Goal: Information Seeking & Learning: Learn about a topic

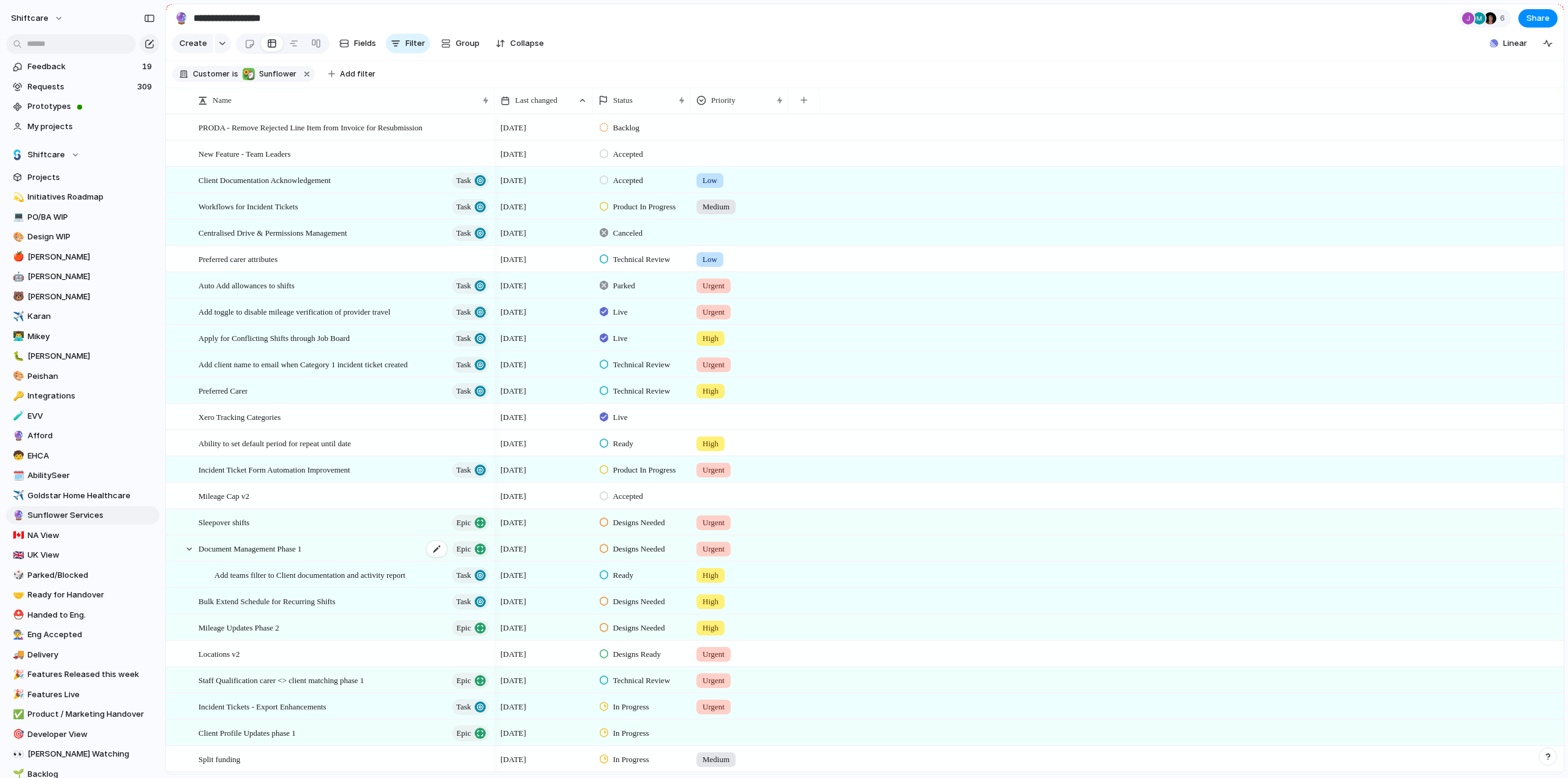
scroll to position [112, 0]
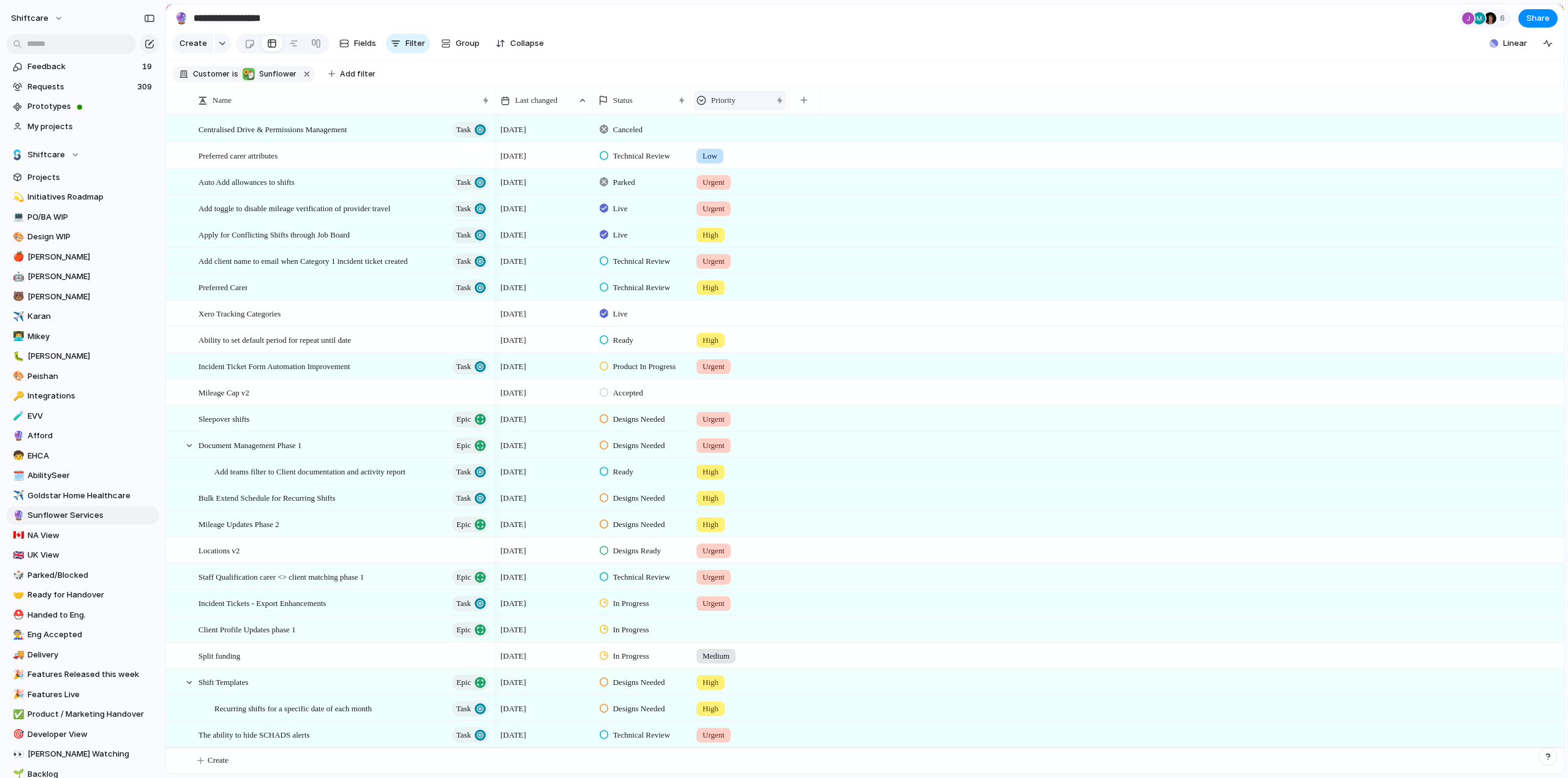
click at [738, 107] on div "Priority" at bounding box center [734, 101] width 75 height 12
click at [752, 196] on span "Sort descending" at bounding box center [749, 196] width 64 height 12
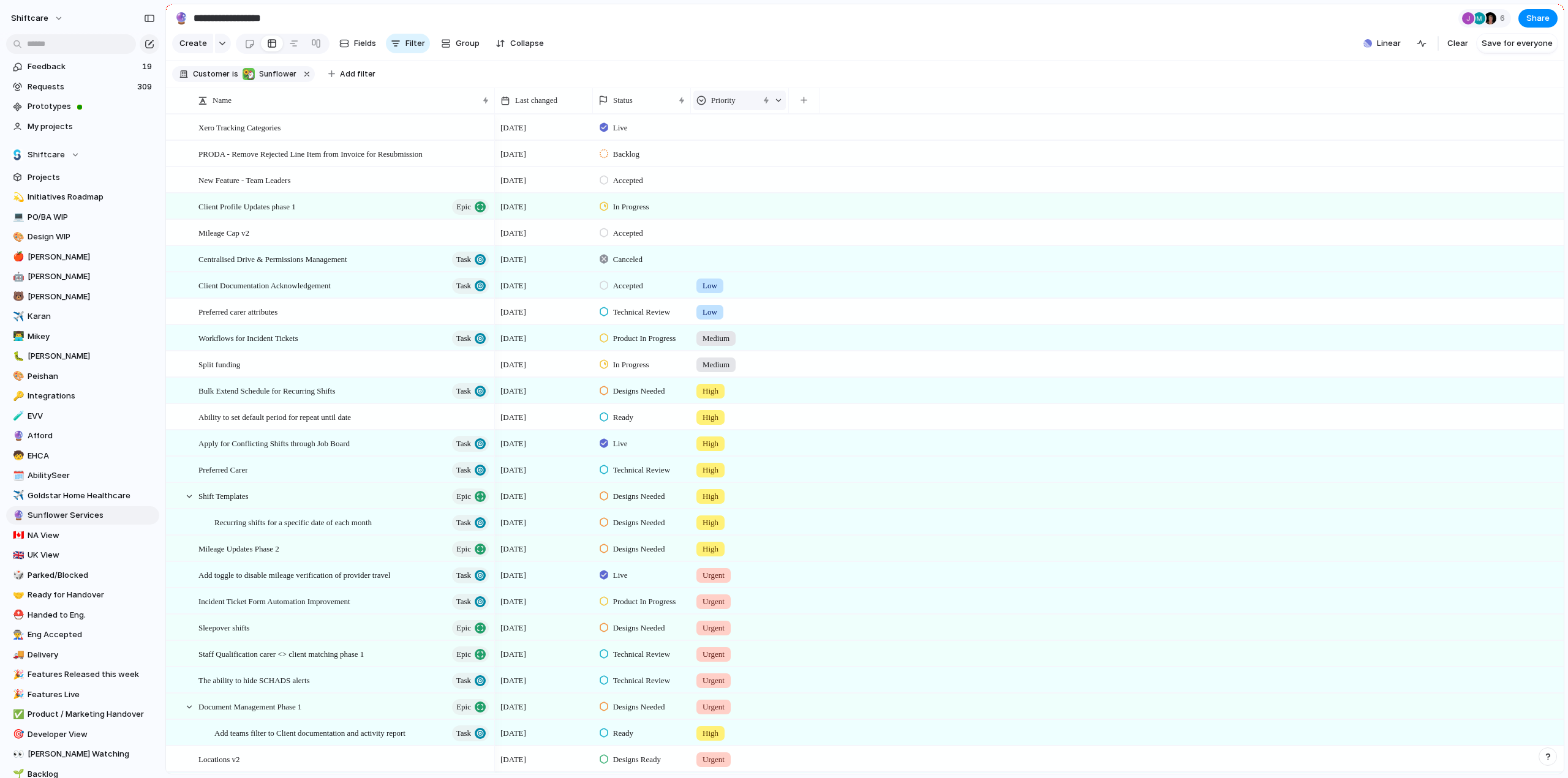
click at [727, 102] on div "Priority" at bounding box center [740, 101] width 93 height 20
click at [736, 176] on span "Sort ascending" at bounding box center [746, 176] width 60 height 12
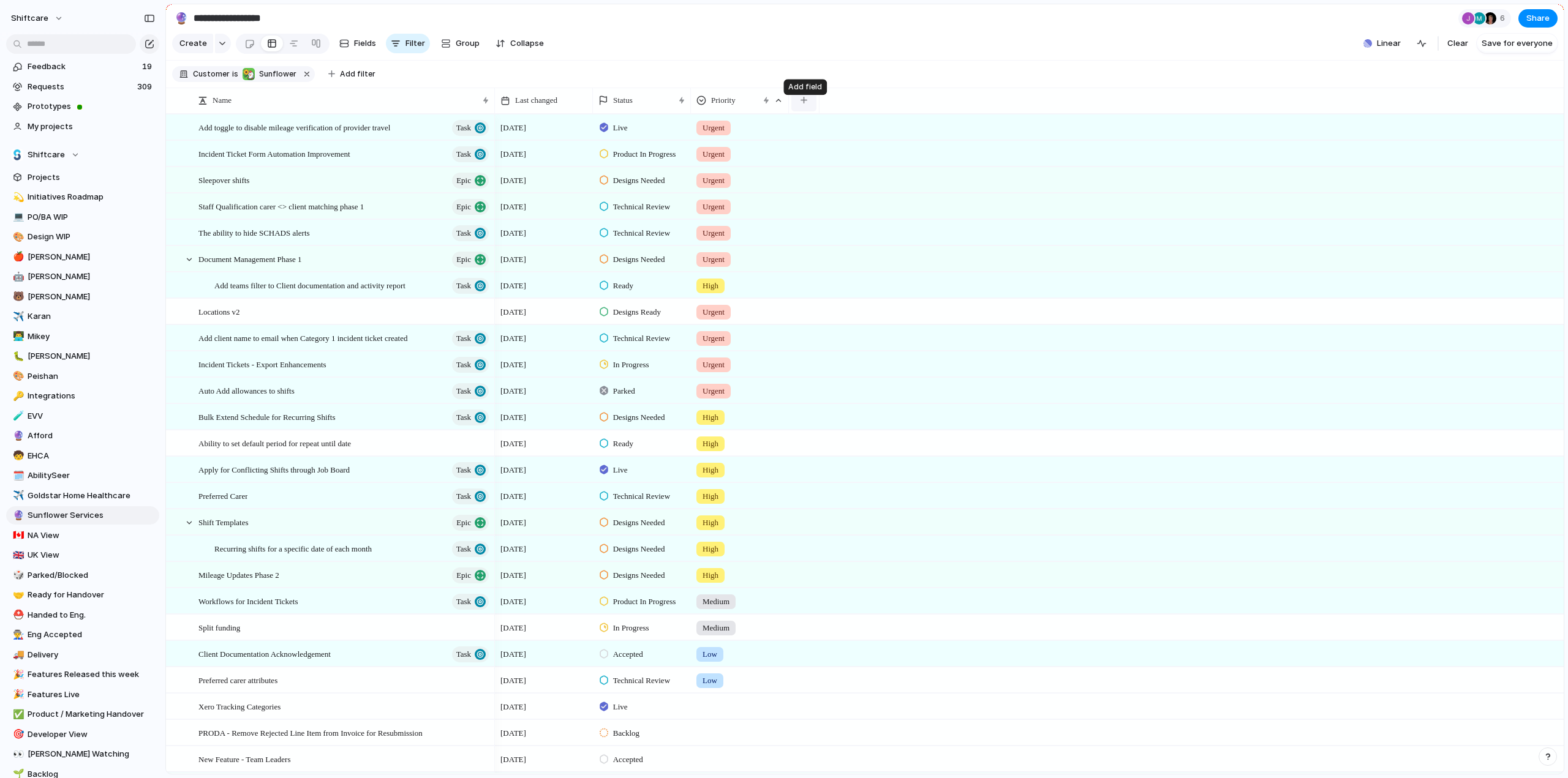
click at [809, 111] on button "button" at bounding box center [804, 100] width 25 height 22
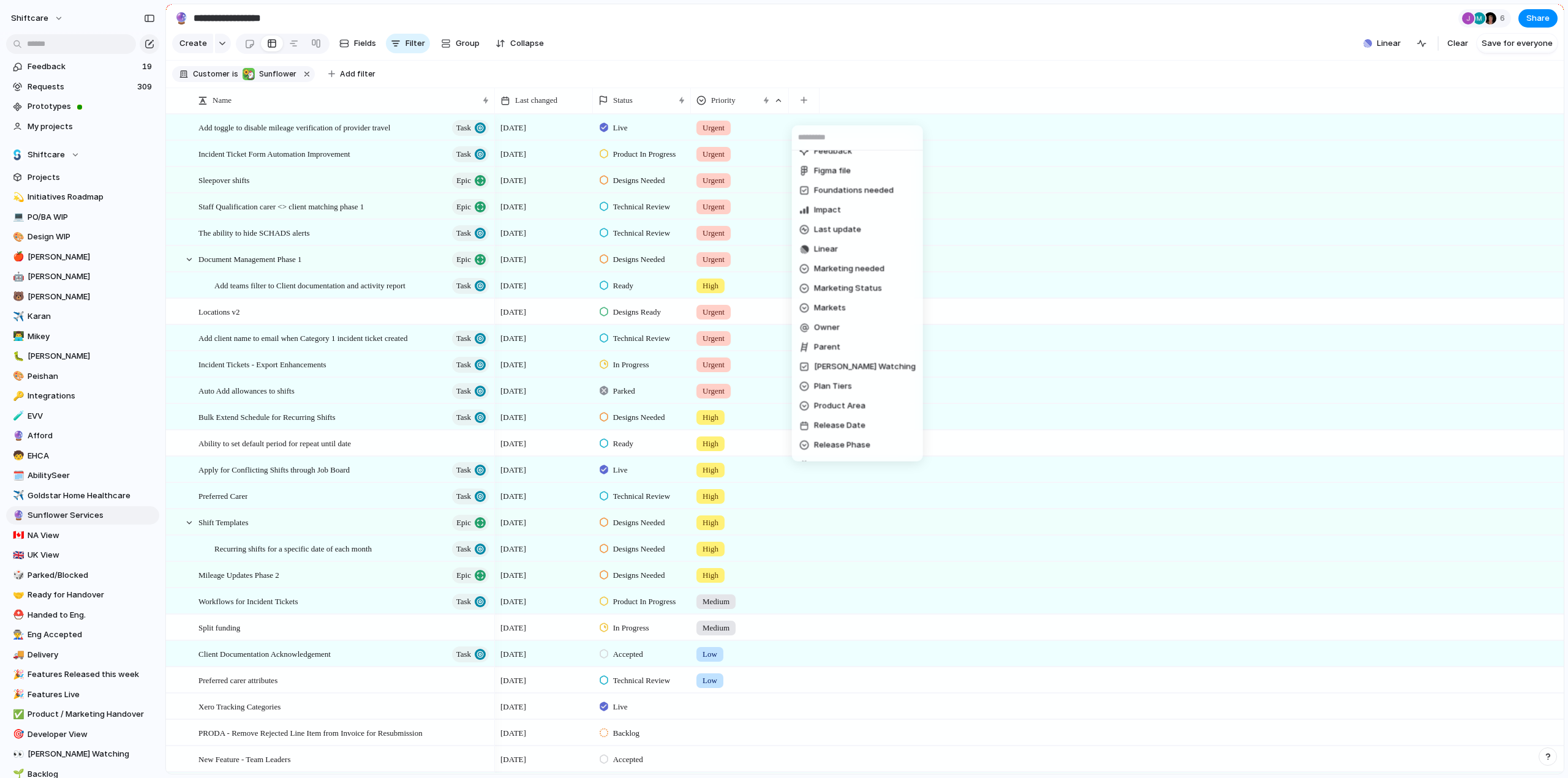
scroll to position [367, 0]
click at [835, 448] on li "Target date" at bounding box center [858, 443] width 127 height 20
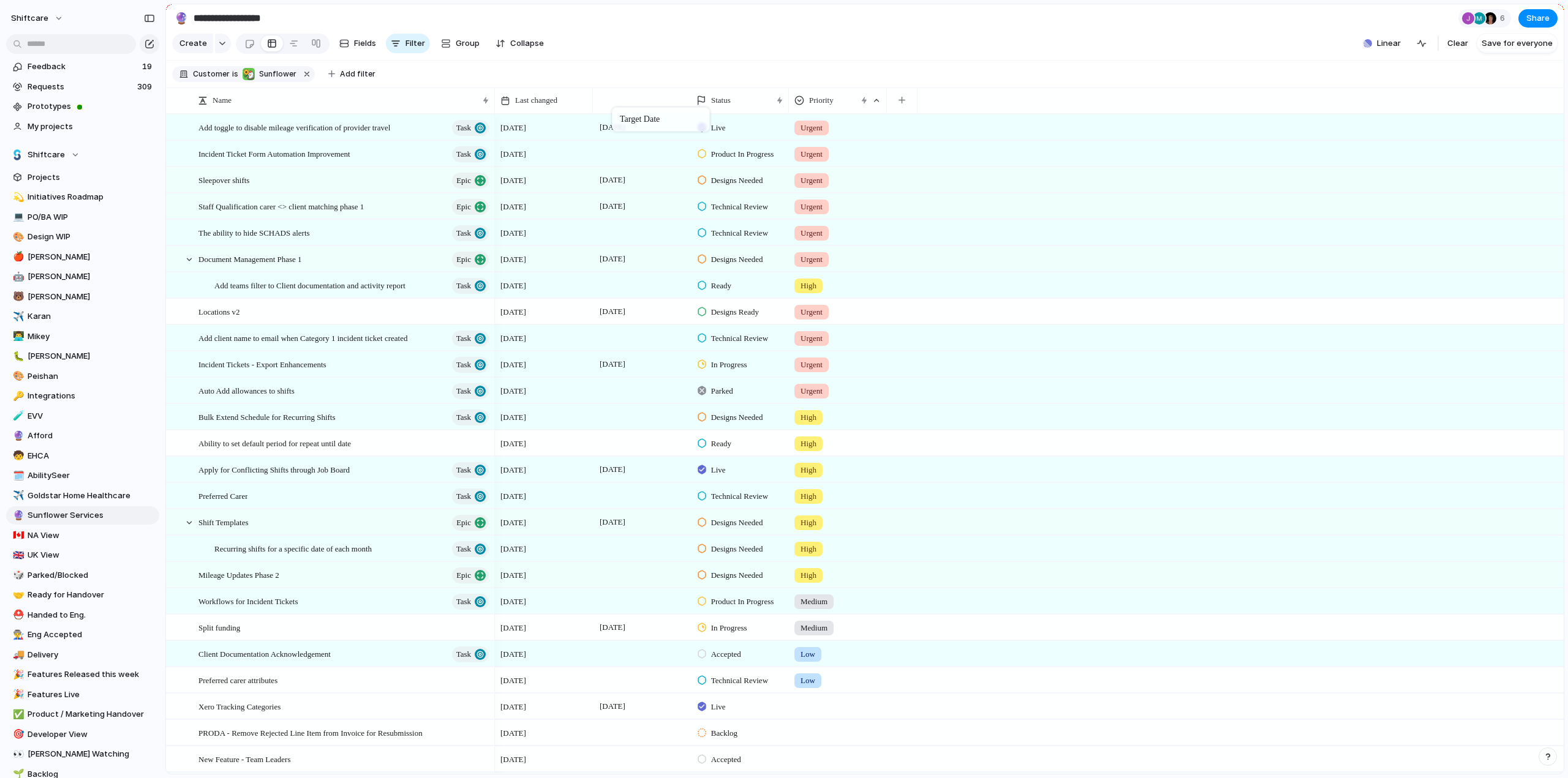
drag, startPoint x: 818, startPoint y: 111, endPoint x: 561, endPoint y: 173, distance: 264.4
click at [537, 153] on span "Hide" at bounding box center [530, 156] width 17 height 12
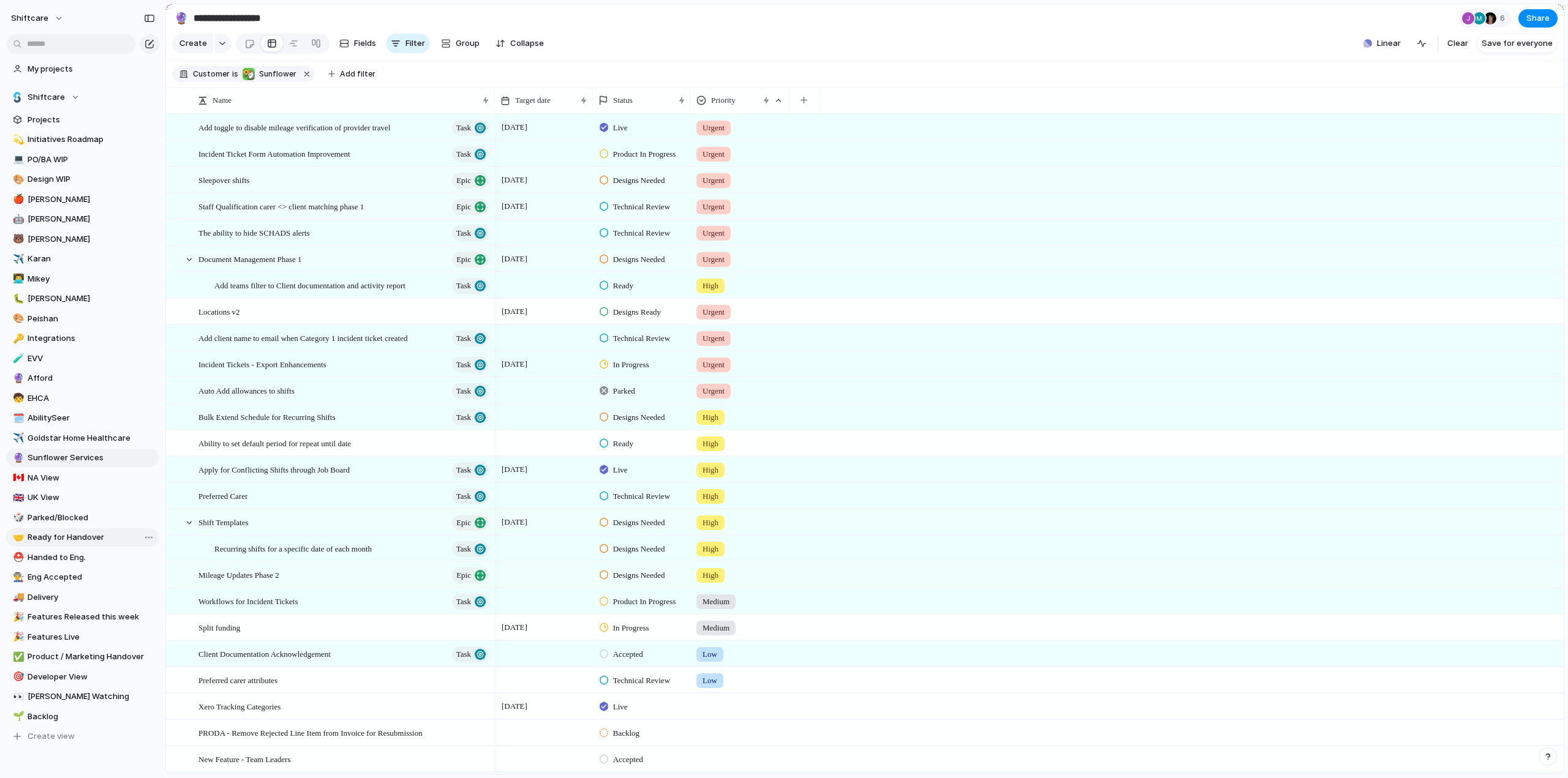
scroll to position [0, 0]
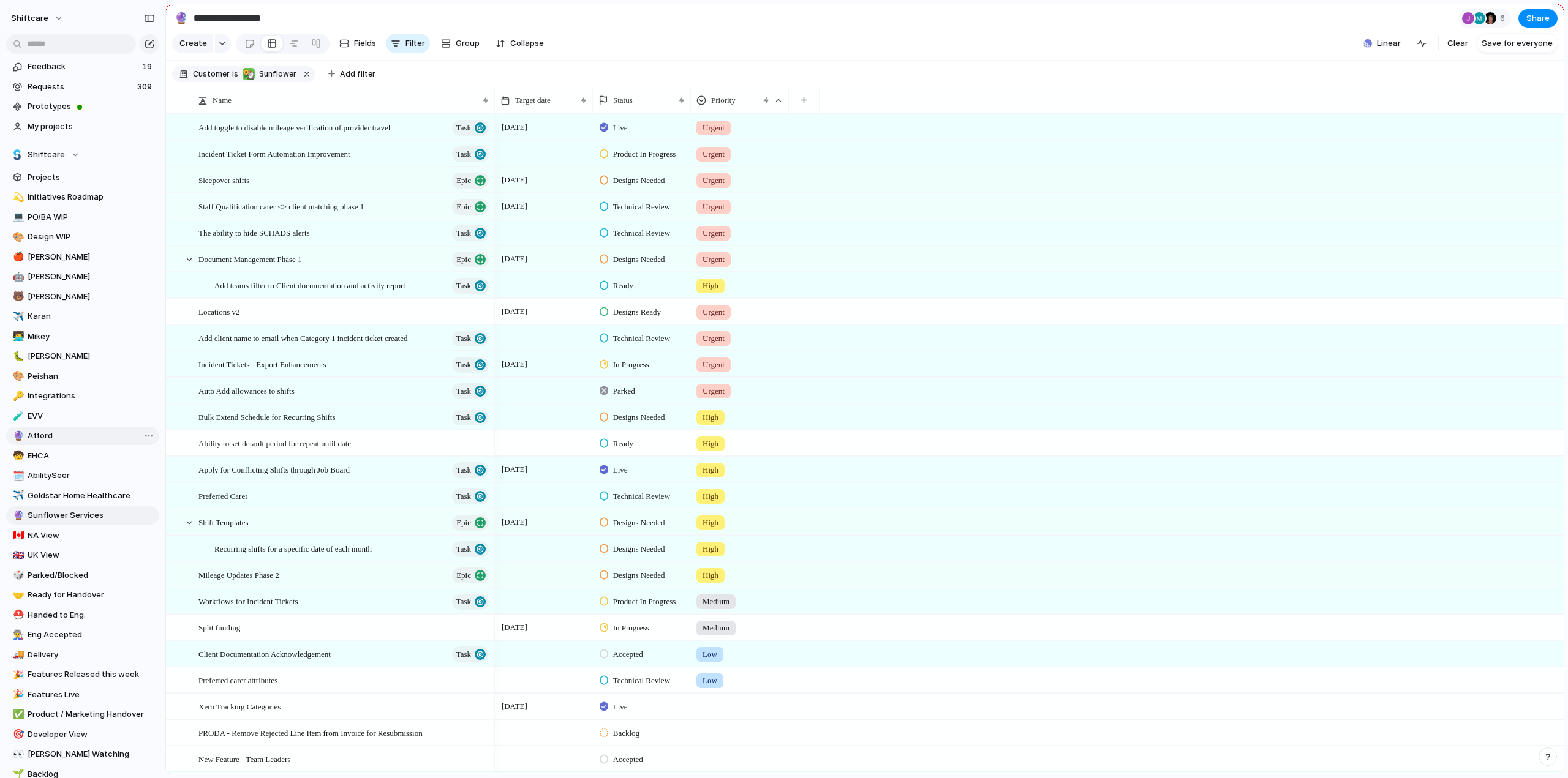
click at [45, 432] on span "Afford" at bounding box center [91, 436] width 127 height 12
type input "******"
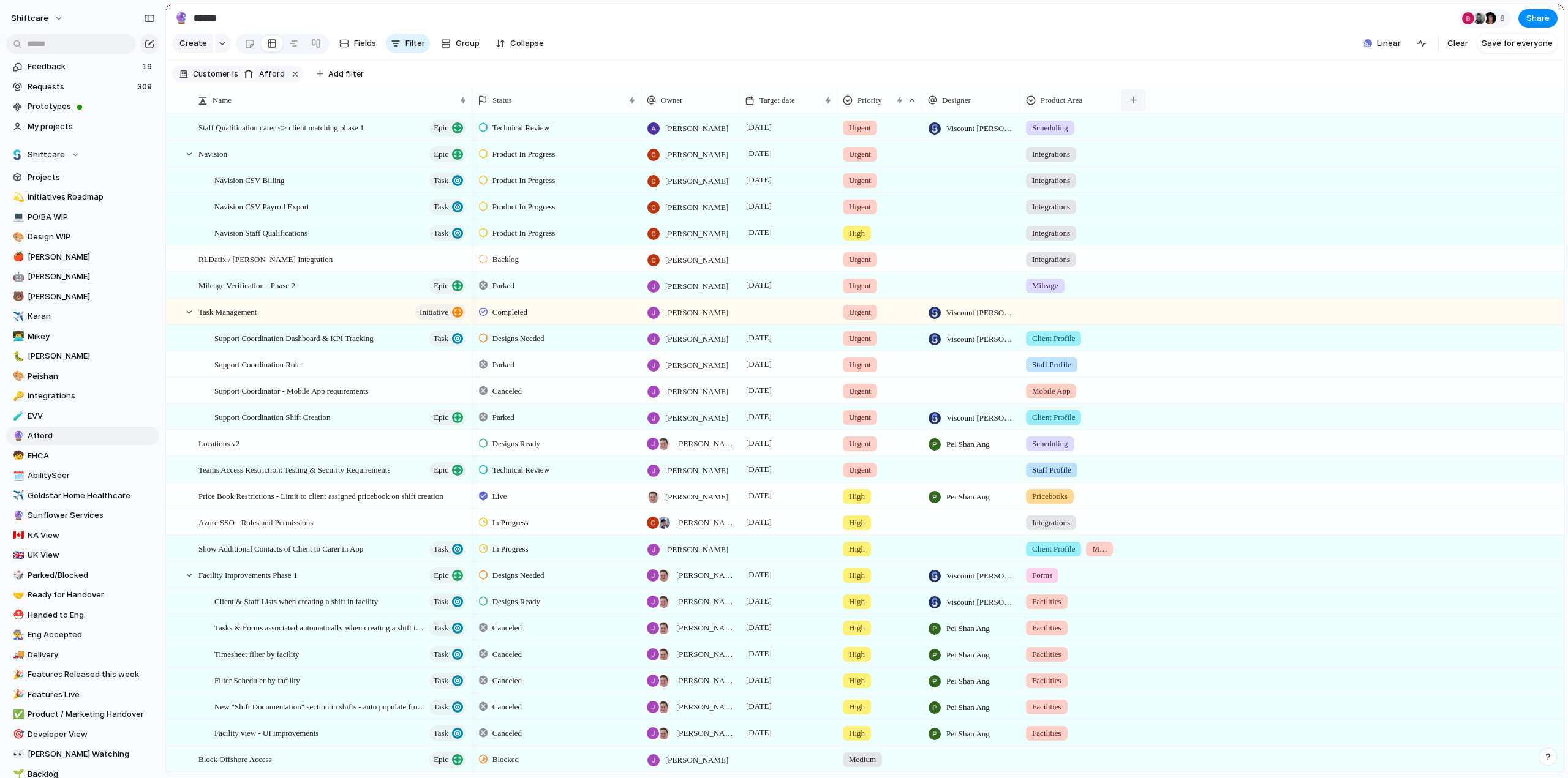
drag, startPoint x: 1180, startPoint y: 111, endPoint x: 1132, endPoint y: 110, distance: 48.0
click at [1132, 103] on div "button" at bounding box center [1133, 101] width 7 height 7
type input "******"
click at [1159, 63] on div "****** Scope Target Date Target date Added Add 'target'" at bounding box center [784, 389] width 1568 height 778
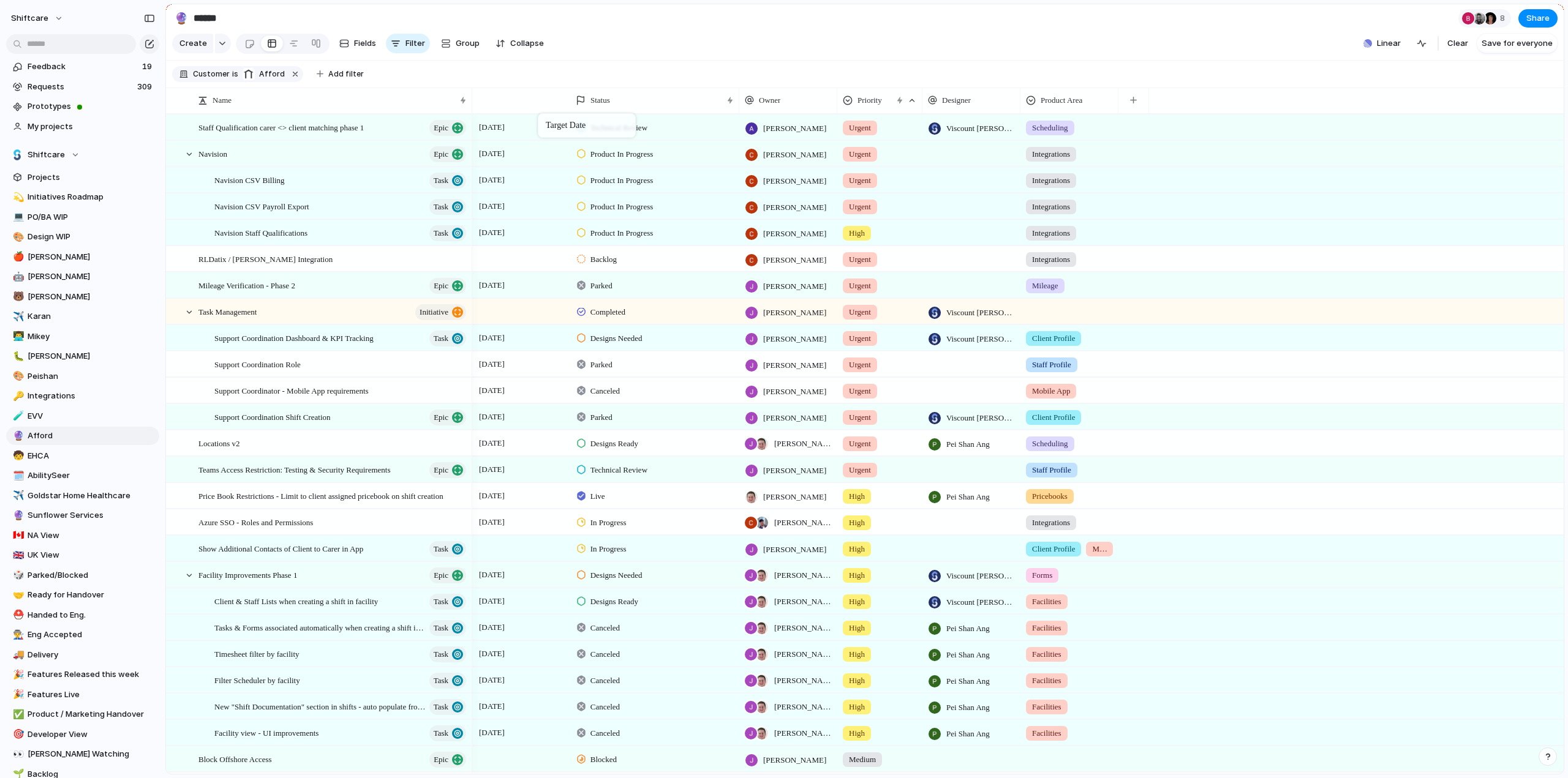
drag, startPoint x: 773, startPoint y: 109, endPoint x: 544, endPoint y: 116, distance: 229.1
click at [508, 128] on span "[DATE]" at bounding box center [492, 127] width 32 height 14
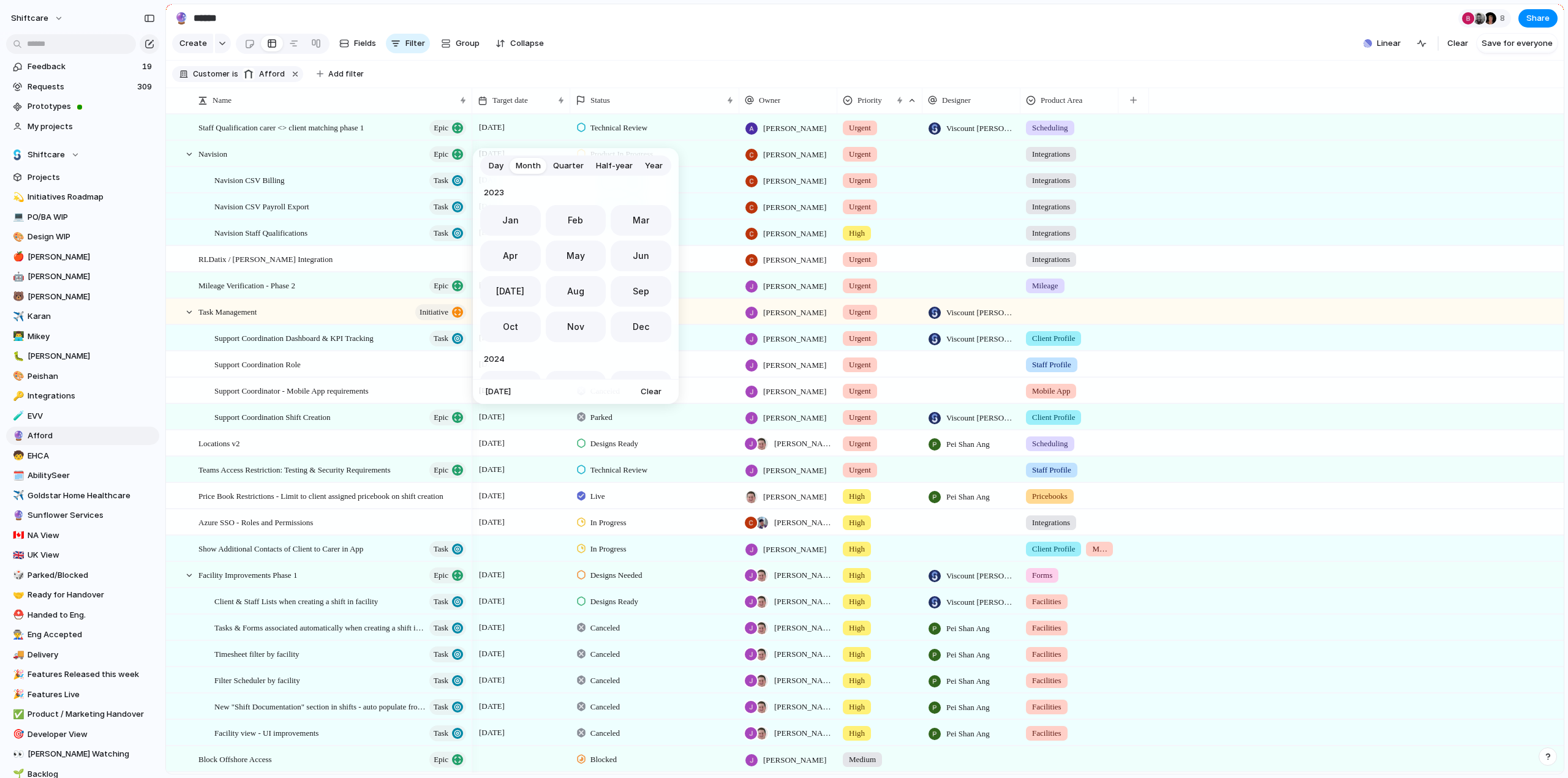
scroll to position [336, 0]
click at [505, 132] on div "Day Month Quarter Half-year Year 2023 Jan Feb Mar Apr May Jun Jul Aug Sep Oct N…" at bounding box center [784, 389] width 1568 height 778
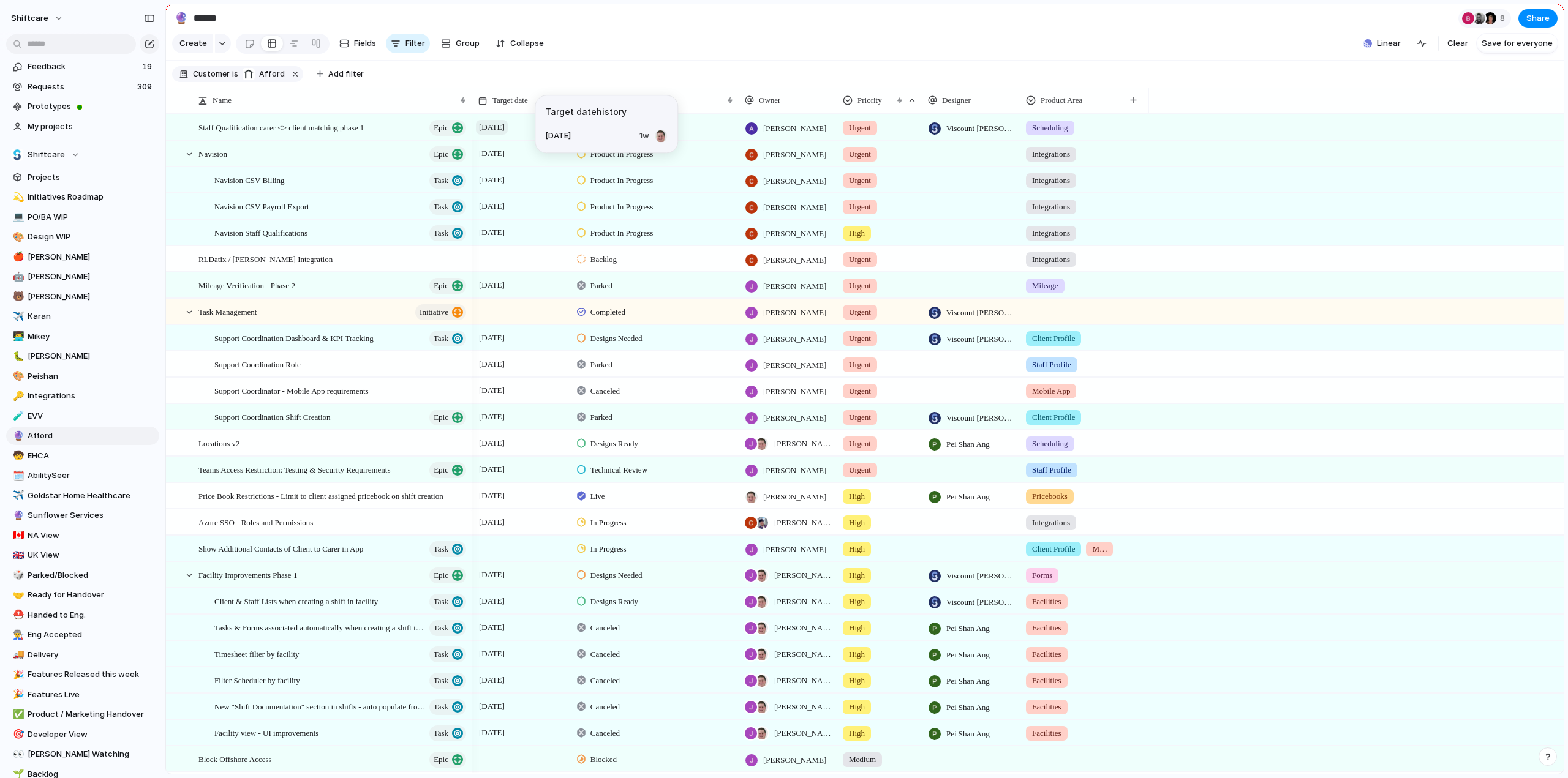
click at [508, 133] on span "[DATE]" at bounding box center [492, 127] width 32 height 14
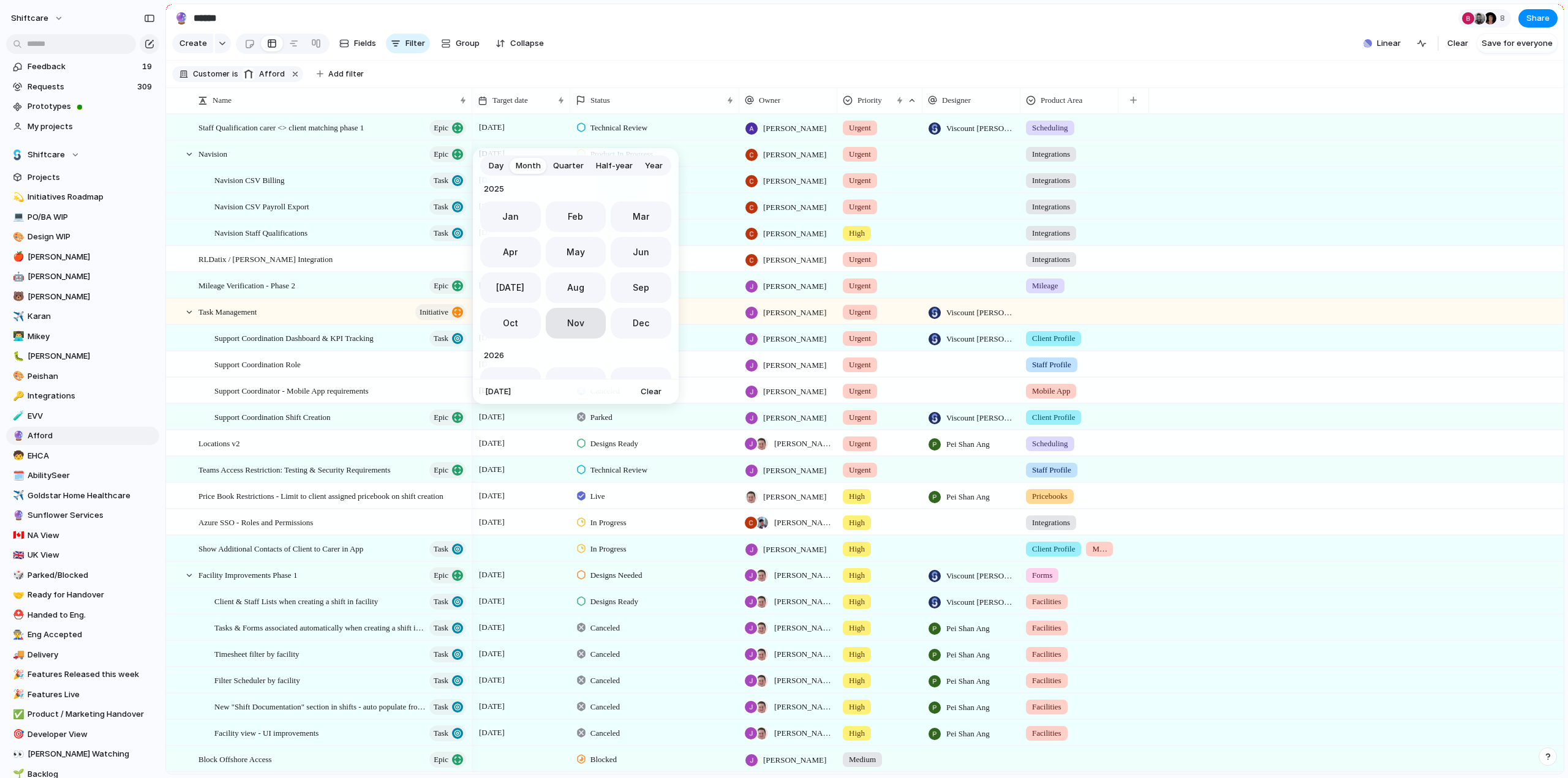
click at [561, 323] on button "Nov" at bounding box center [576, 323] width 61 height 30
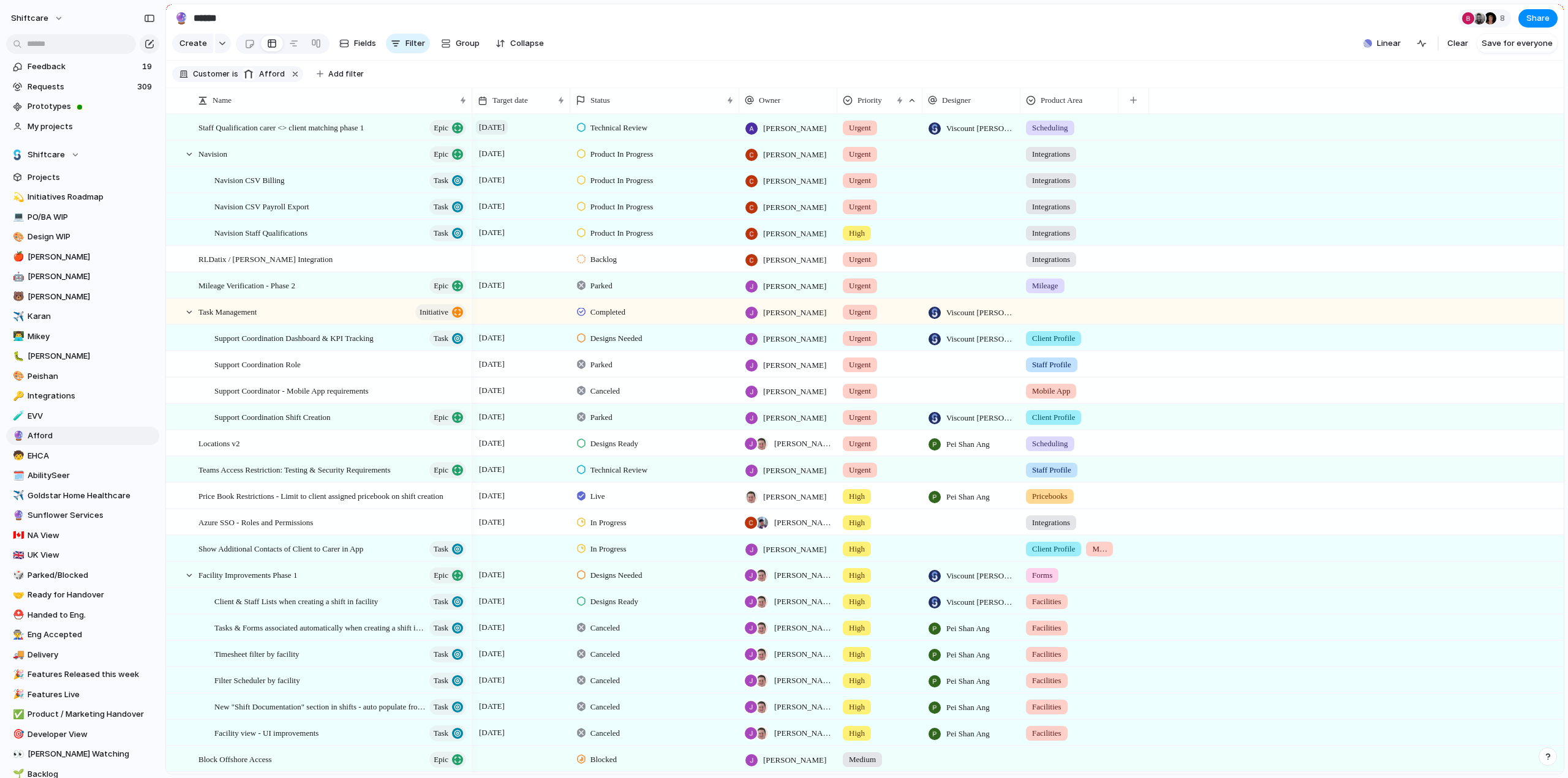
click at [505, 134] on span "[DATE]" at bounding box center [492, 127] width 32 height 14
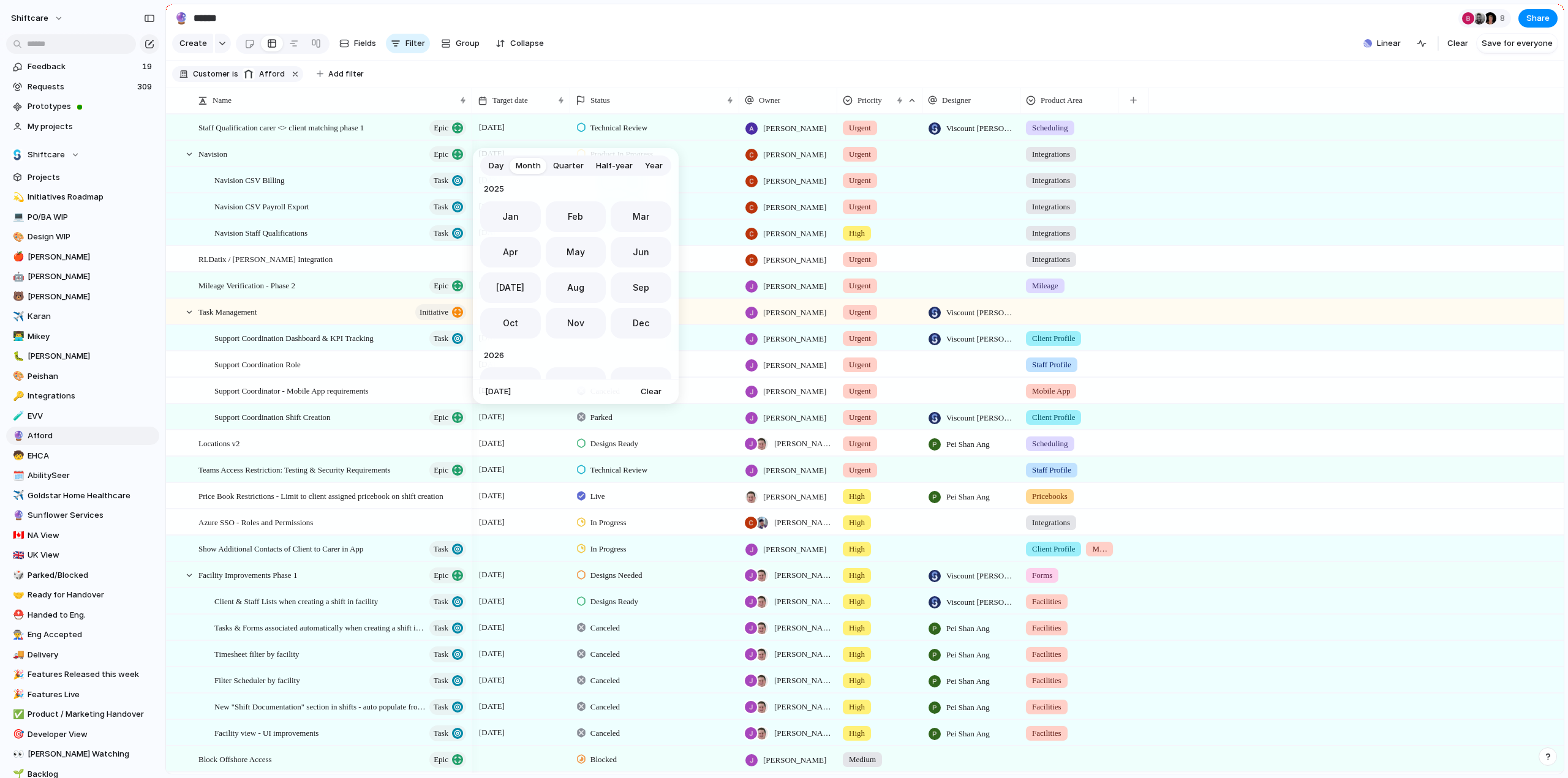
click at [501, 165] on span "Day" at bounding box center [496, 166] width 14 height 12
click at [655, 189] on button "Go to the Next Month" at bounding box center [656, 192] width 17 height 17
click at [571, 240] on button "3" at bounding box center [573, 241] width 22 height 22
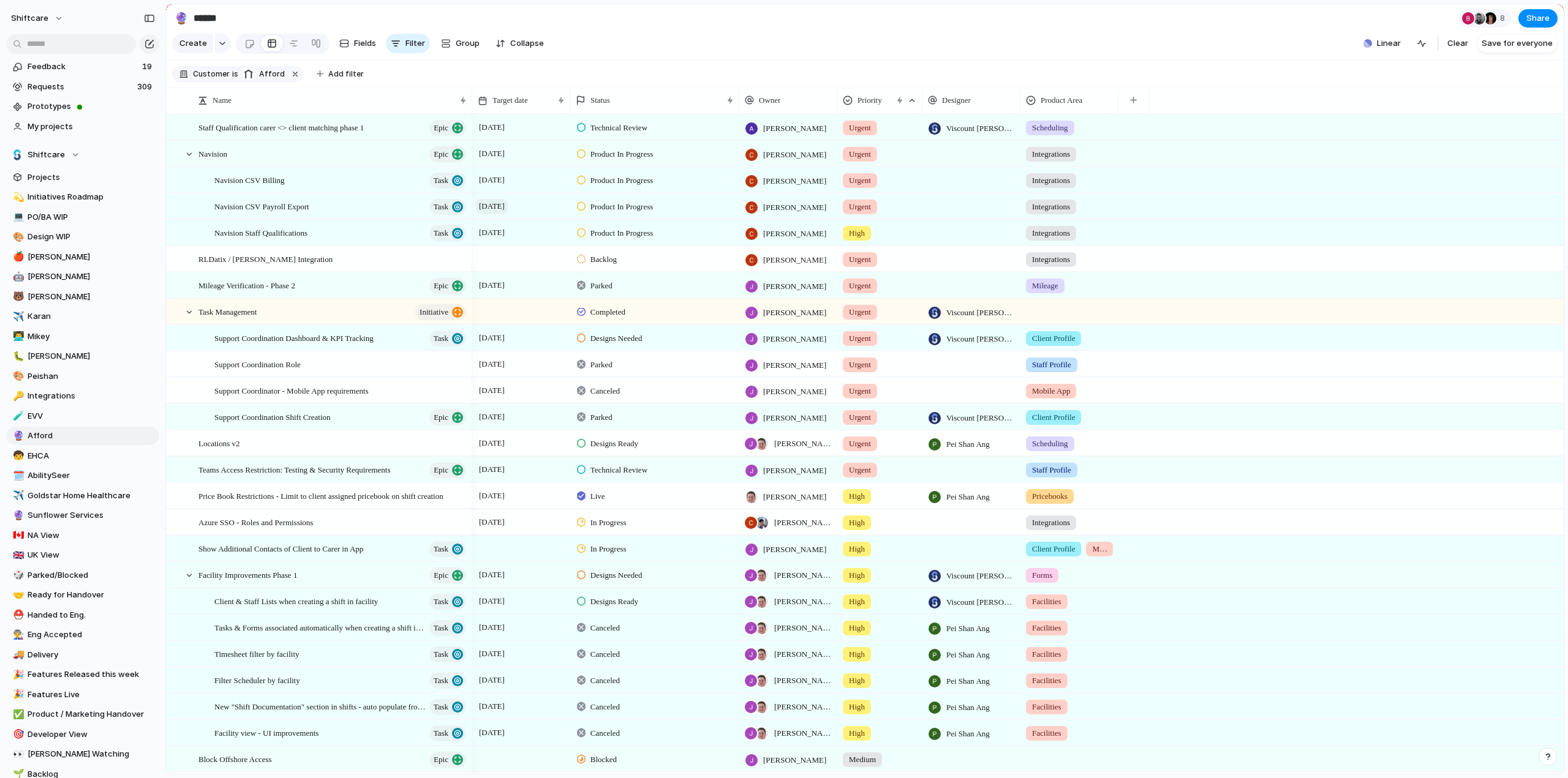
click at [500, 214] on span "September 2025" at bounding box center [492, 206] width 32 height 14
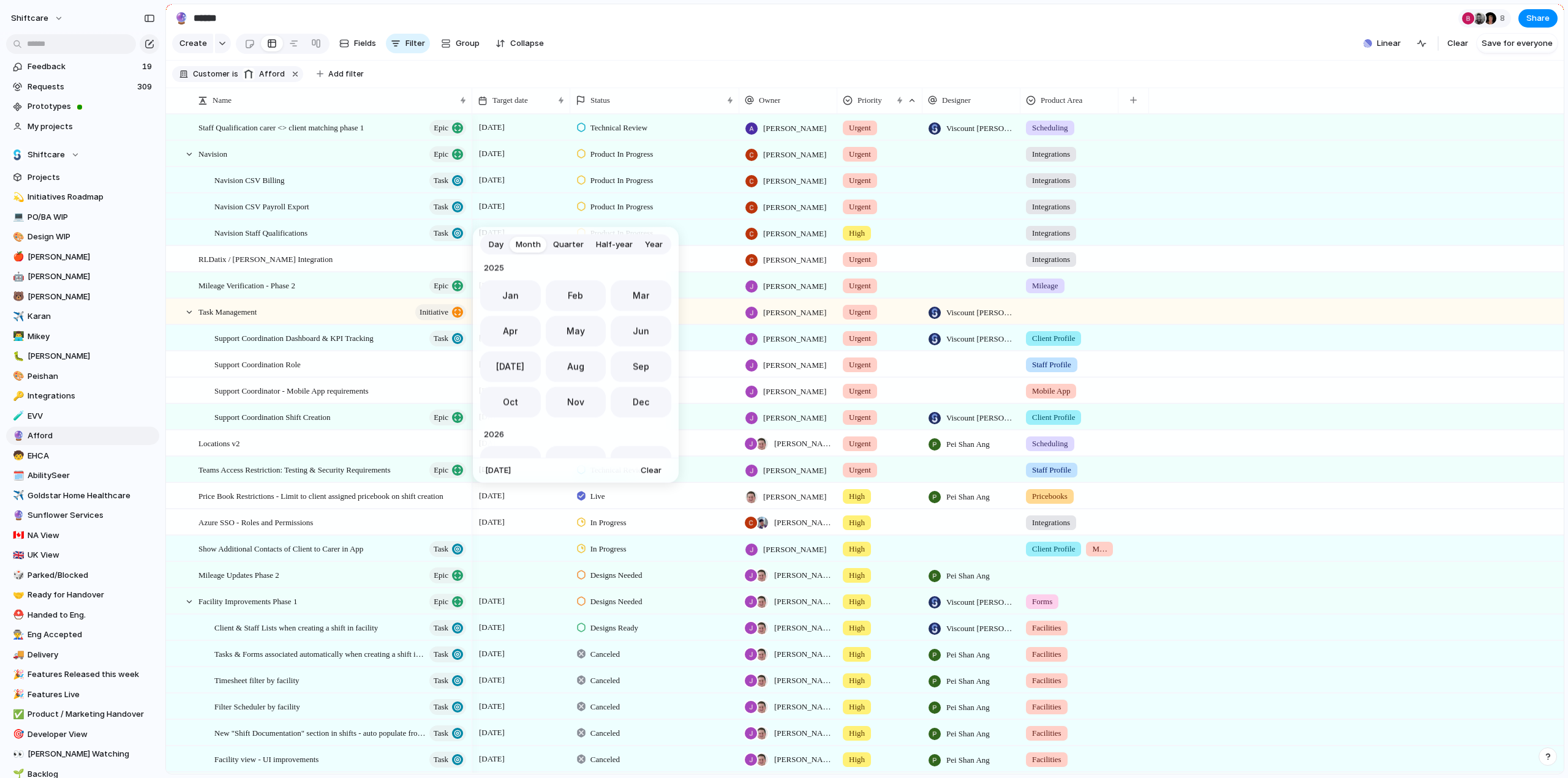
click at [488, 249] on span "Day" at bounding box center [496, 244] width 14 height 12
click at [661, 273] on button "Go to the Next Month" at bounding box center [656, 271] width 17 height 17
click at [631, 320] on button "3" at bounding box center [627, 319] width 22 height 22
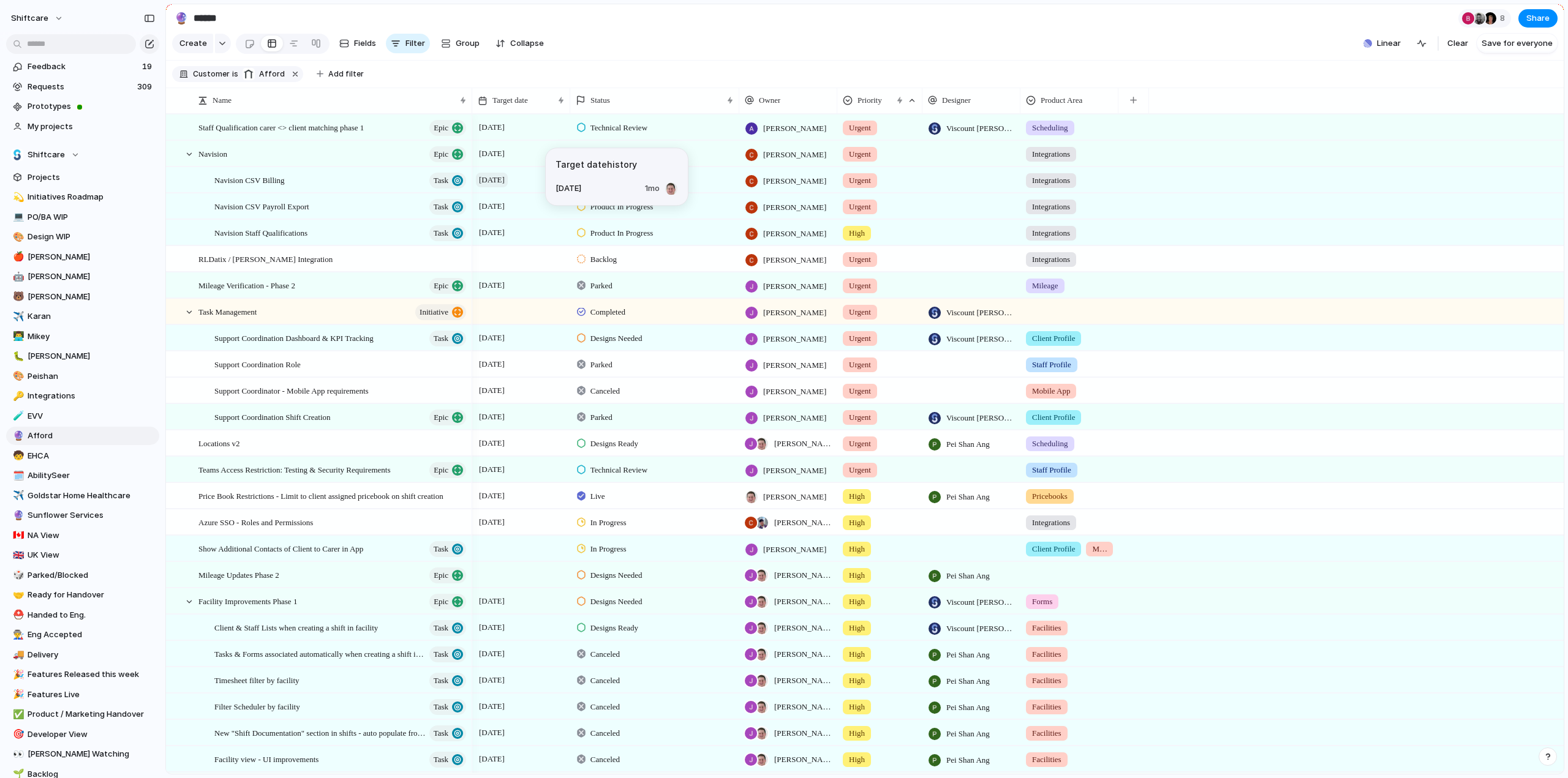
click at [508, 187] on span "September 2025" at bounding box center [492, 180] width 32 height 14
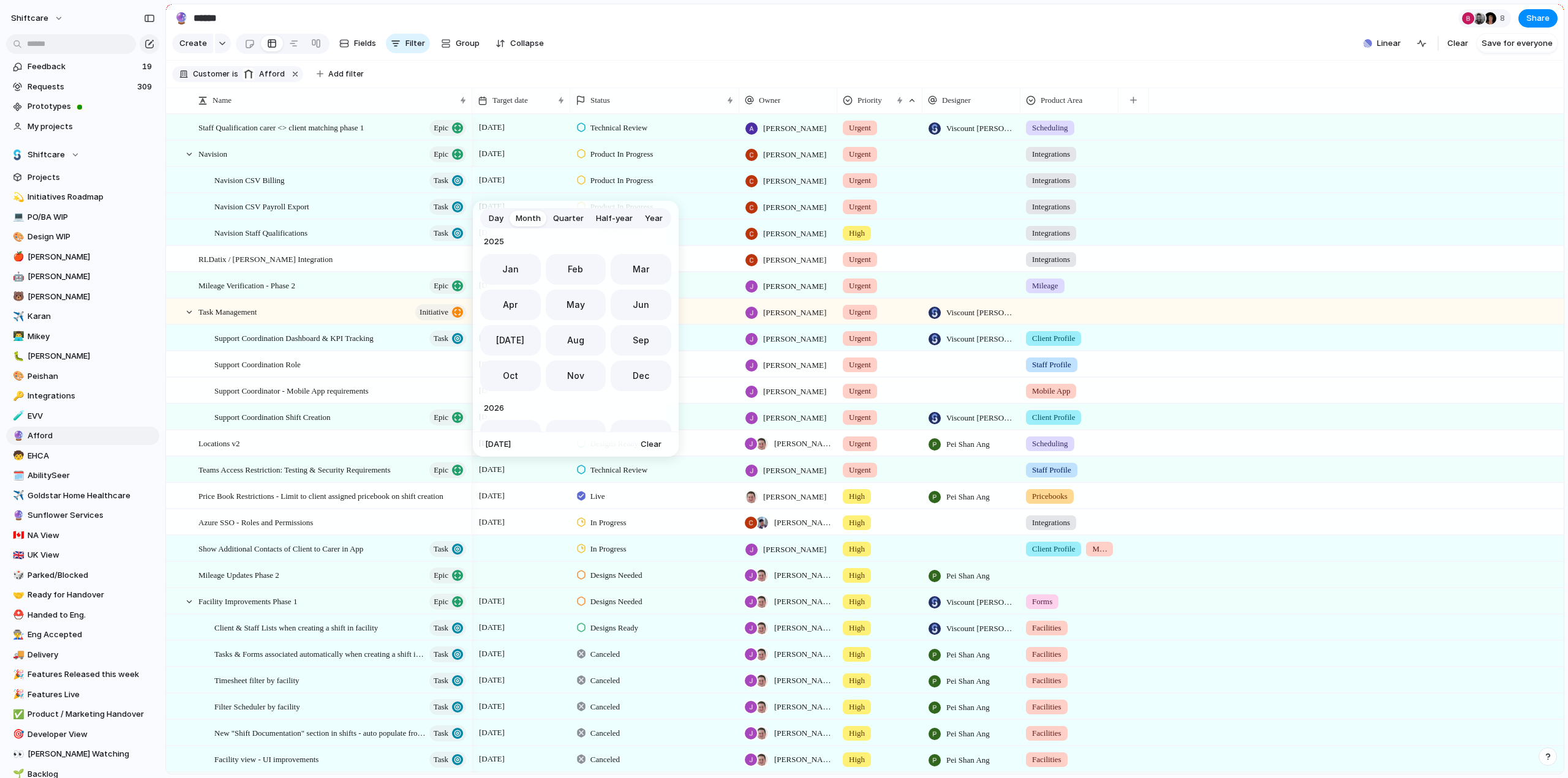
click at [497, 219] on span "Day" at bounding box center [496, 218] width 14 height 12
click at [72, 35] on div "Day Month Quarter Half-year Year September 2025 Su Mo Tu We Th Fr Sa 31 1 2 3 4…" at bounding box center [784, 389] width 1568 height 778
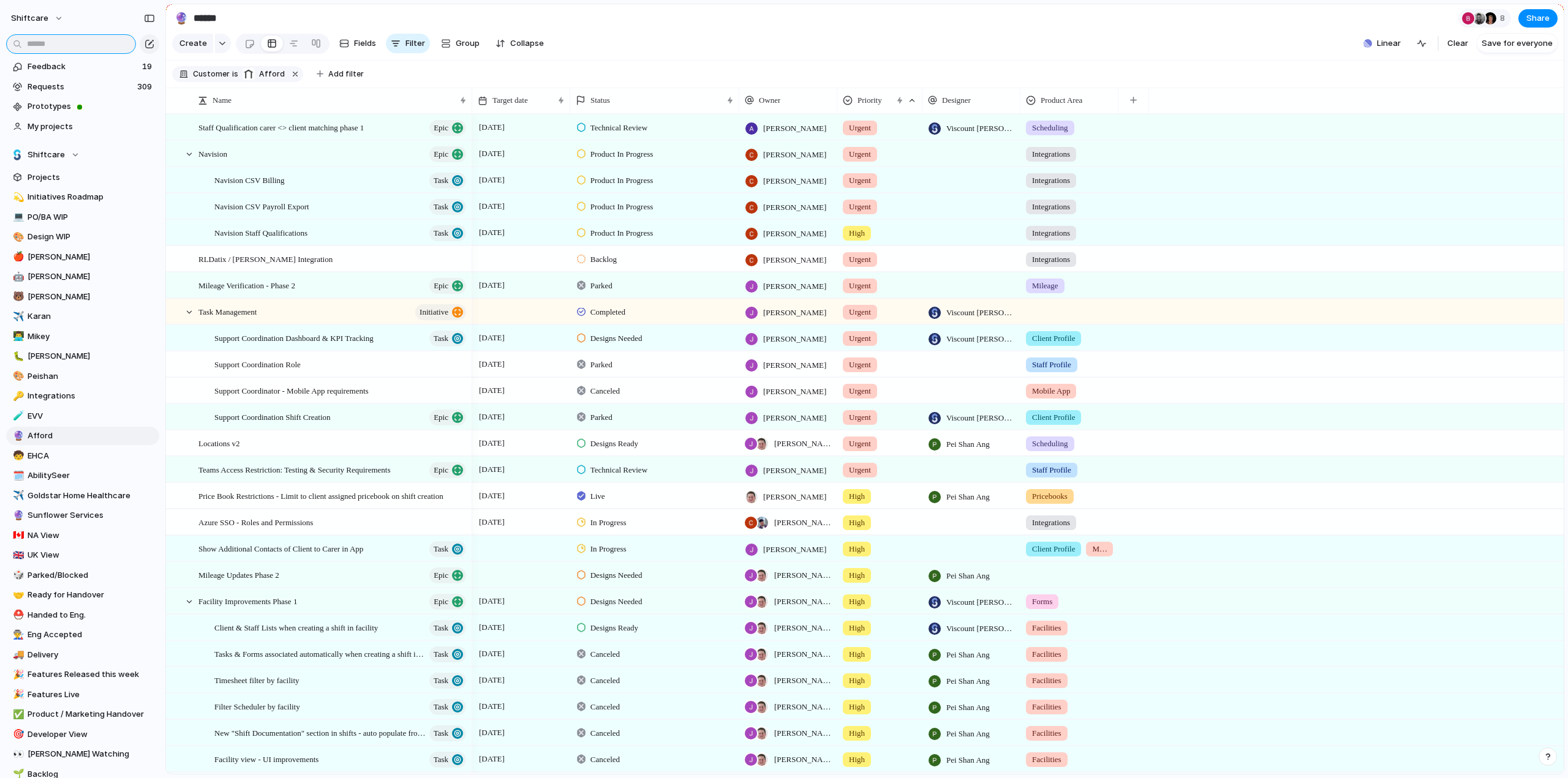
click at [101, 52] on input "text" at bounding box center [71, 44] width 130 height 20
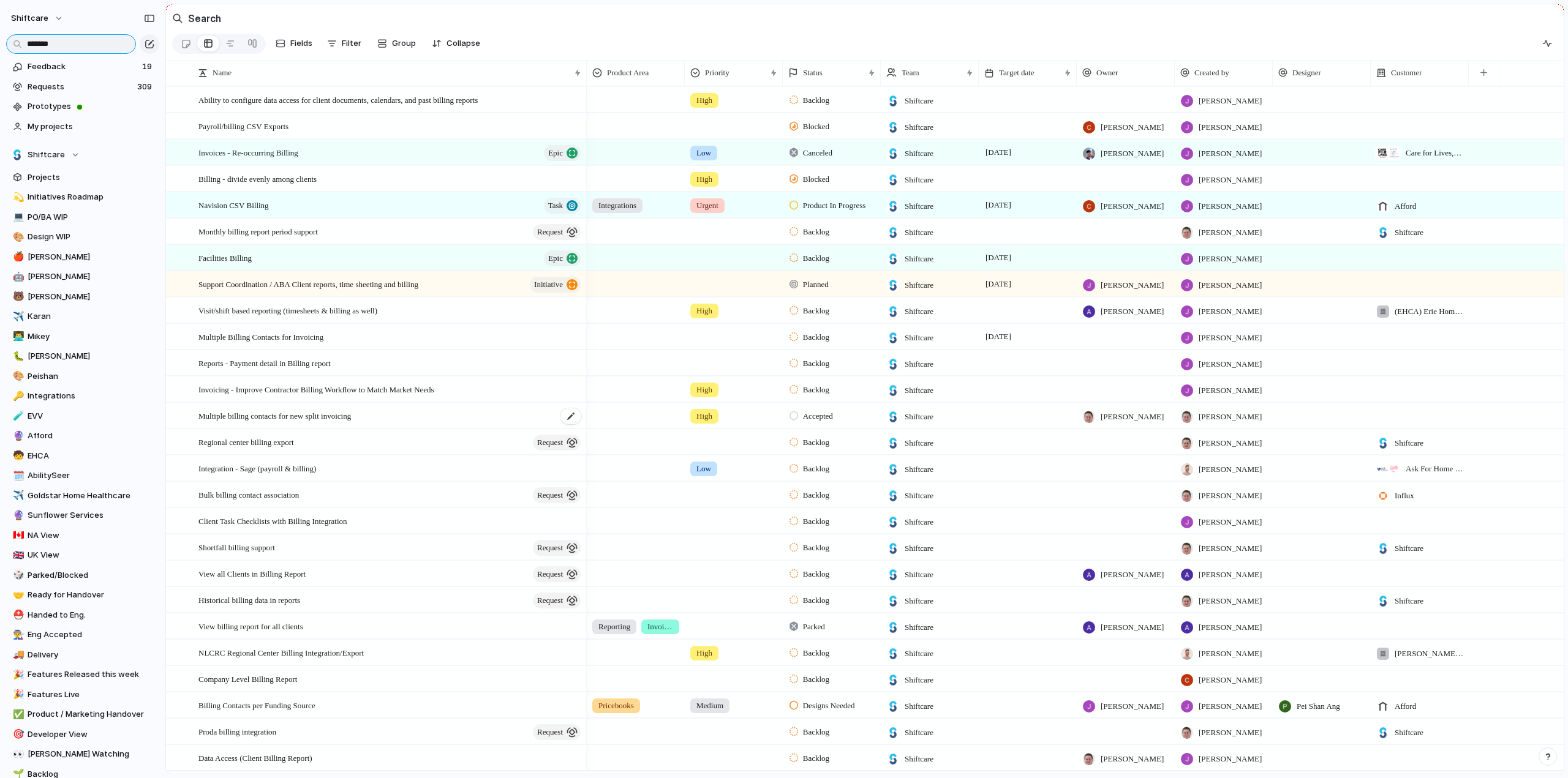
type input "*******"
click at [254, 420] on span "Multiple billing contacts for new split invoicing" at bounding box center [275, 415] width 152 height 14
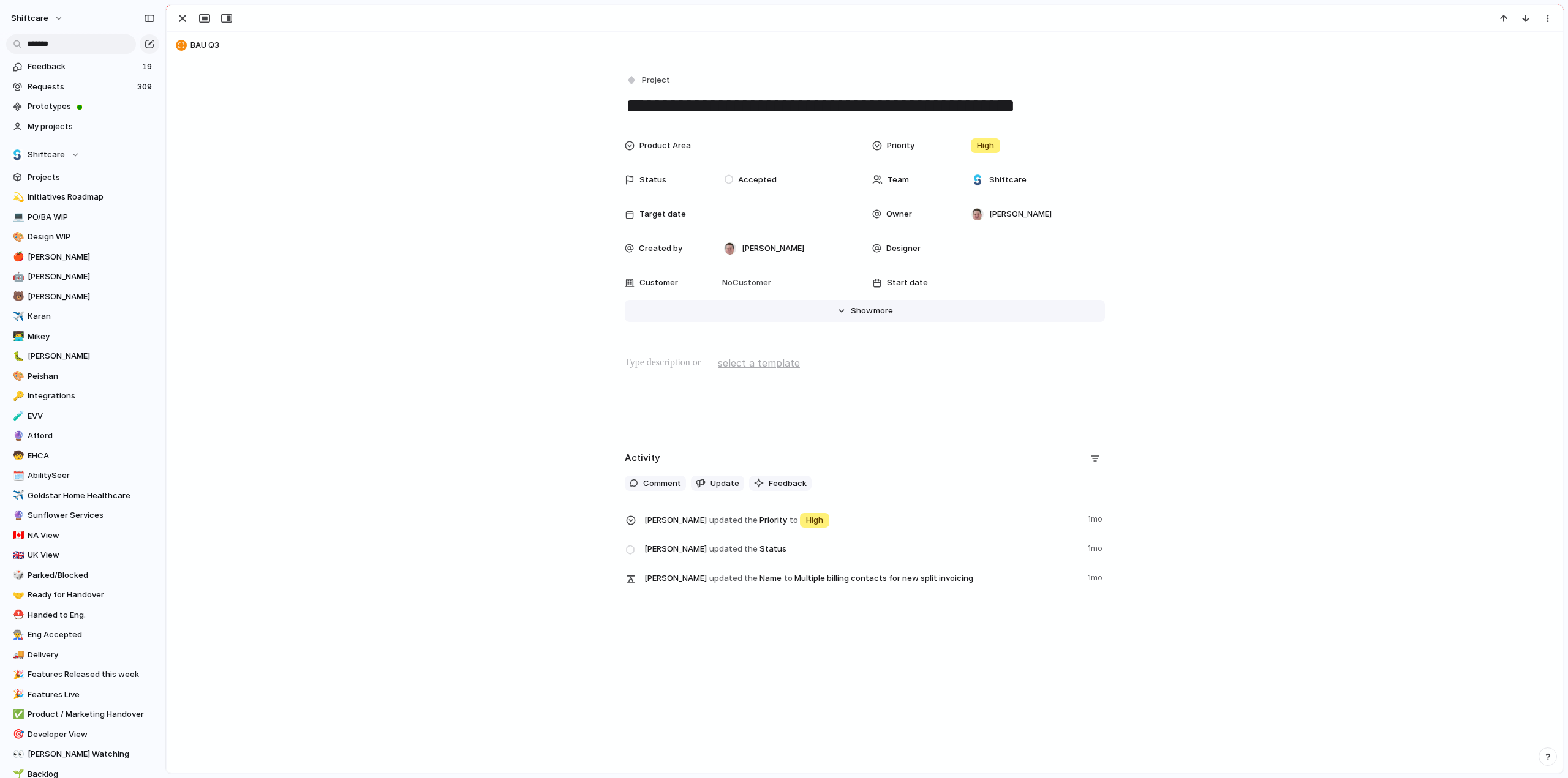
click at [864, 307] on span "Show" at bounding box center [861, 311] width 22 height 12
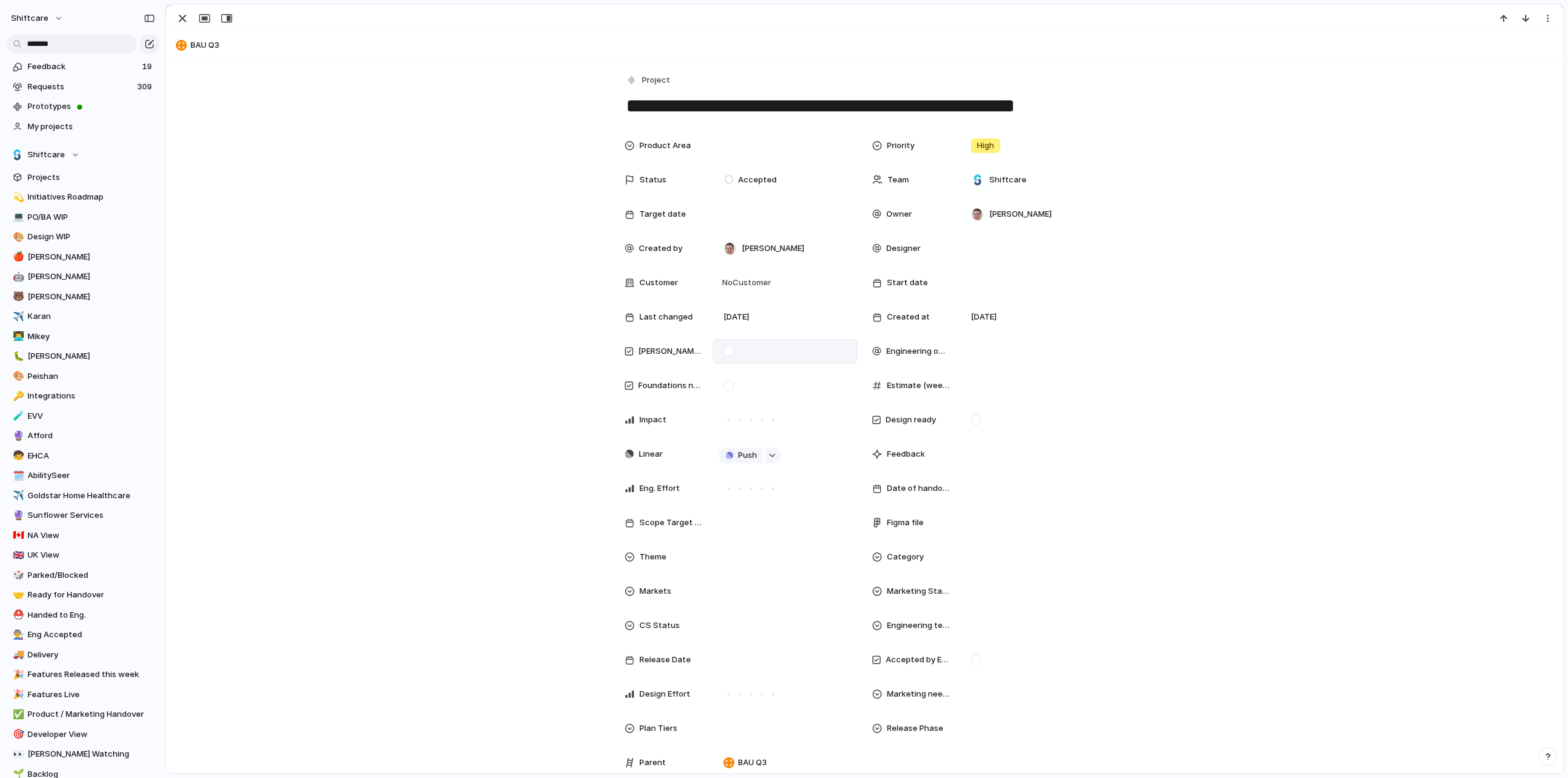
click at [723, 353] on div at bounding box center [728, 351] width 11 height 11
click at [738, 283] on span "No Customer" at bounding box center [744, 283] width 53 height 12
type input "******"
click at [729, 332] on div at bounding box center [726, 332] width 21 height 21
click at [343, 264] on div "****** Afford" at bounding box center [784, 389] width 1568 height 778
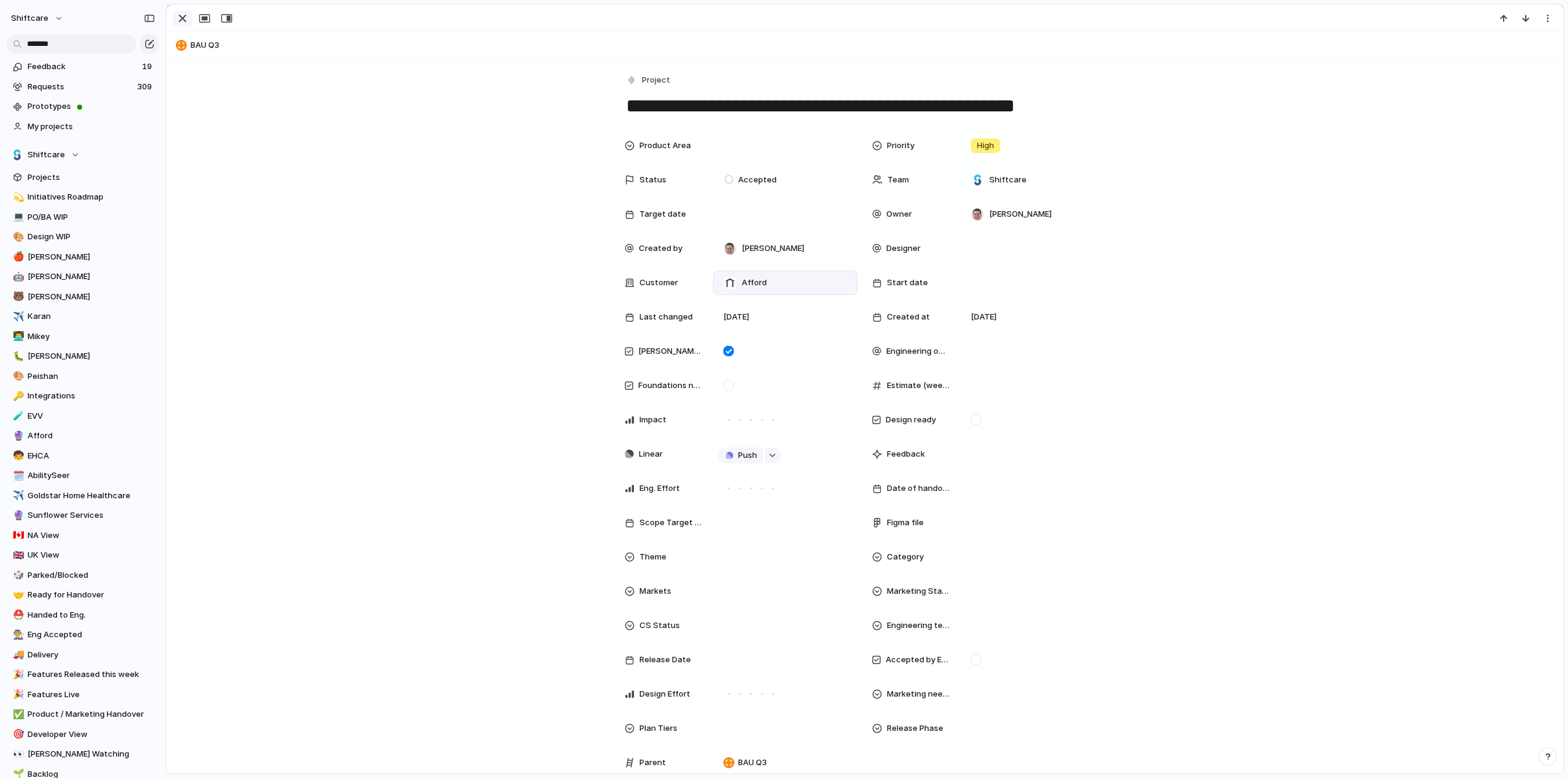
click at [183, 24] on div "button" at bounding box center [182, 18] width 14 height 14
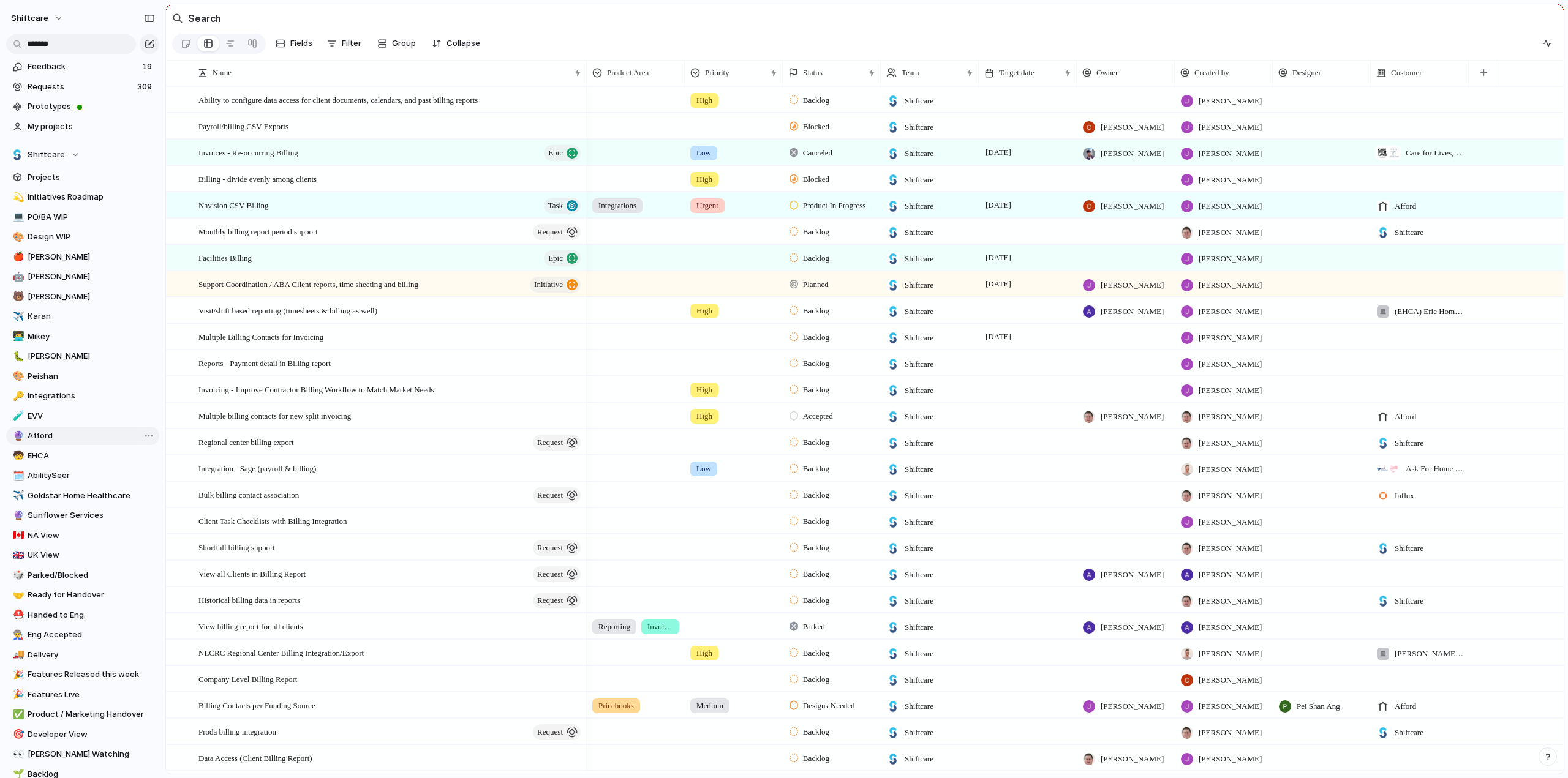
click at [45, 442] on link "🔮 Afford" at bounding box center [83, 436] width 153 height 19
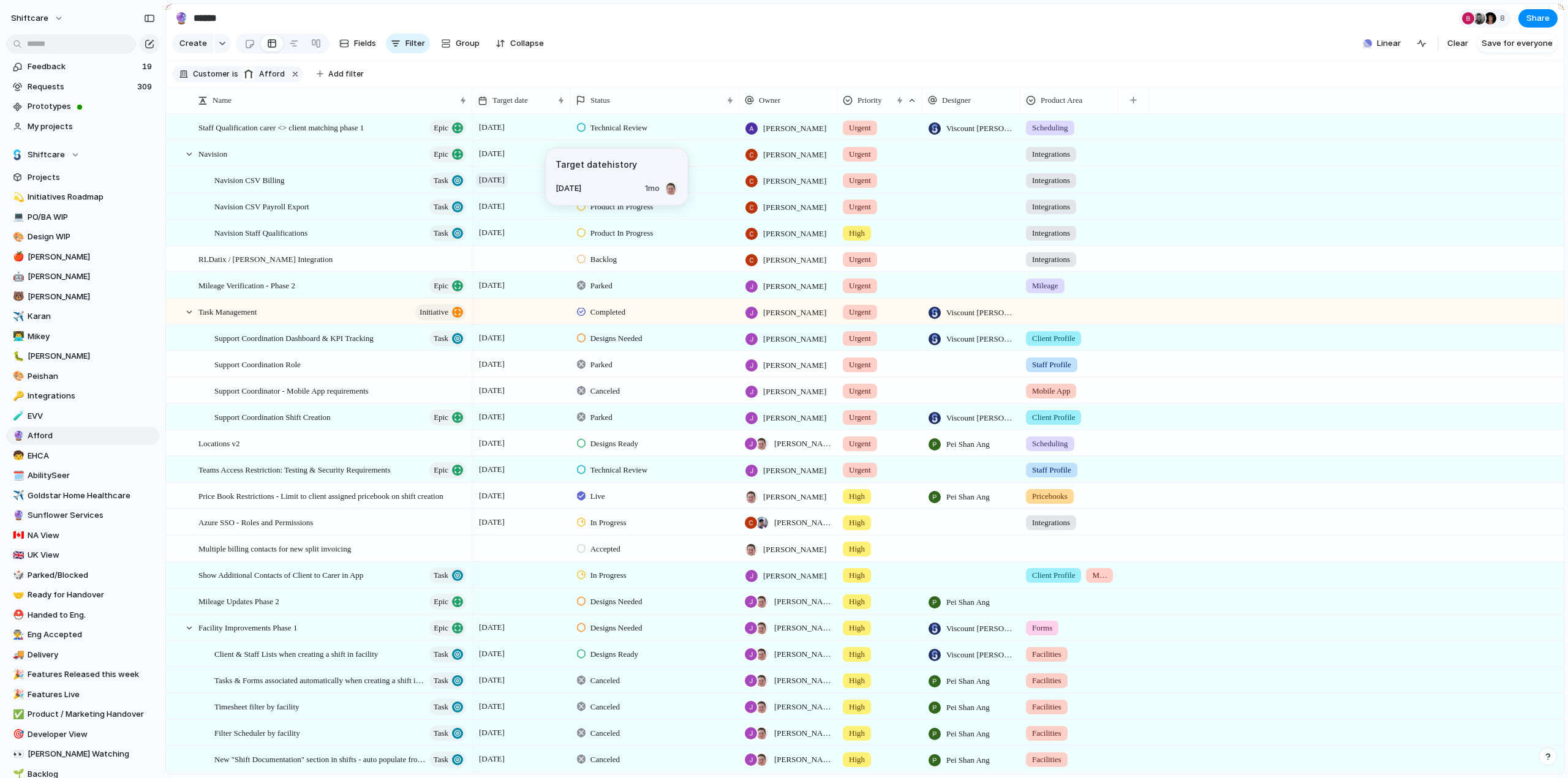
click at [508, 187] on span "September 2025" at bounding box center [492, 180] width 32 height 14
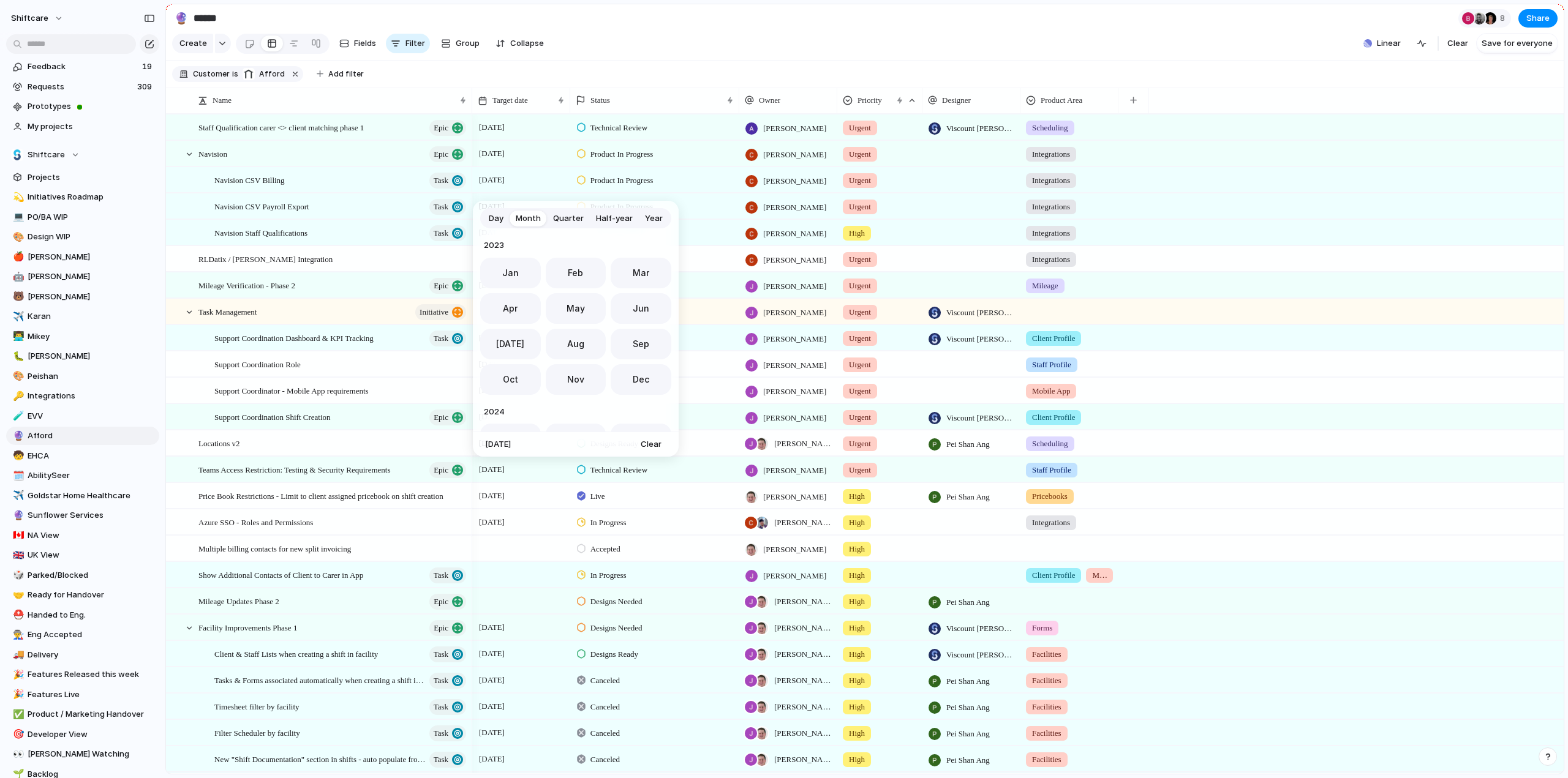
scroll to position [336, 0]
click at [502, 218] on span "Day" at bounding box center [496, 218] width 14 height 12
click at [572, 291] on button "3" at bounding box center [573, 293] width 22 height 22
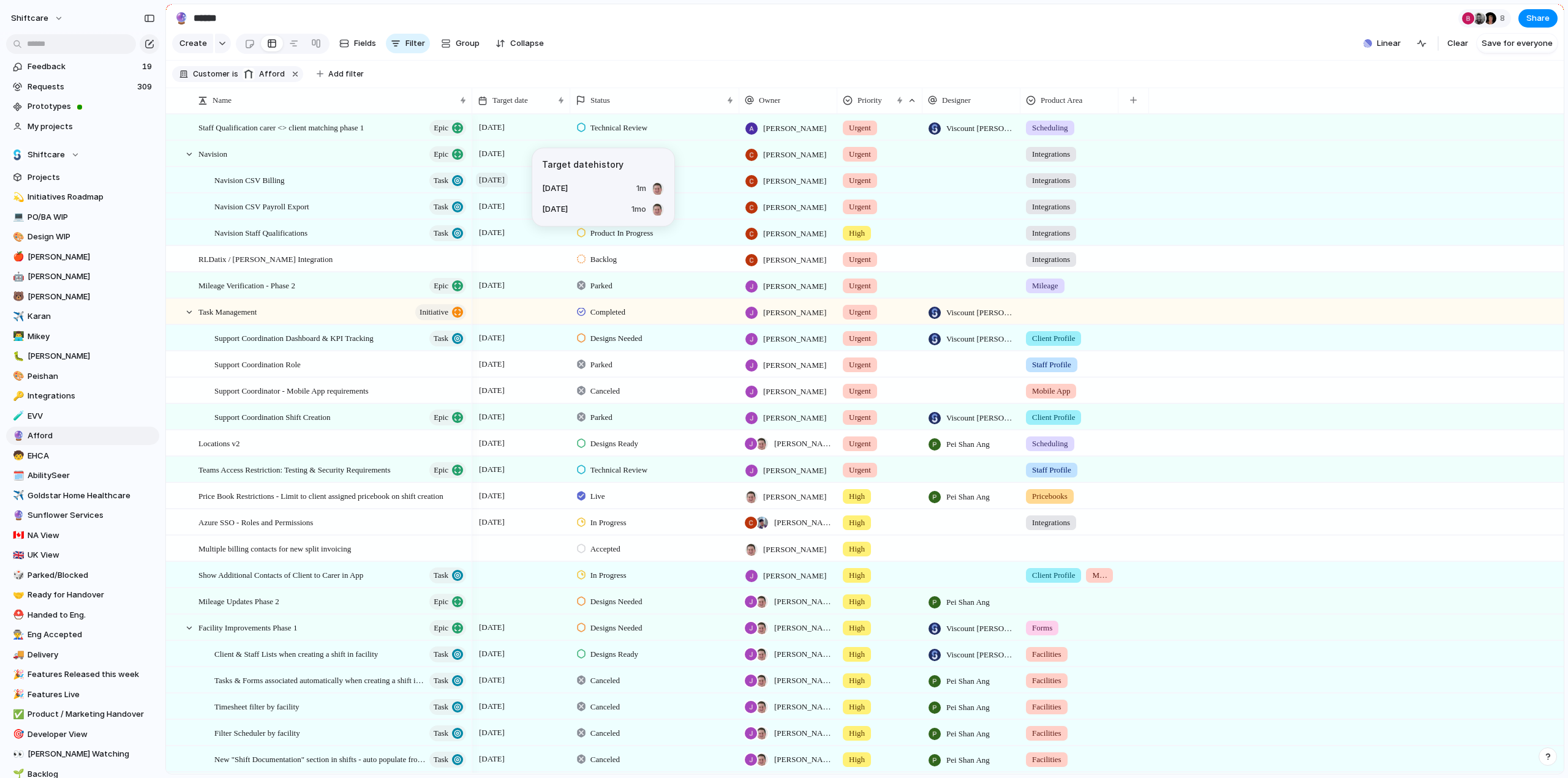
click at [492, 187] on span "3 September" at bounding box center [492, 180] width 32 height 14
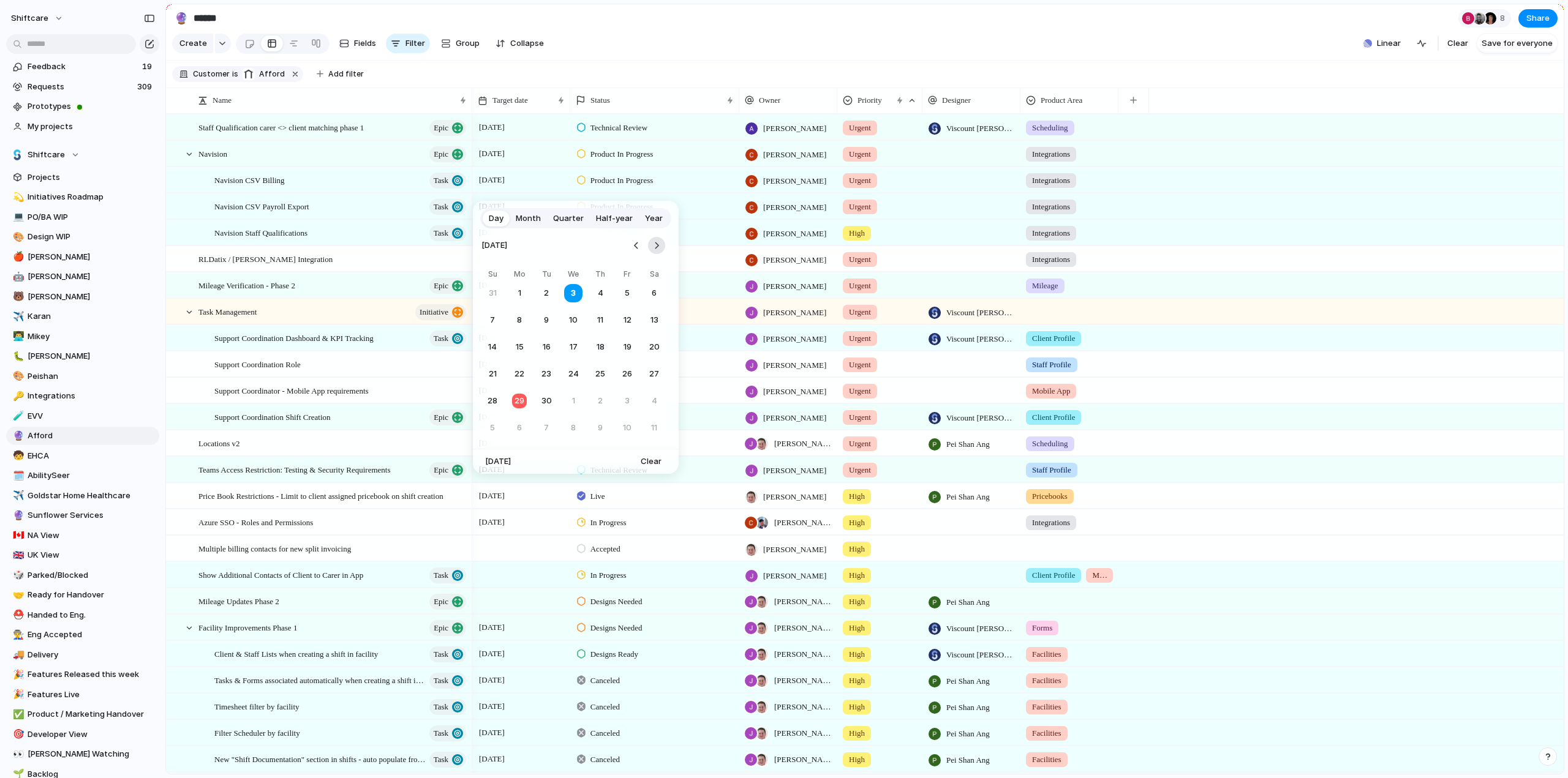
click at [653, 244] on button "Go to the Next Month" at bounding box center [656, 245] width 17 height 17
click at [622, 292] on button "3" at bounding box center [627, 293] width 22 height 22
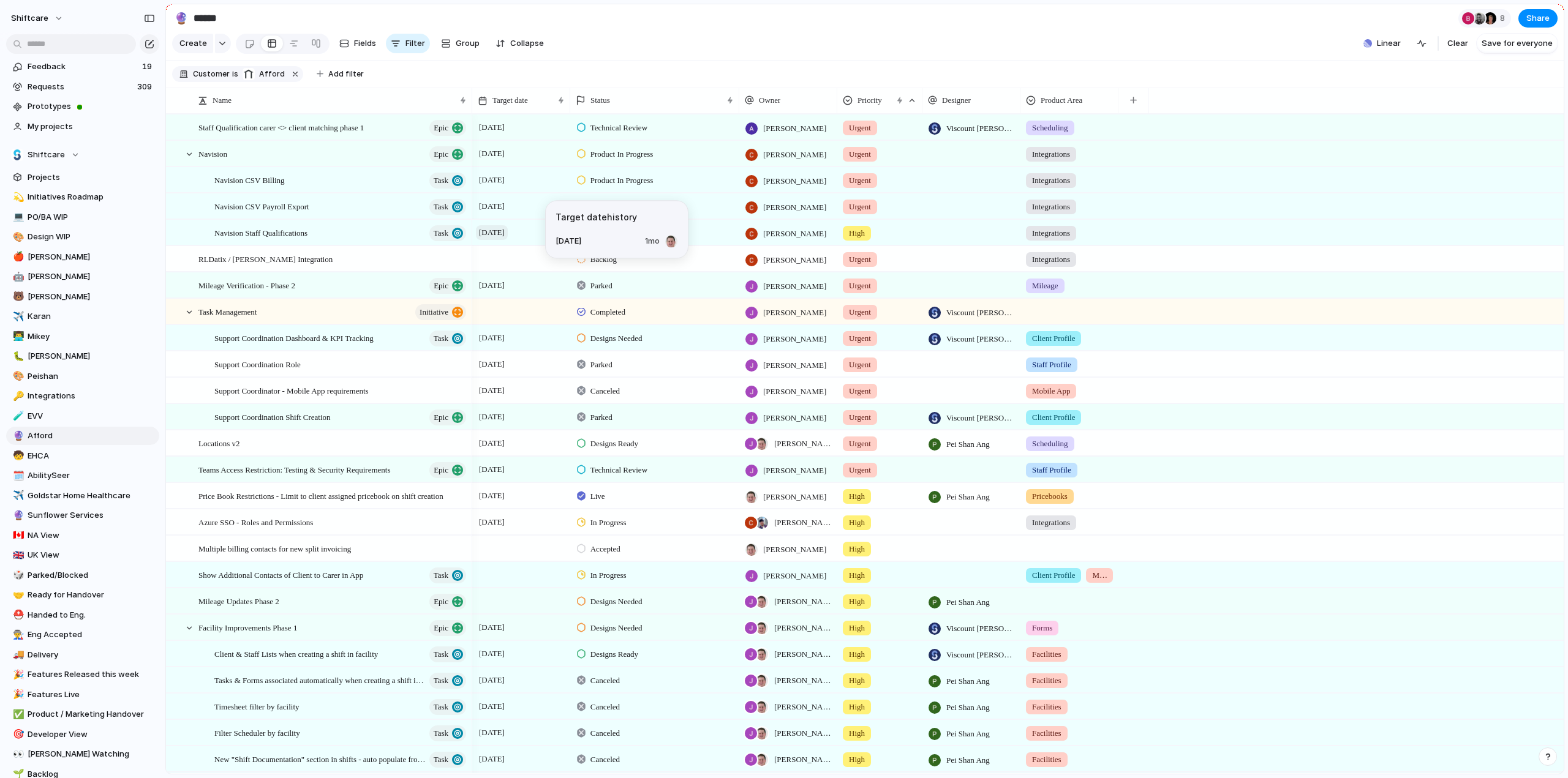
click at [500, 240] on span "September 2025" at bounding box center [492, 233] width 32 height 14
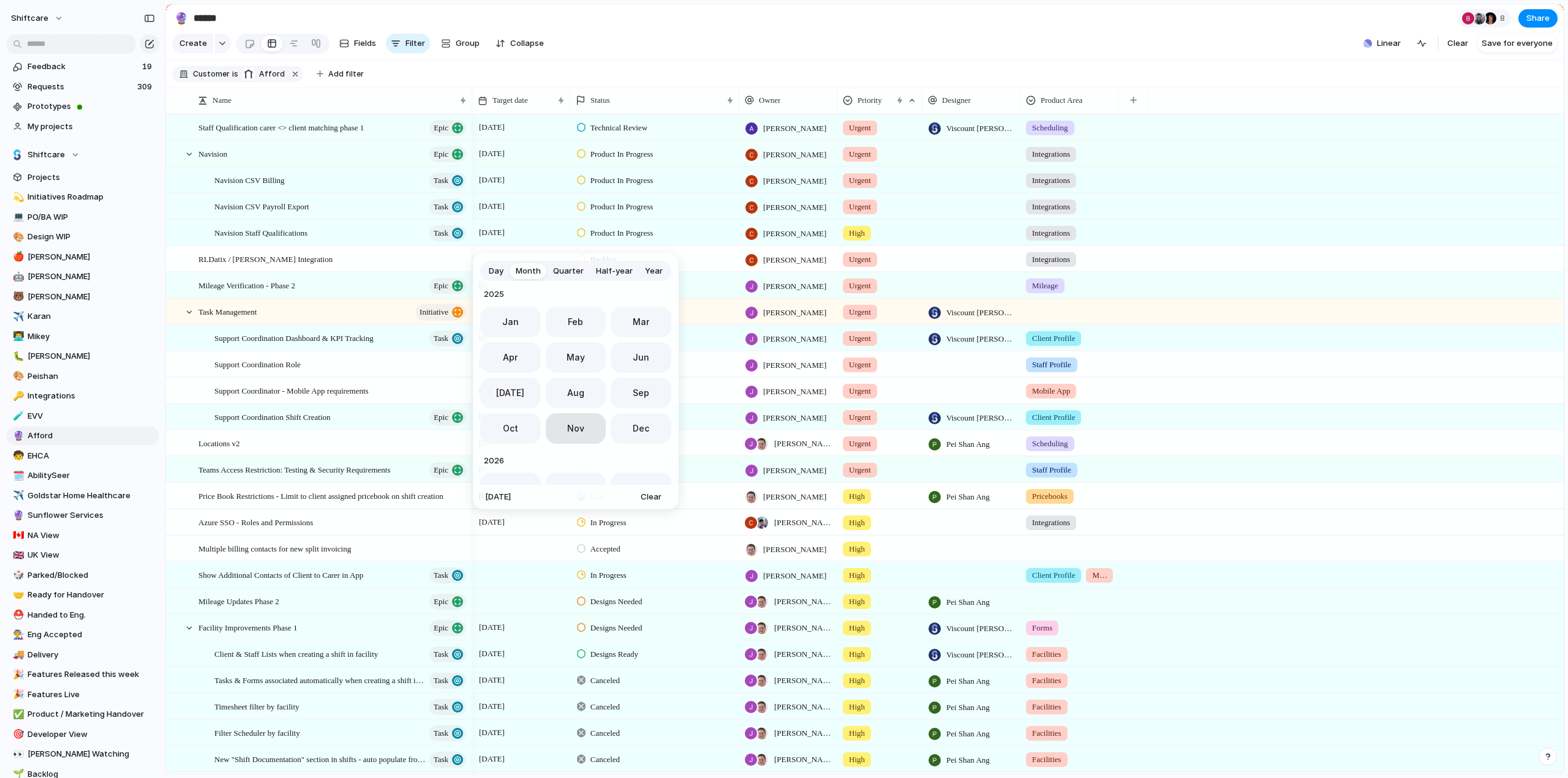
click at [579, 433] on span "Nov" at bounding box center [575, 428] width 17 height 12
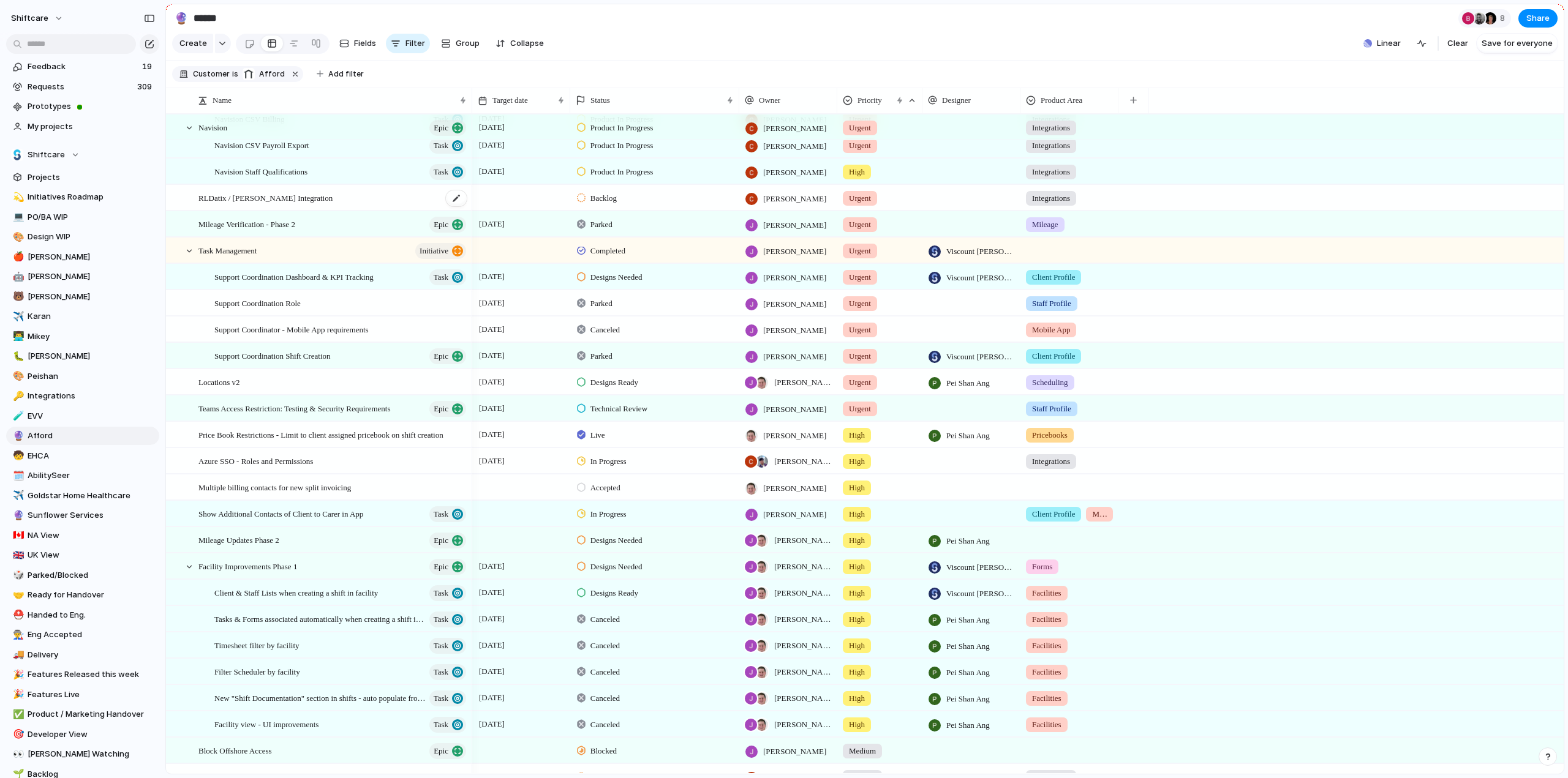
scroll to position [0, 0]
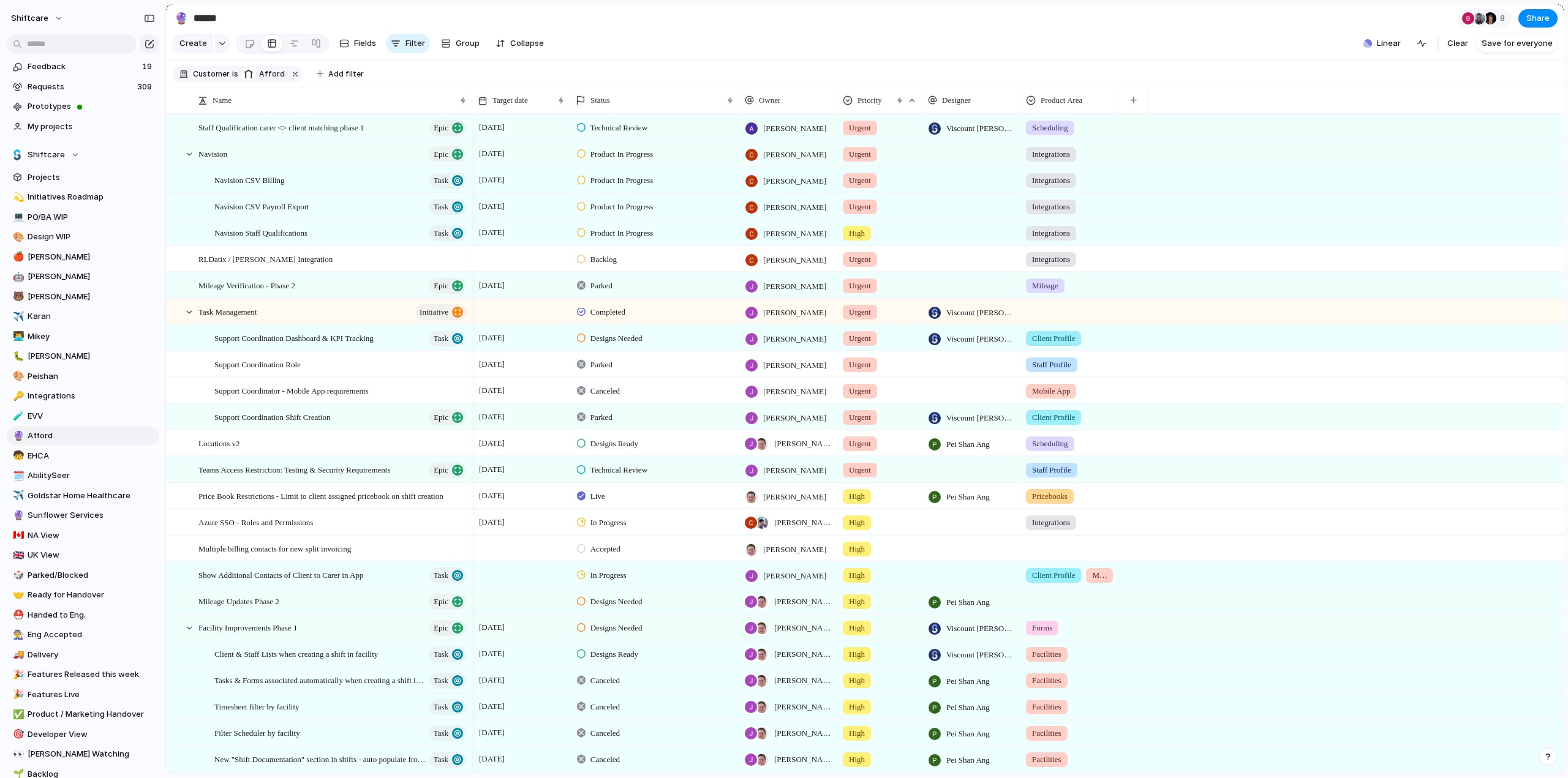
click at [538, 265] on div at bounding box center [521, 258] width 98 height 25
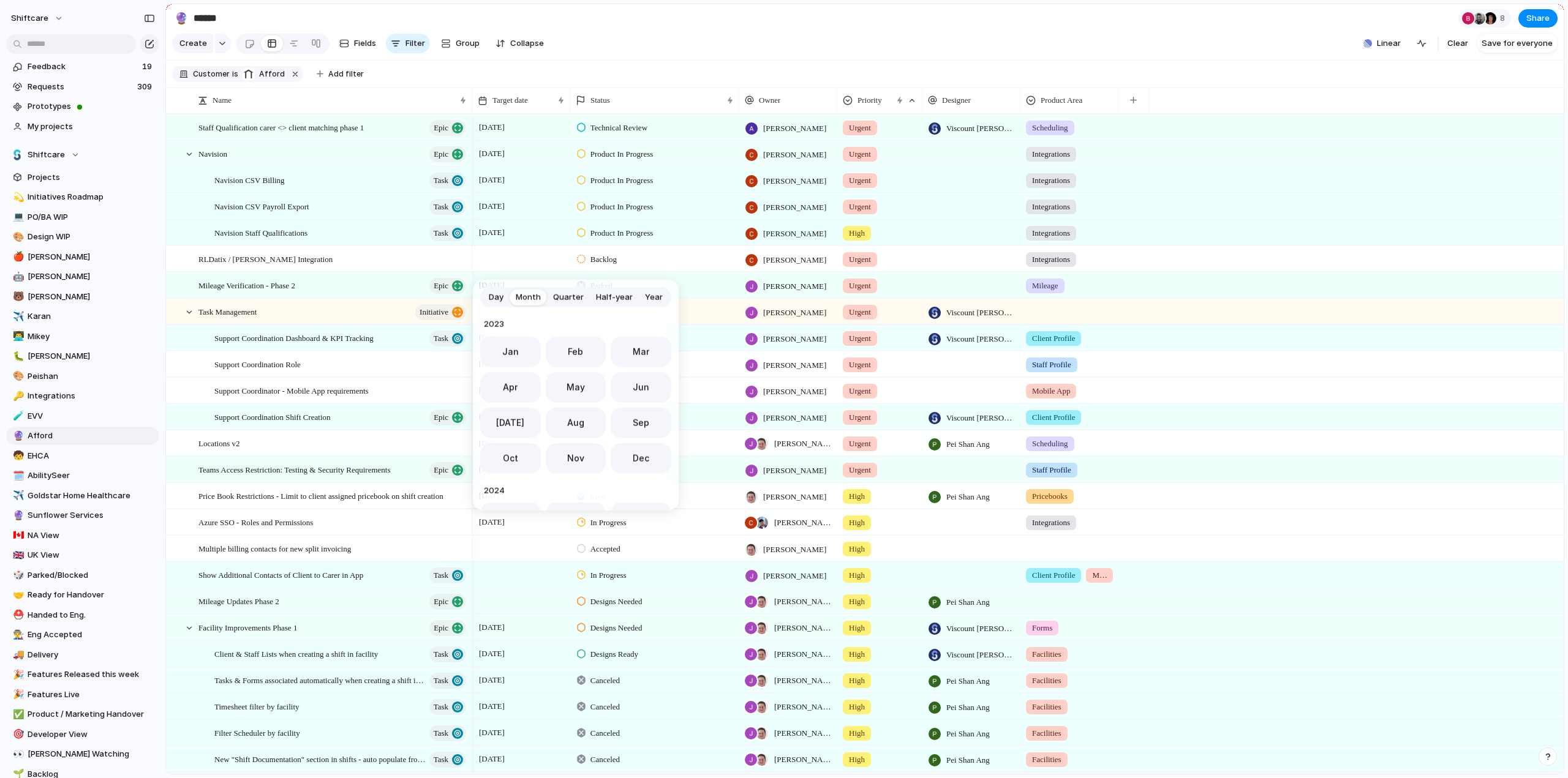
scroll to position [336, 0]
click at [496, 296] on span "Day" at bounding box center [496, 297] width 14 height 12
click at [659, 323] on button "Go to the Next Month" at bounding box center [656, 323] width 17 height 17
click at [630, 428] on button "17" at bounding box center [627, 426] width 22 height 22
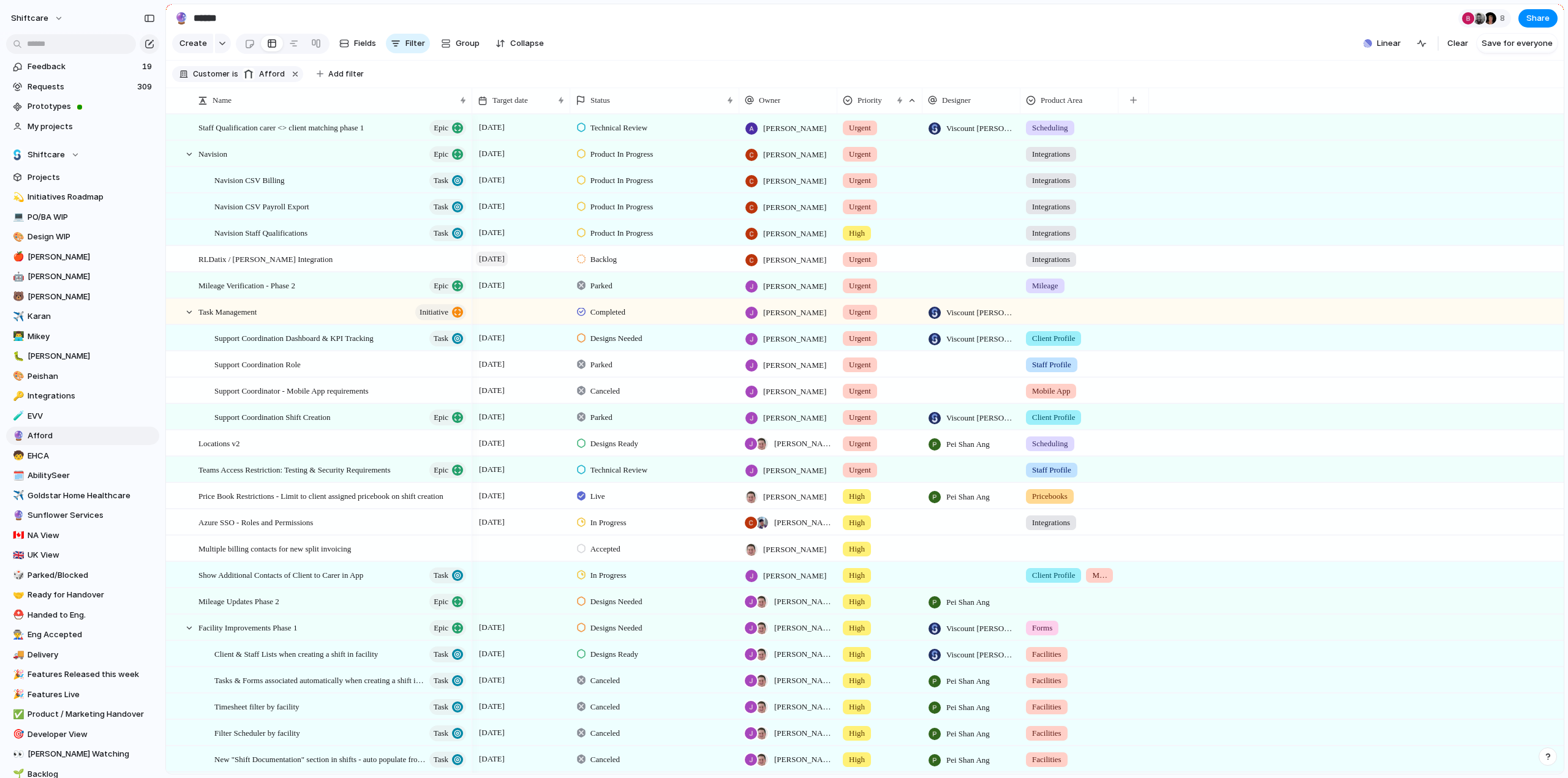
click at [497, 266] on span "17 October" at bounding box center [492, 258] width 32 height 14
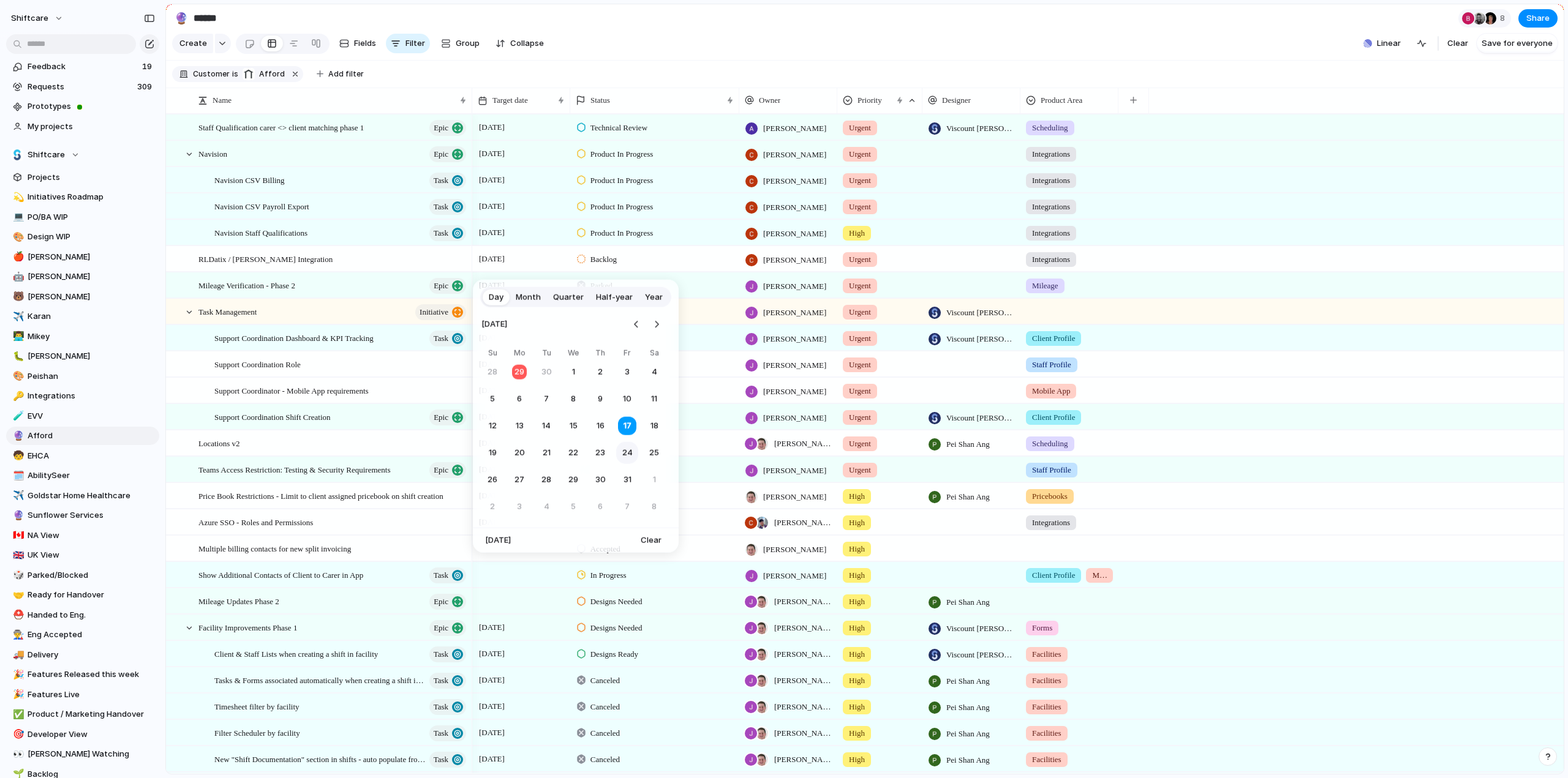
click at [627, 451] on button "24" at bounding box center [627, 453] width 22 height 22
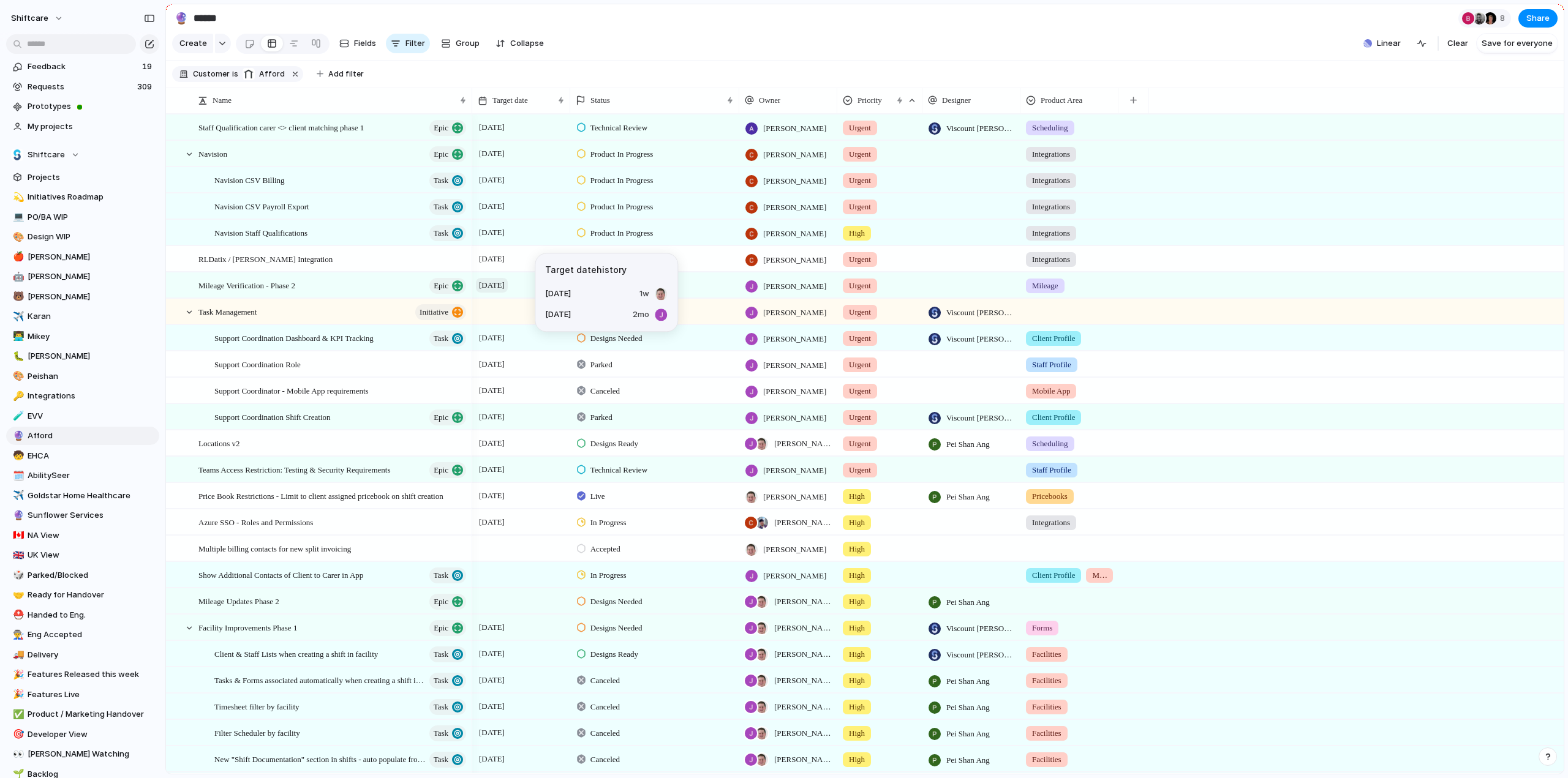
click at [497, 292] on span "[DATE]" at bounding box center [492, 285] width 32 height 14
click at [497, 293] on div "Day Month Quarter Half-year Year 2023 Jan Feb Mar Apr May Jun Jul Aug Sep Oct N…" at bounding box center [784, 389] width 1568 height 778
click at [315, 287] on div "Mileage Verification - Phase 2 Epic" at bounding box center [333, 285] width 269 height 25
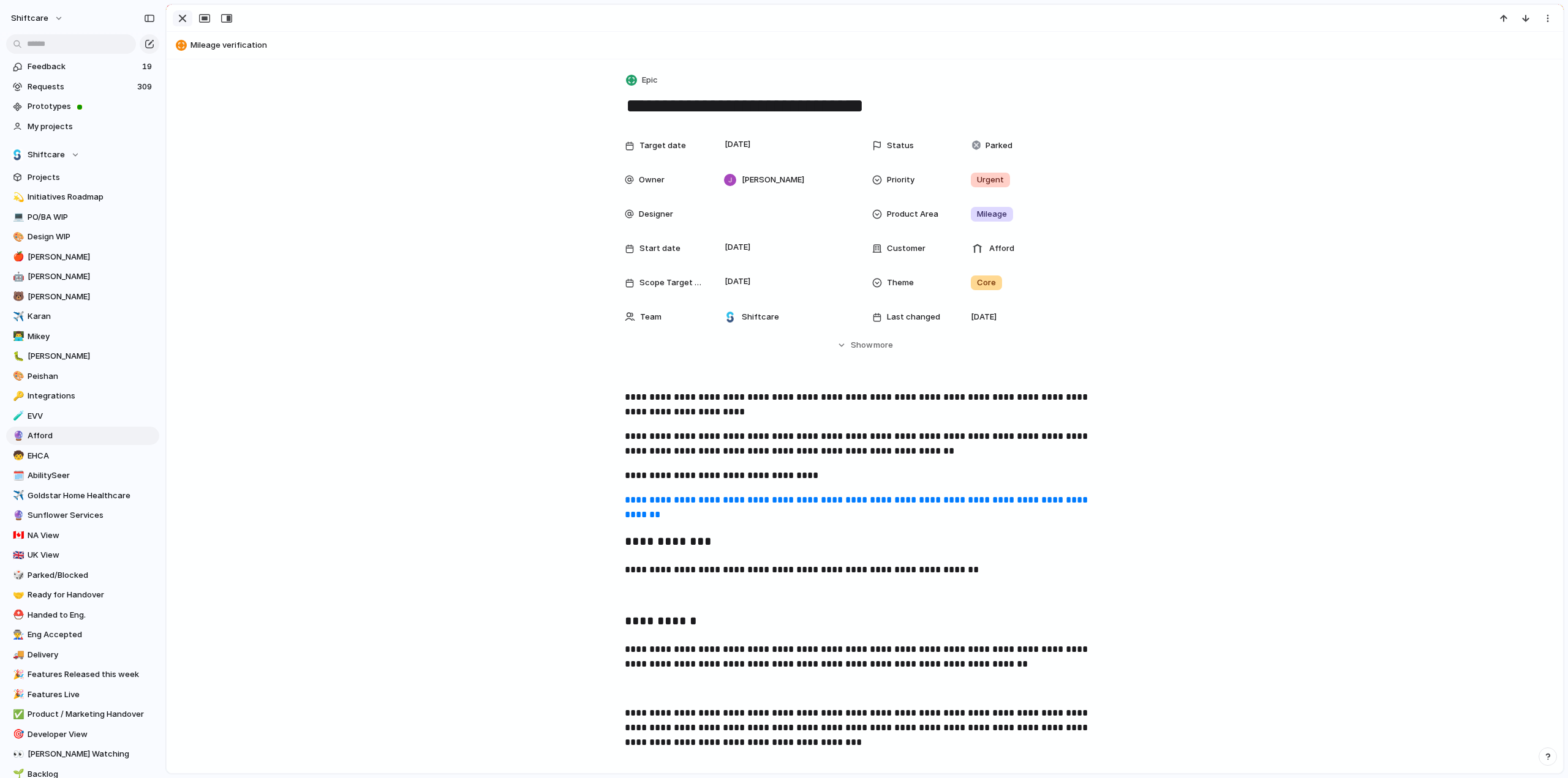
click at [182, 11] on button "button" at bounding box center [183, 19] width 20 height 16
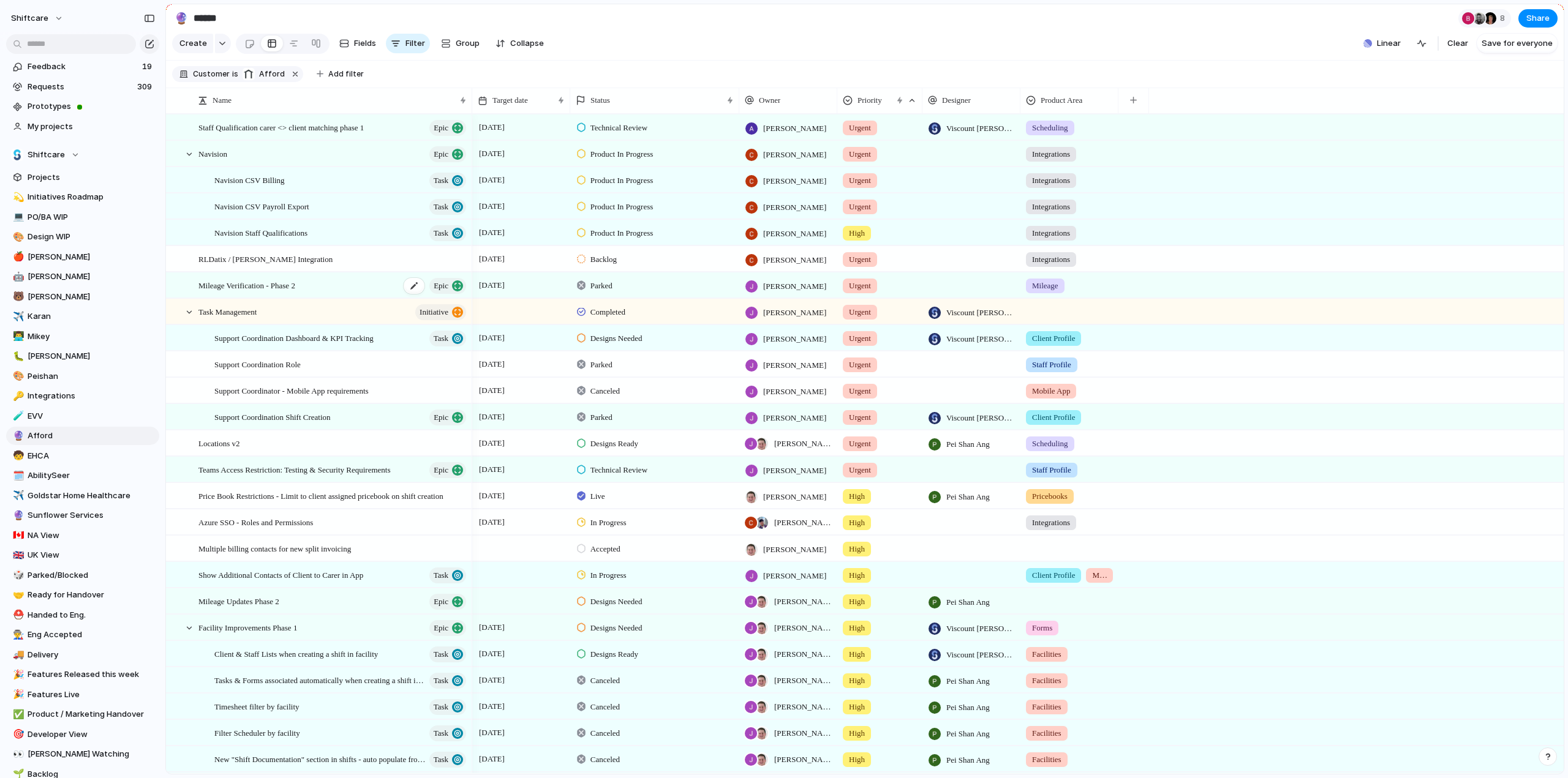
click at [294, 299] on div "Mileage Verification - Phase 2 Epic" at bounding box center [333, 285] width 269 height 25
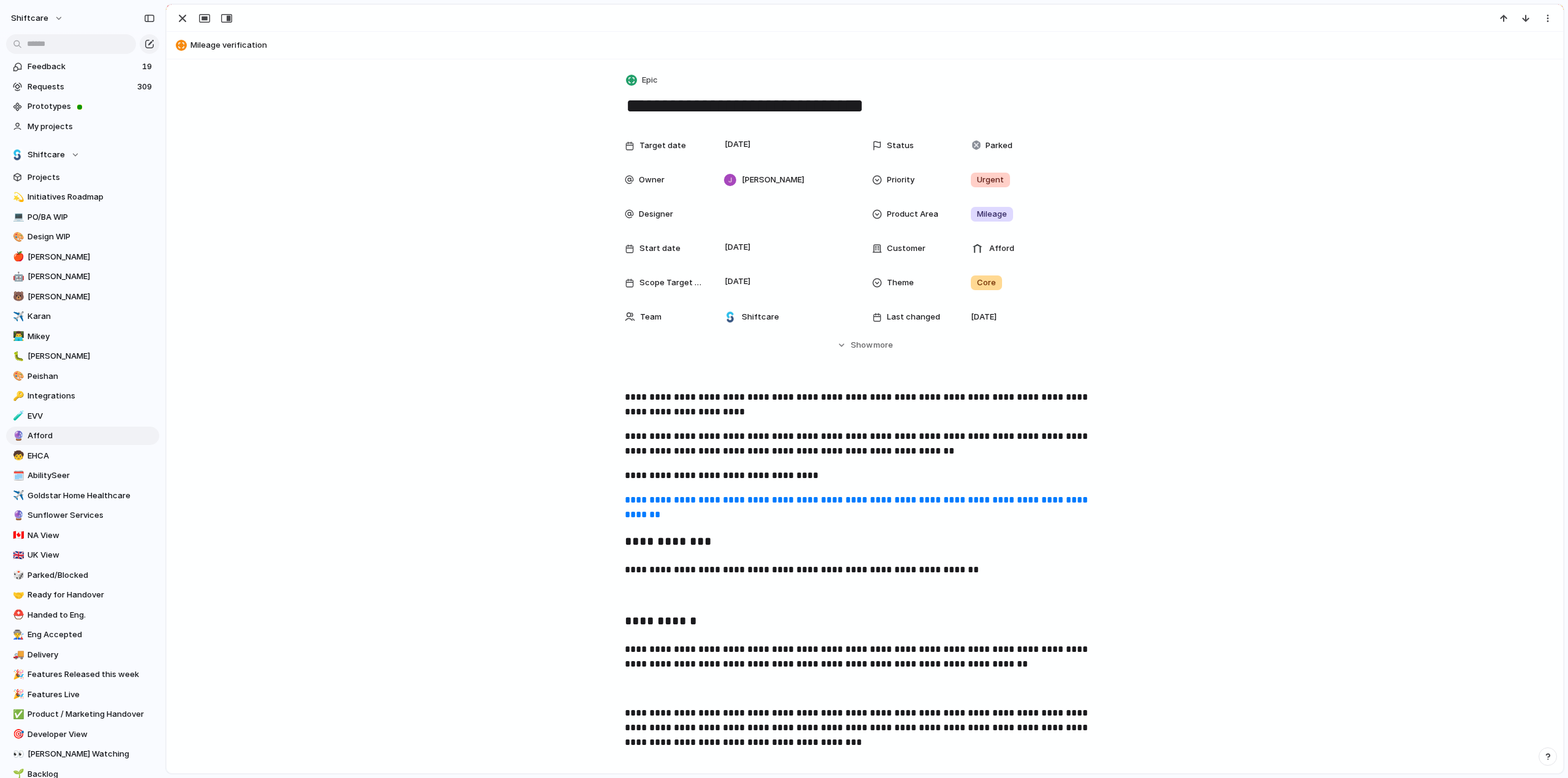
click at [685, 102] on textarea "**********" at bounding box center [865, 105] width 480 height 26
click at [819, 111] on textarea "**********" at bounding box center [865, 105] width 480 height 26
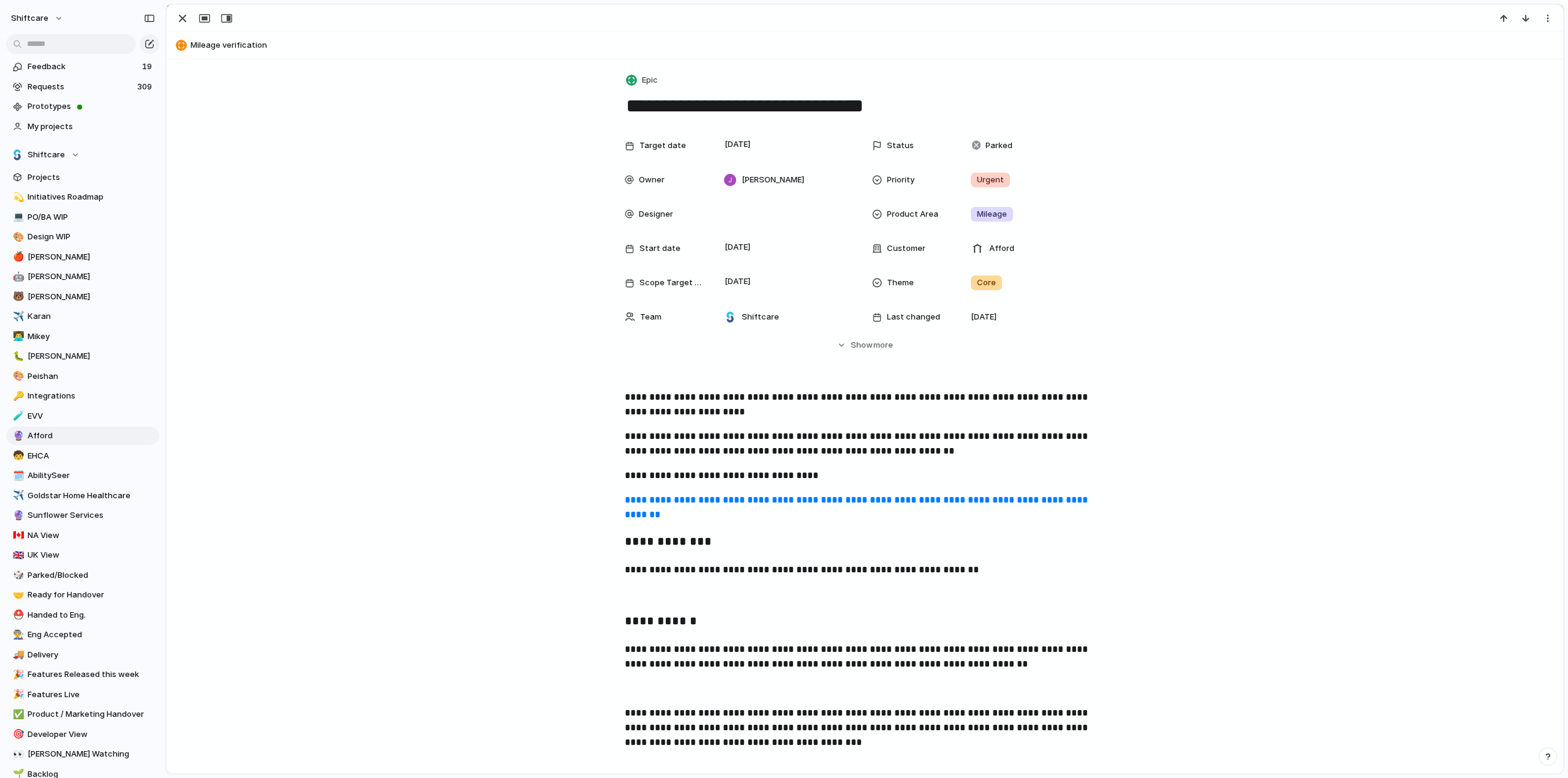
click at [819, 111] on textarea "**********" at bounding box center [865, 105] width 480 height 26
click at [180, 19] on div "button" at bounding box center [182, 18] width 14 height 14
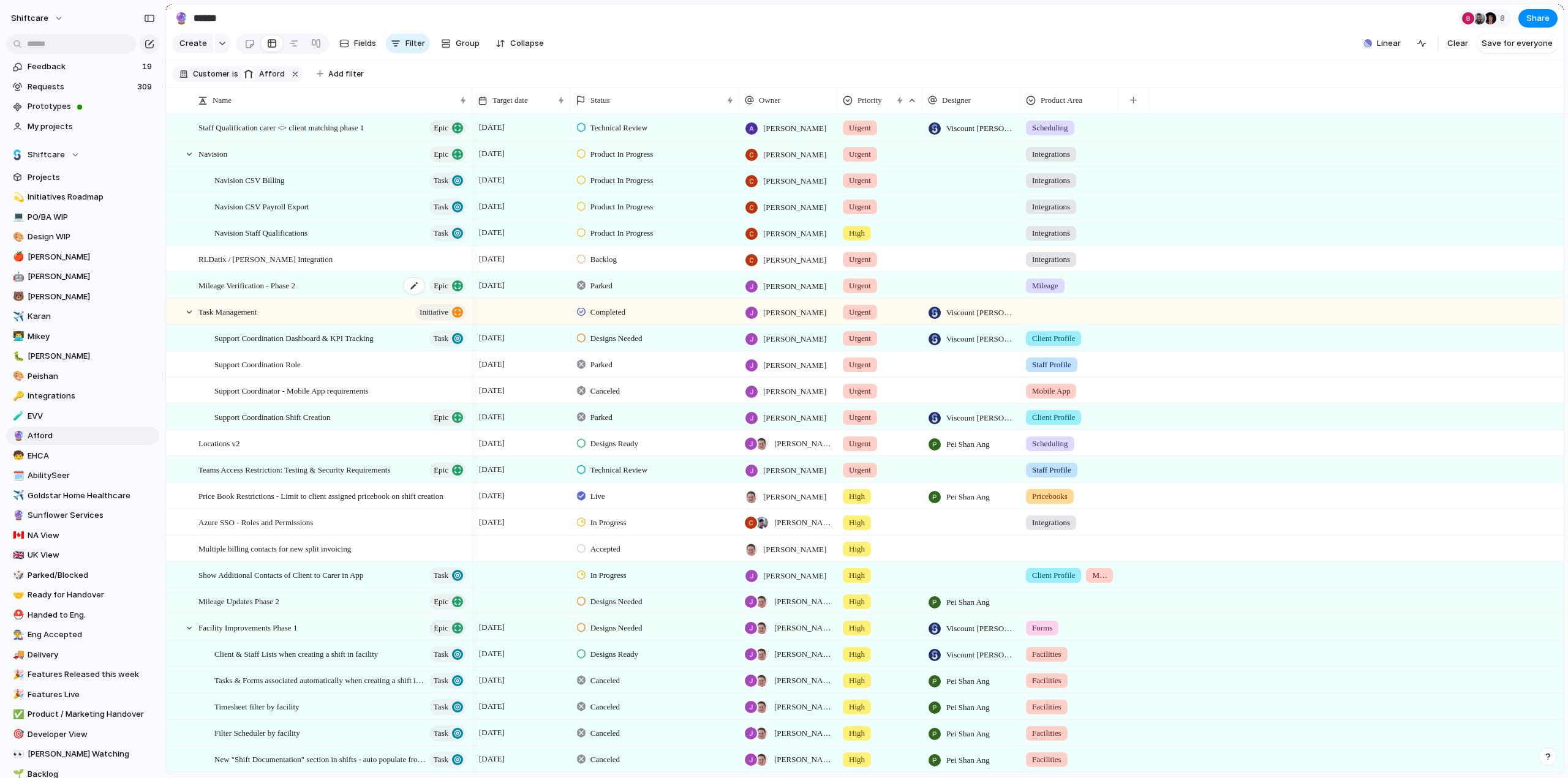
click at [256, 292] on span "Mileage Verification - Phase 2" at bounding box center [247, 285] width 97 height 14
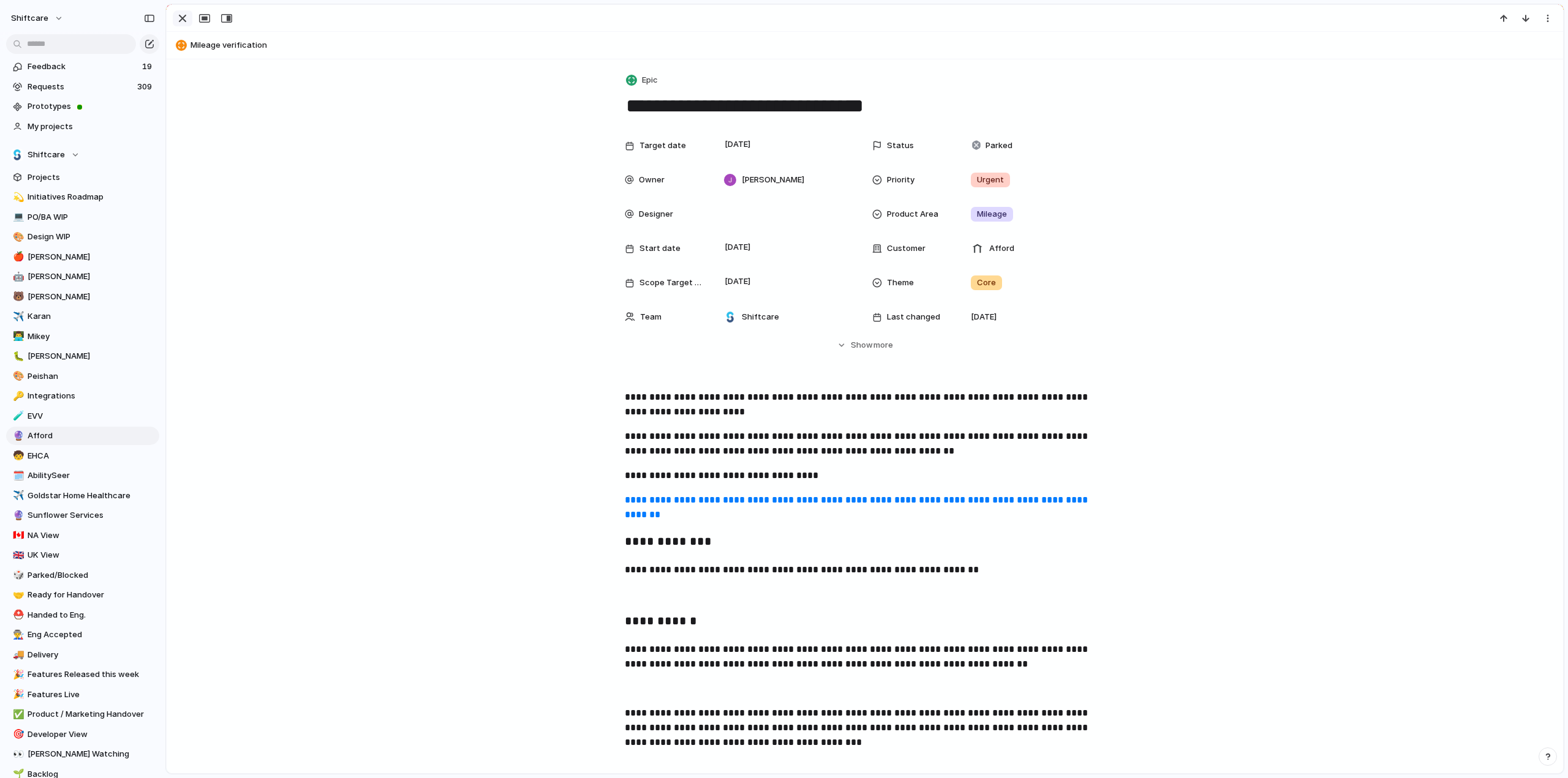
click at [179, 12] on div "button" at bounding box center [182, 18] width 14 height 14
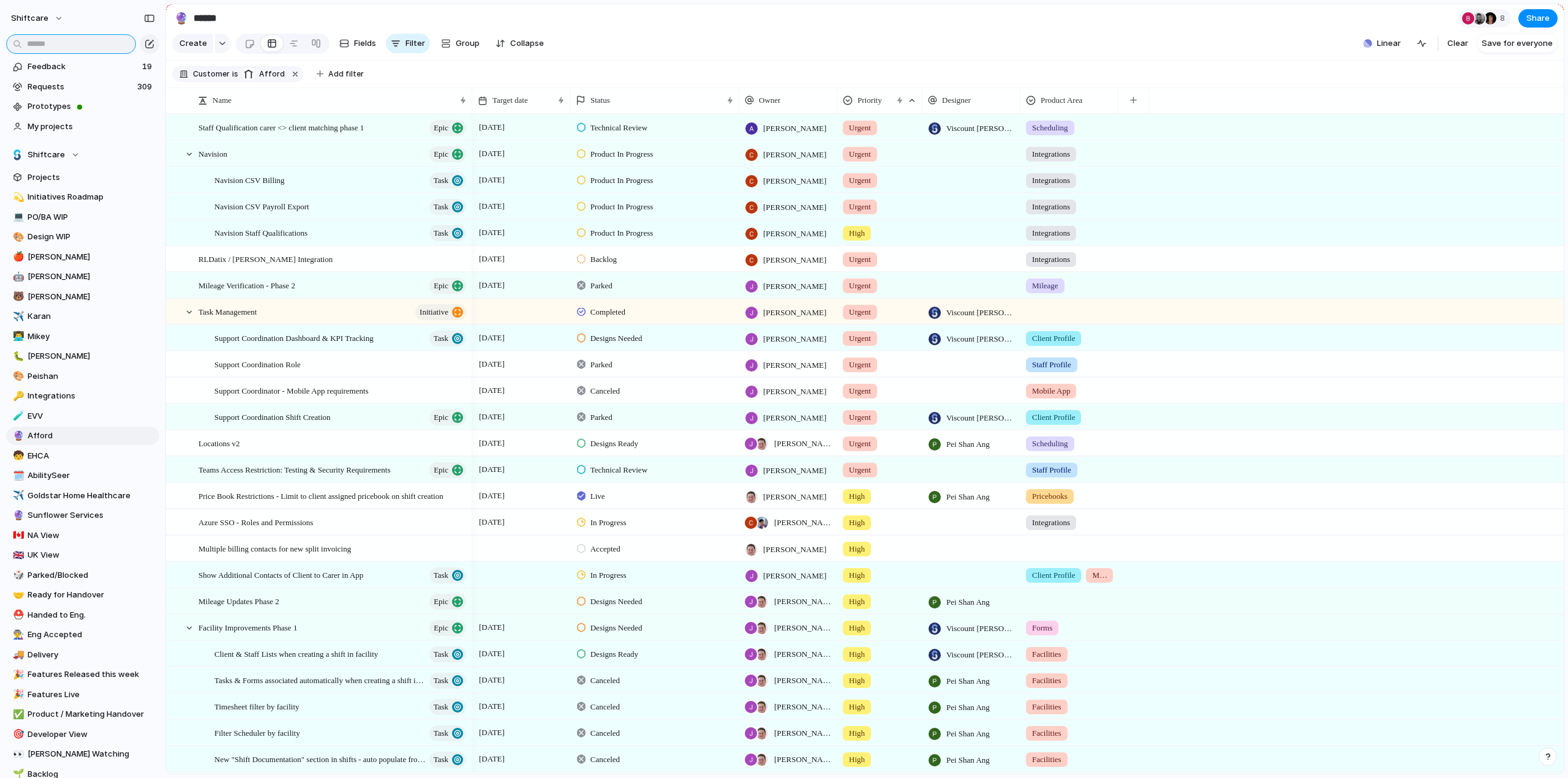
click at [85, 46] on input "text" at bounding box center [71, 44] width 130 height 20
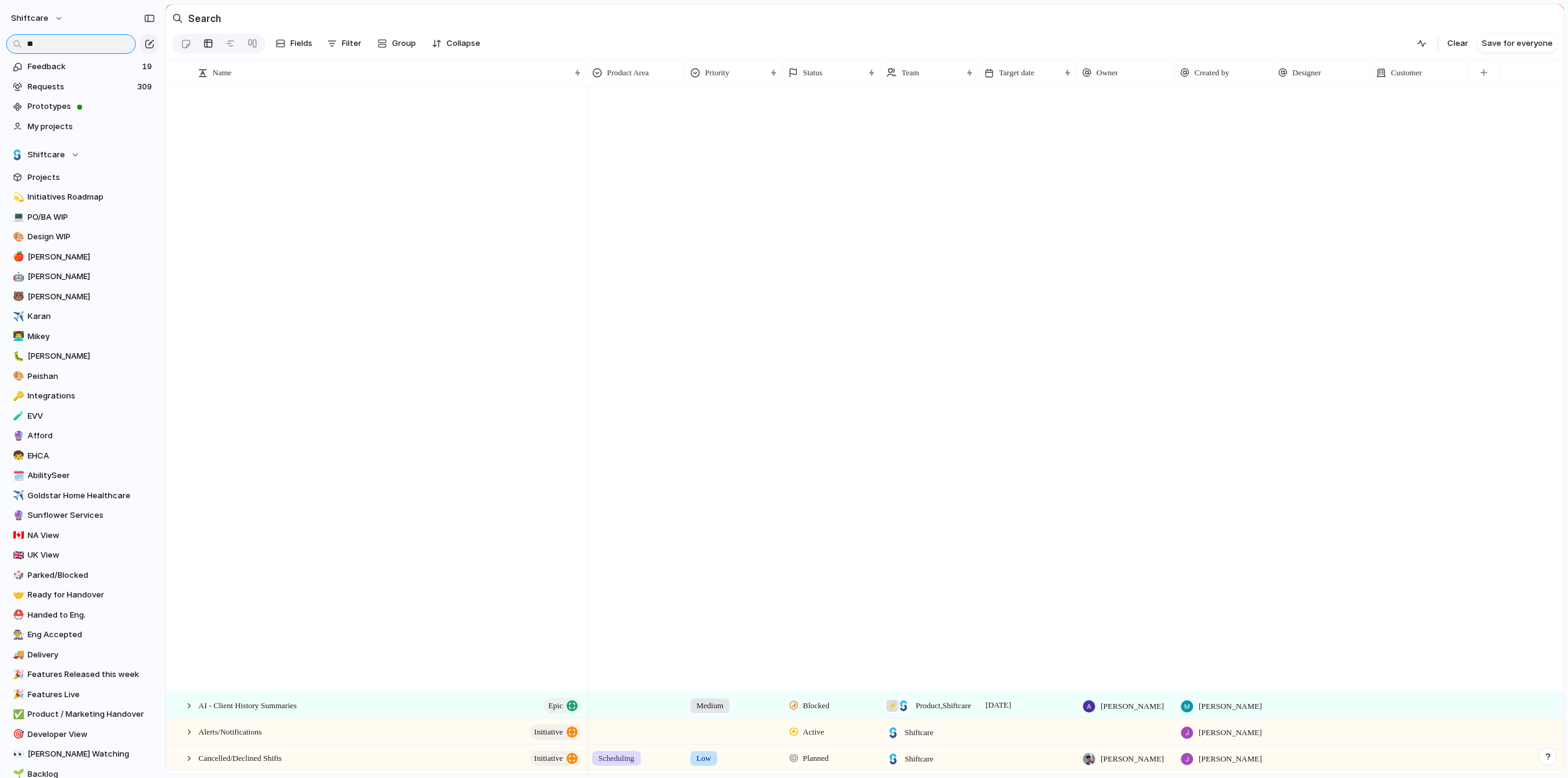
type input "*"
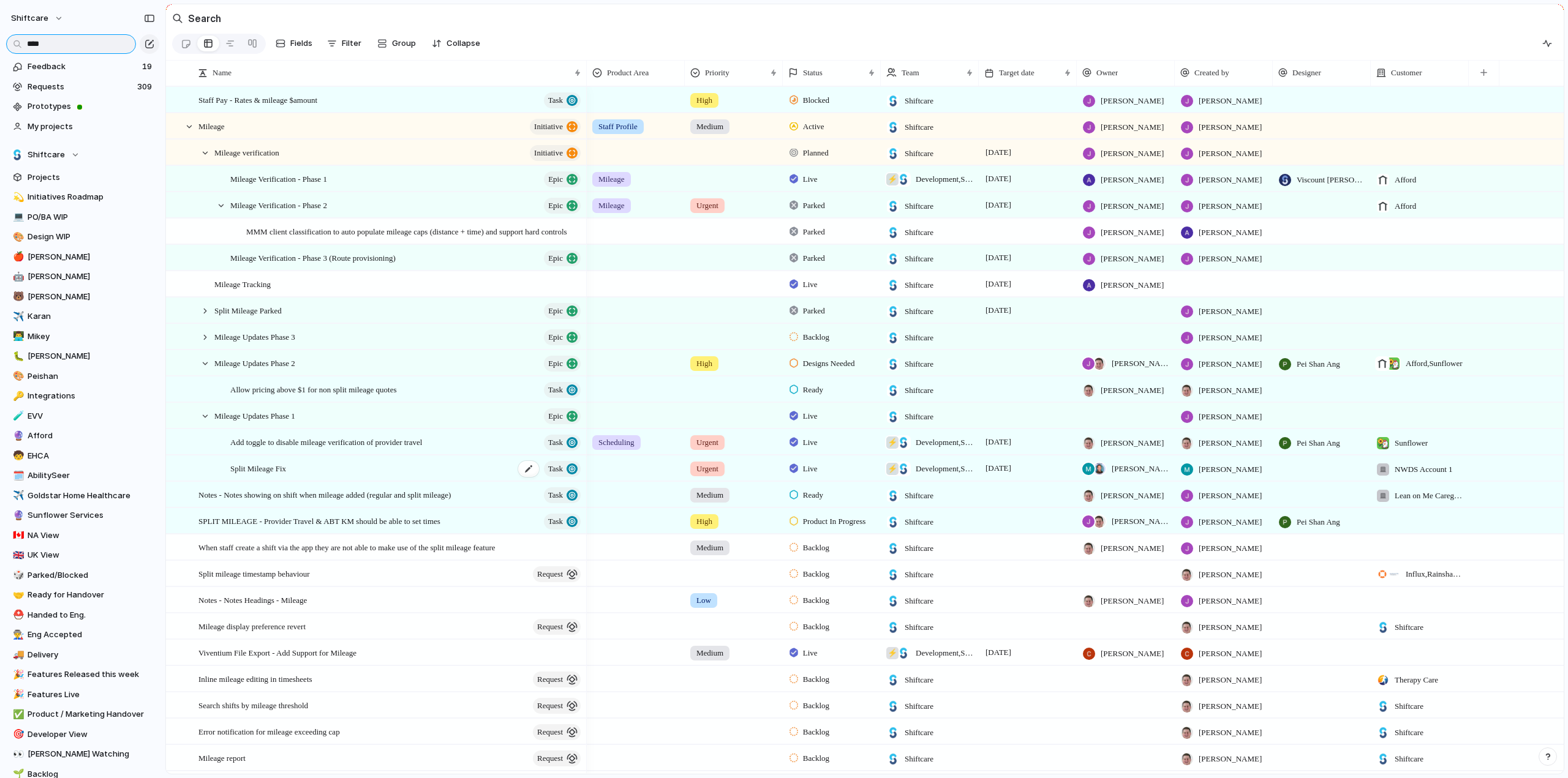
type input "****"
click at [267, 475] on span "Split Mileage Fix" at bounding box center [258, 468] width 56 height 14
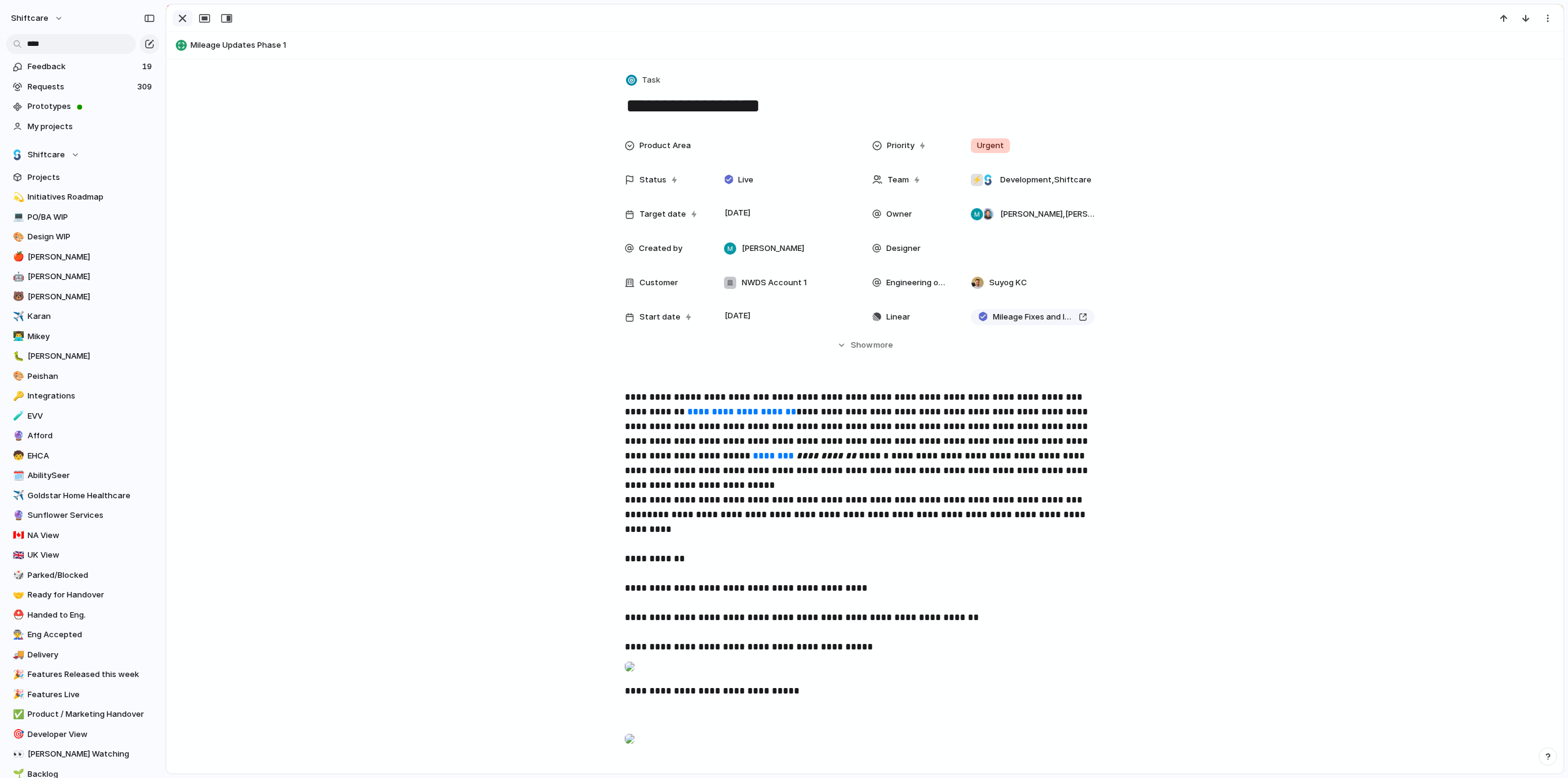
click at [185, 15] on div "button" at bounding box center [182, 18] width 14 height 14
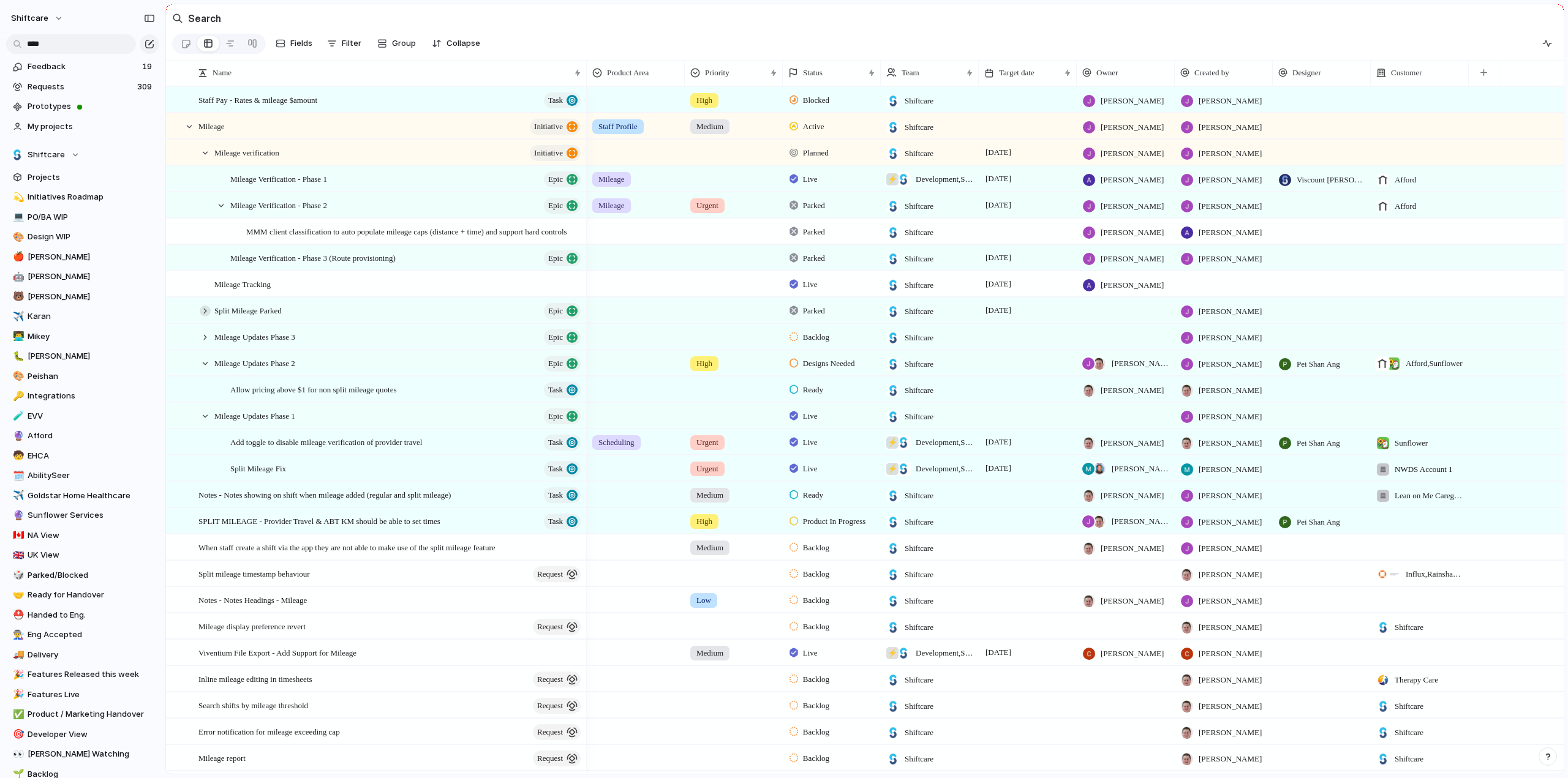
click at [201, 315] on div at bounding box center [205, 311] width 11 height 11
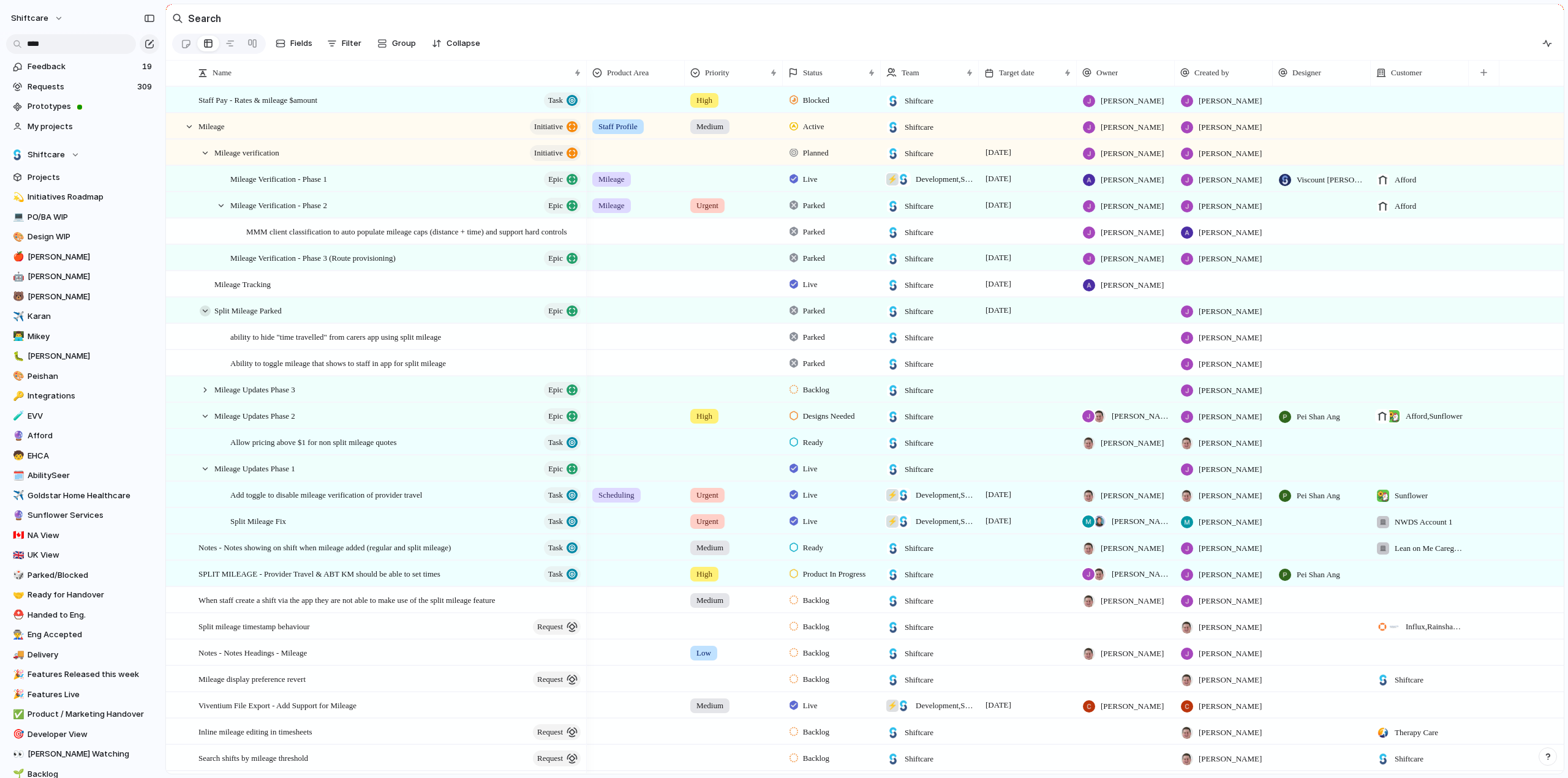
click at [201, 315] on div at bounding box center [205, 311] width 11 height 11
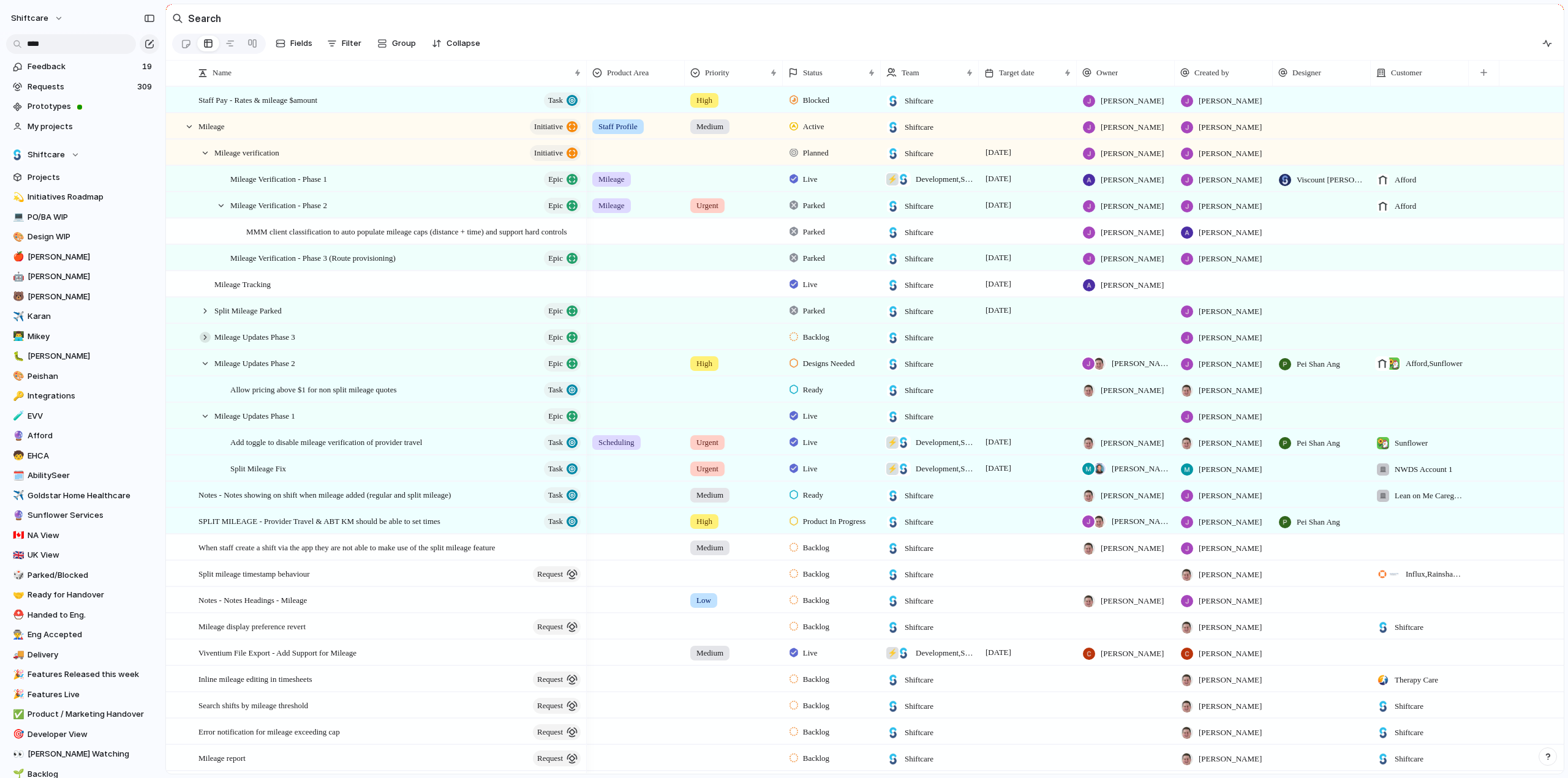
click at [204, 343] on div at bounding box center [205, 337] width 11 height 11
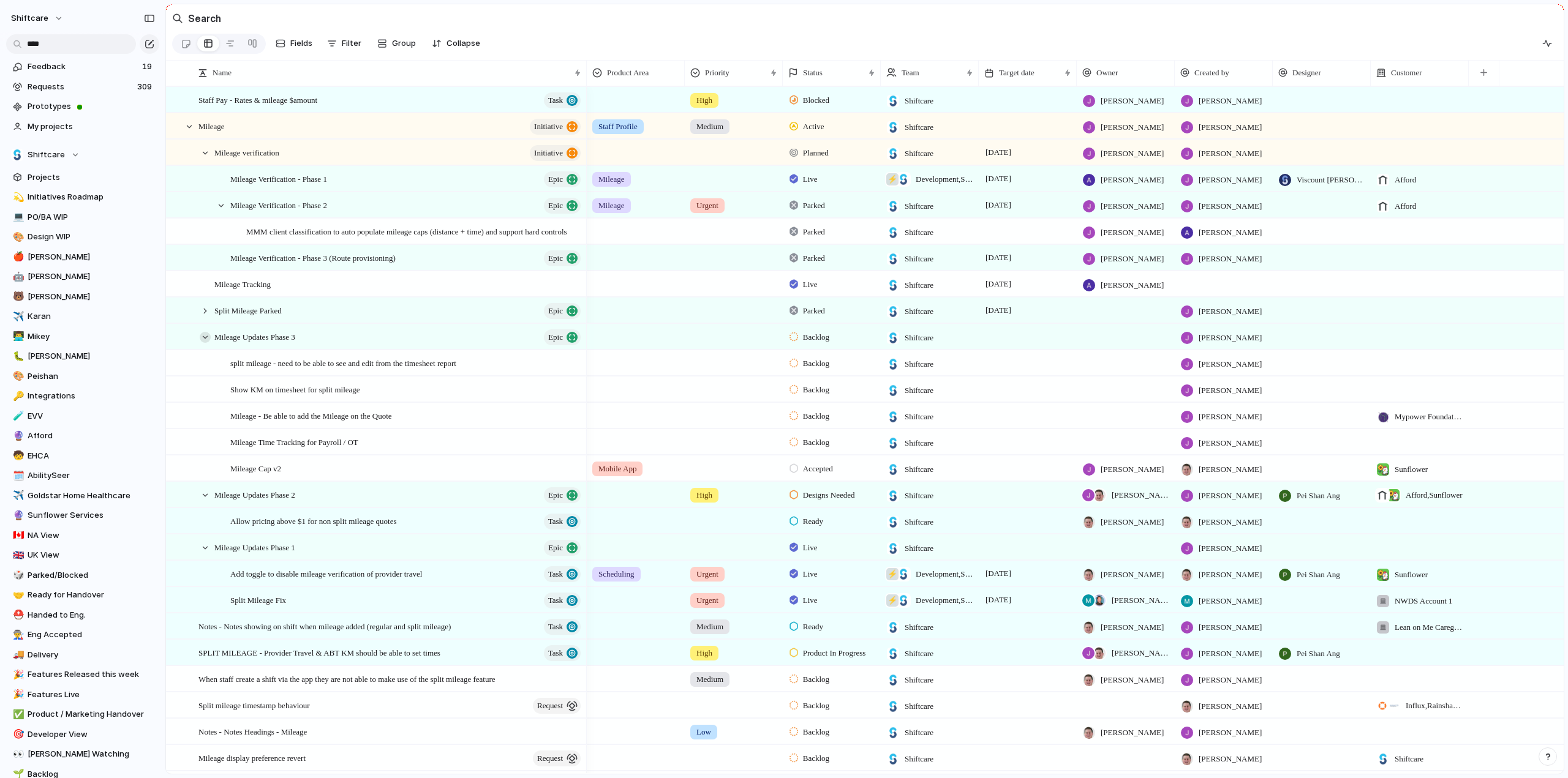
click at [204, 343] on div at bounding box center [205, 337] width 11 height 11
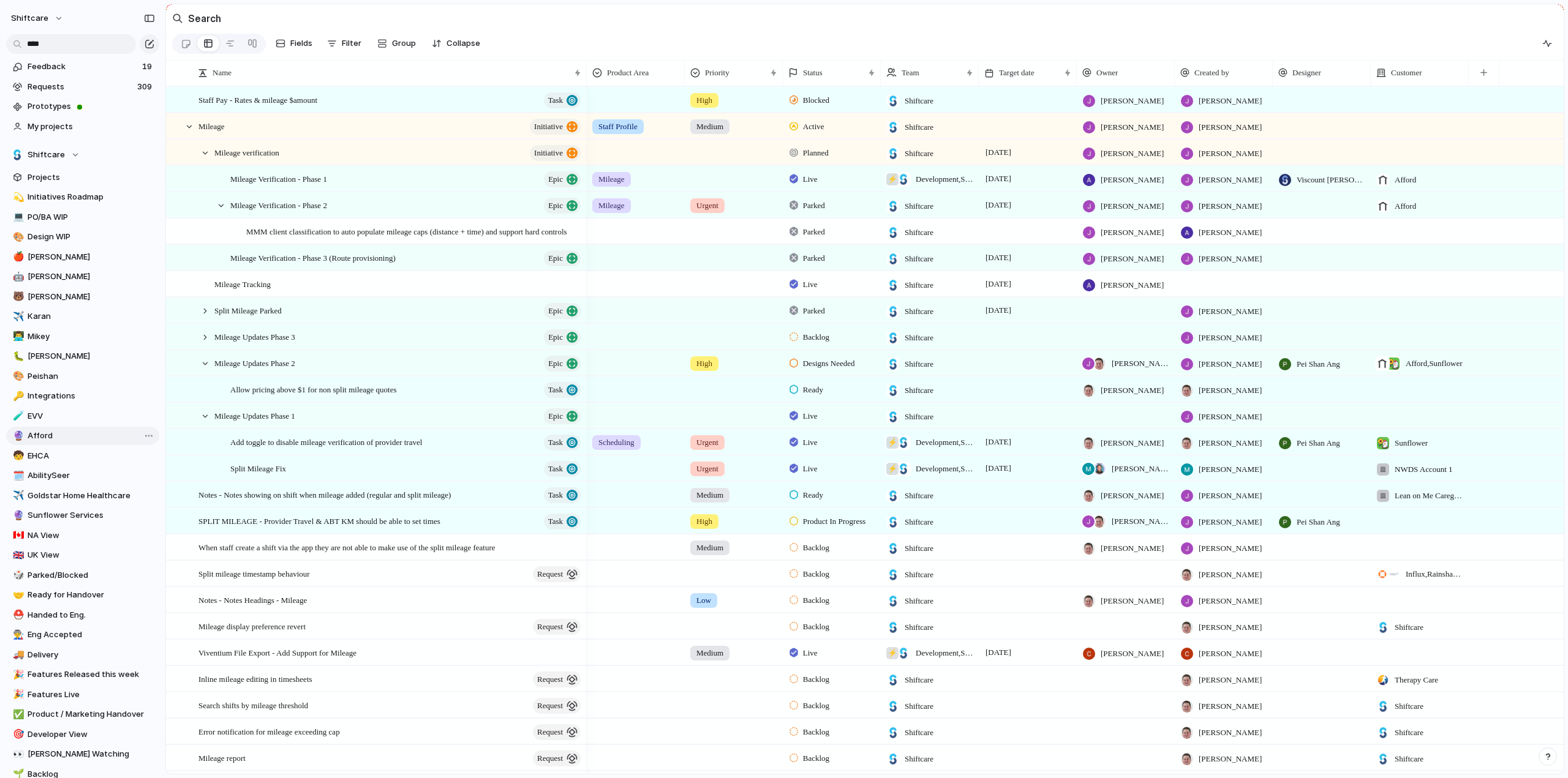
click at [48, 435] on span "Afford" at bounding box center [91, 436] width 127 height 12
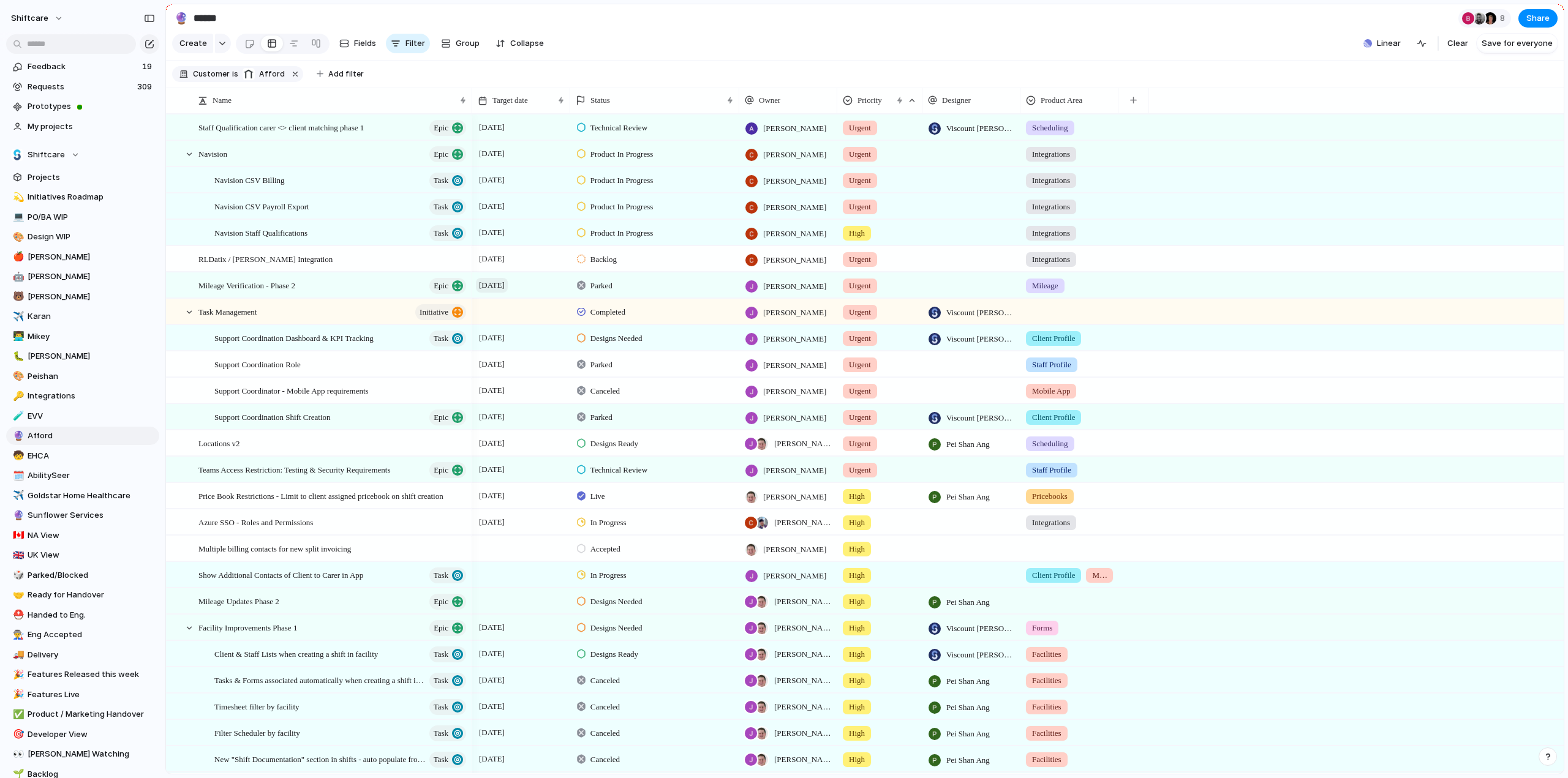
click at [502, 298] on div "[DATE]" at bounding box center [521, 285] width 98 height 25
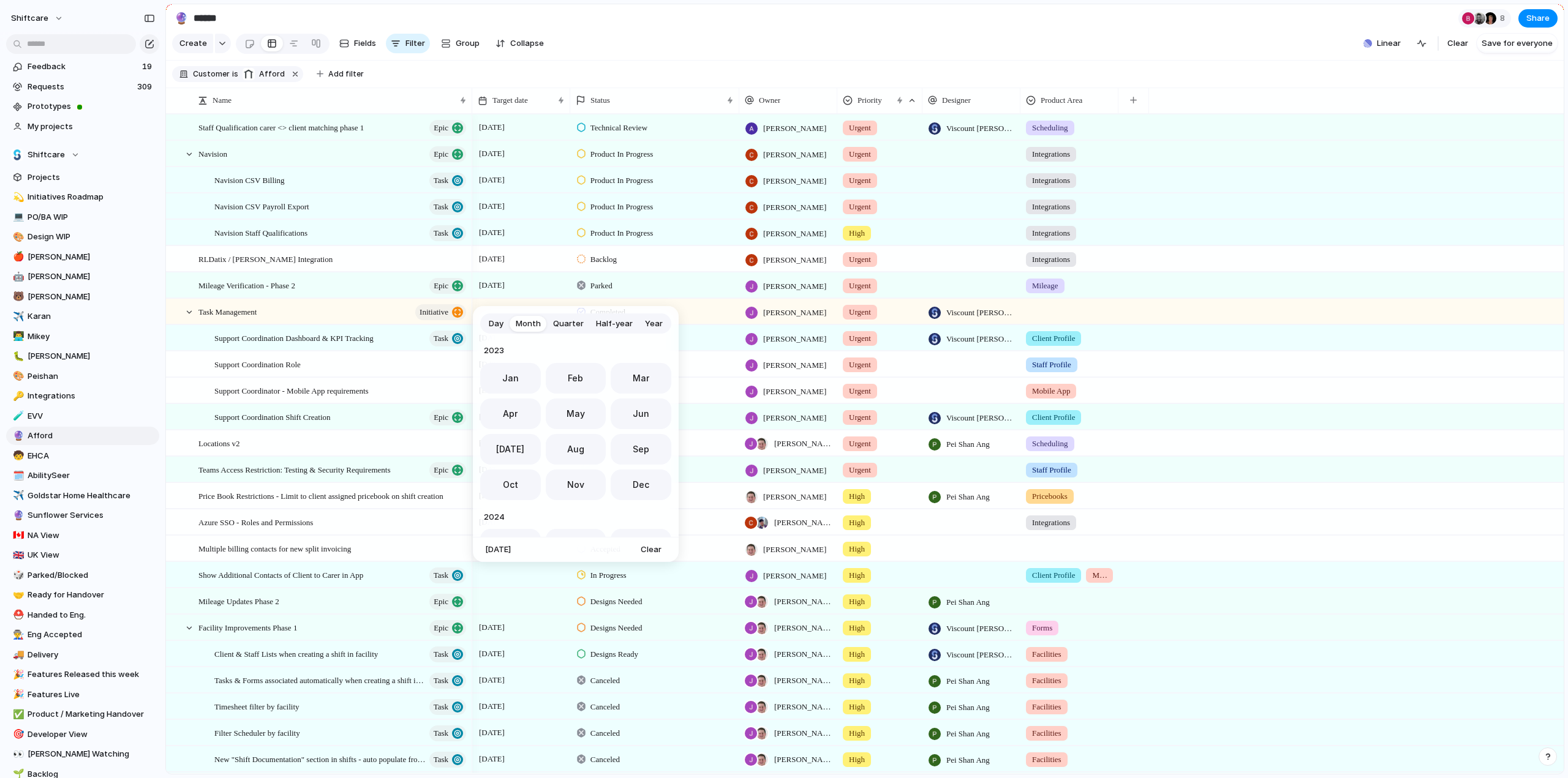
scroll to position [336, 0]
click at [639, 478] on span "Dec" at bounding box center [641, 480] width 17 height 12
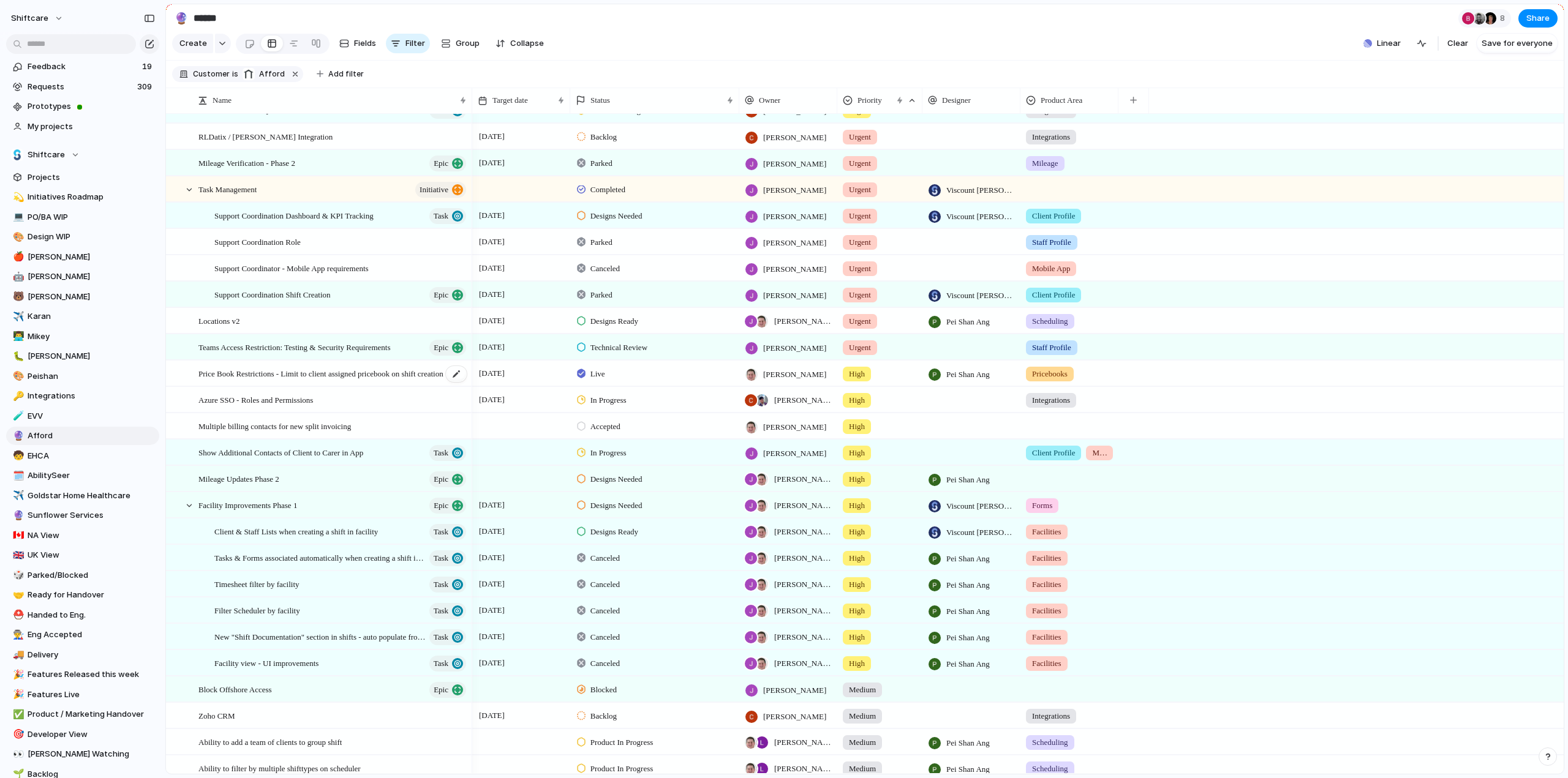
scroll to position [245, 0]
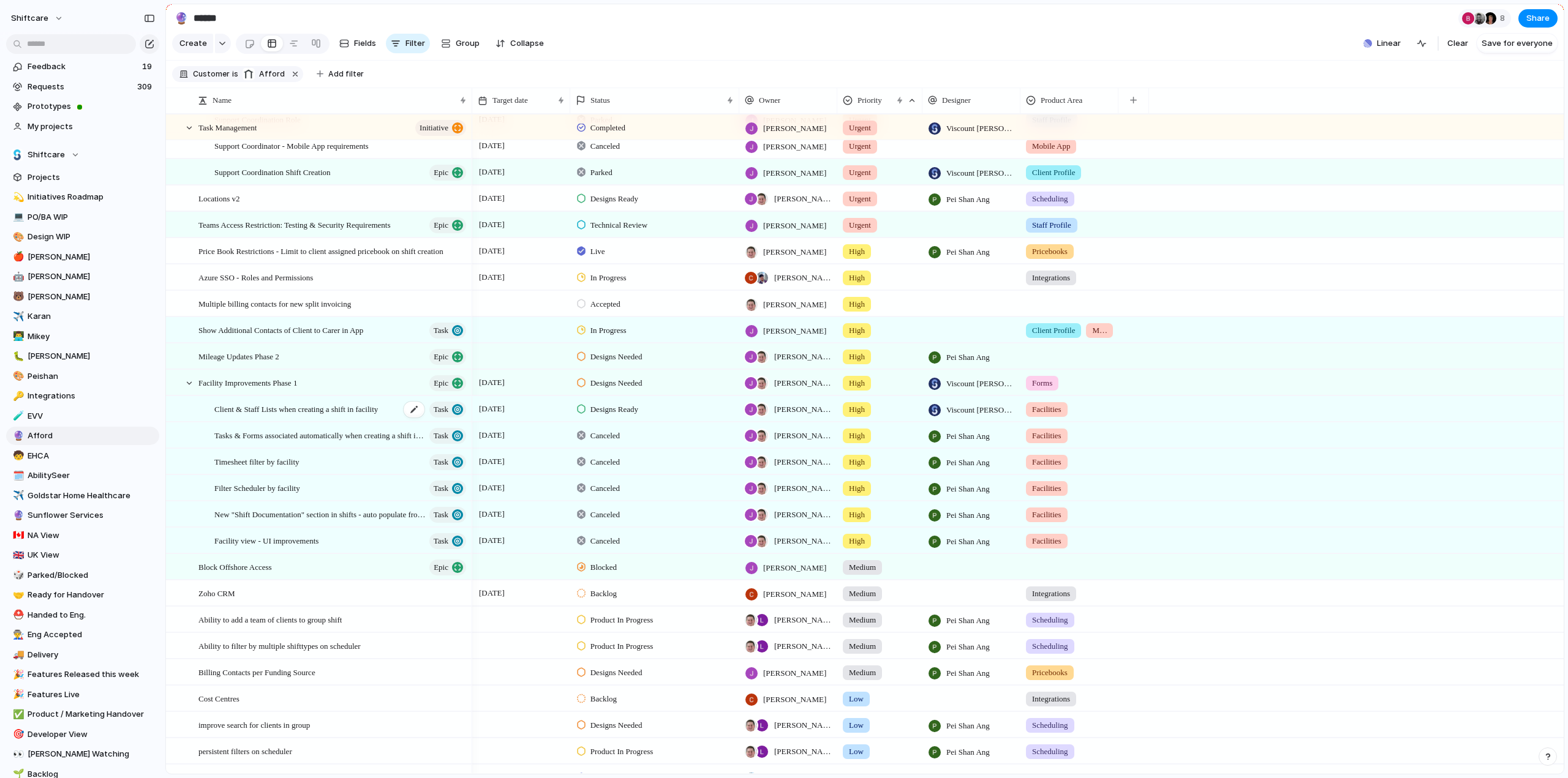
click at [255, 415] on span "Client & Staff Lists when creating a shift in facility" at bounding box center [295, 409] width 163 height 14
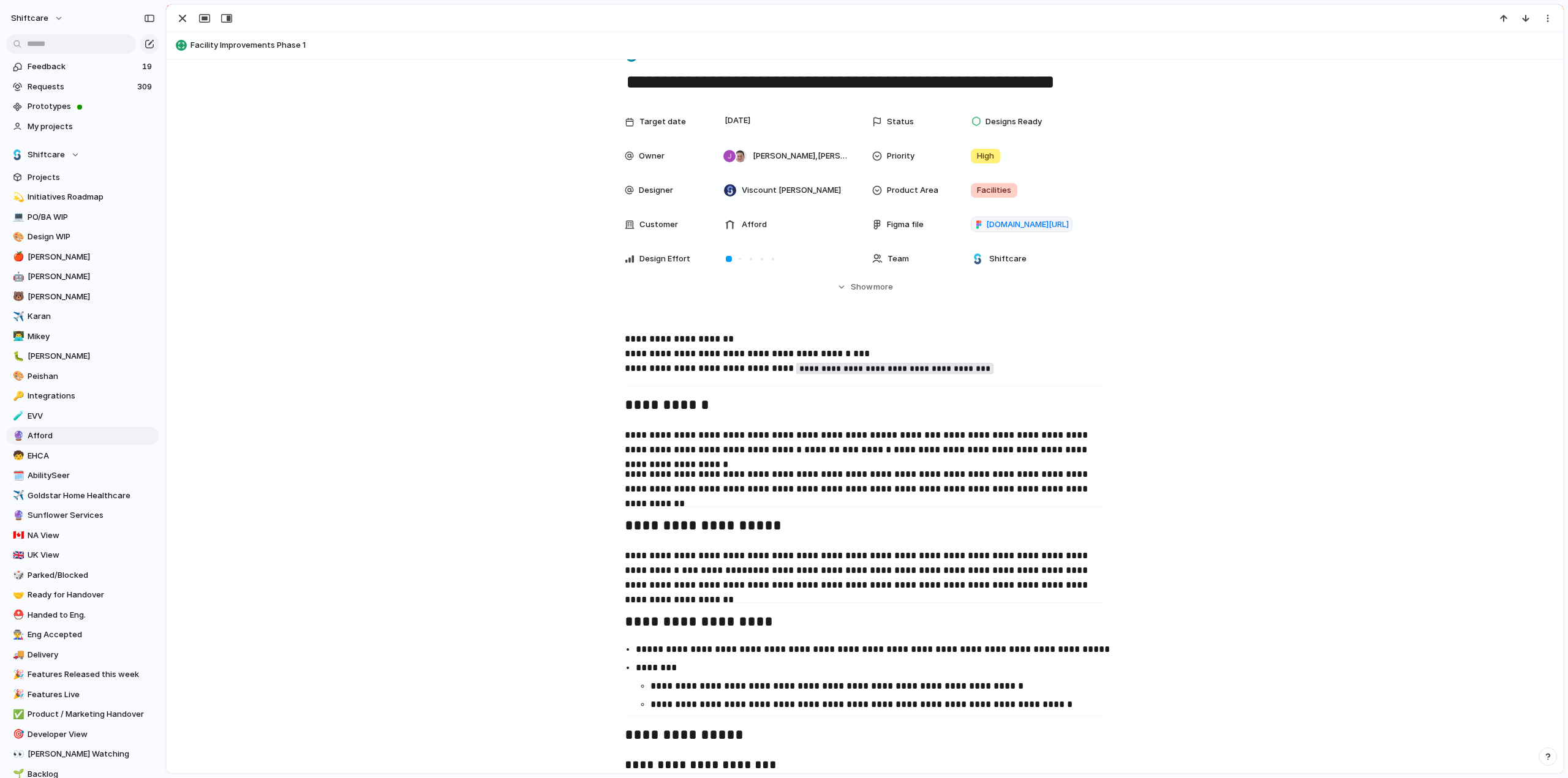
scroll to position [122, 0]
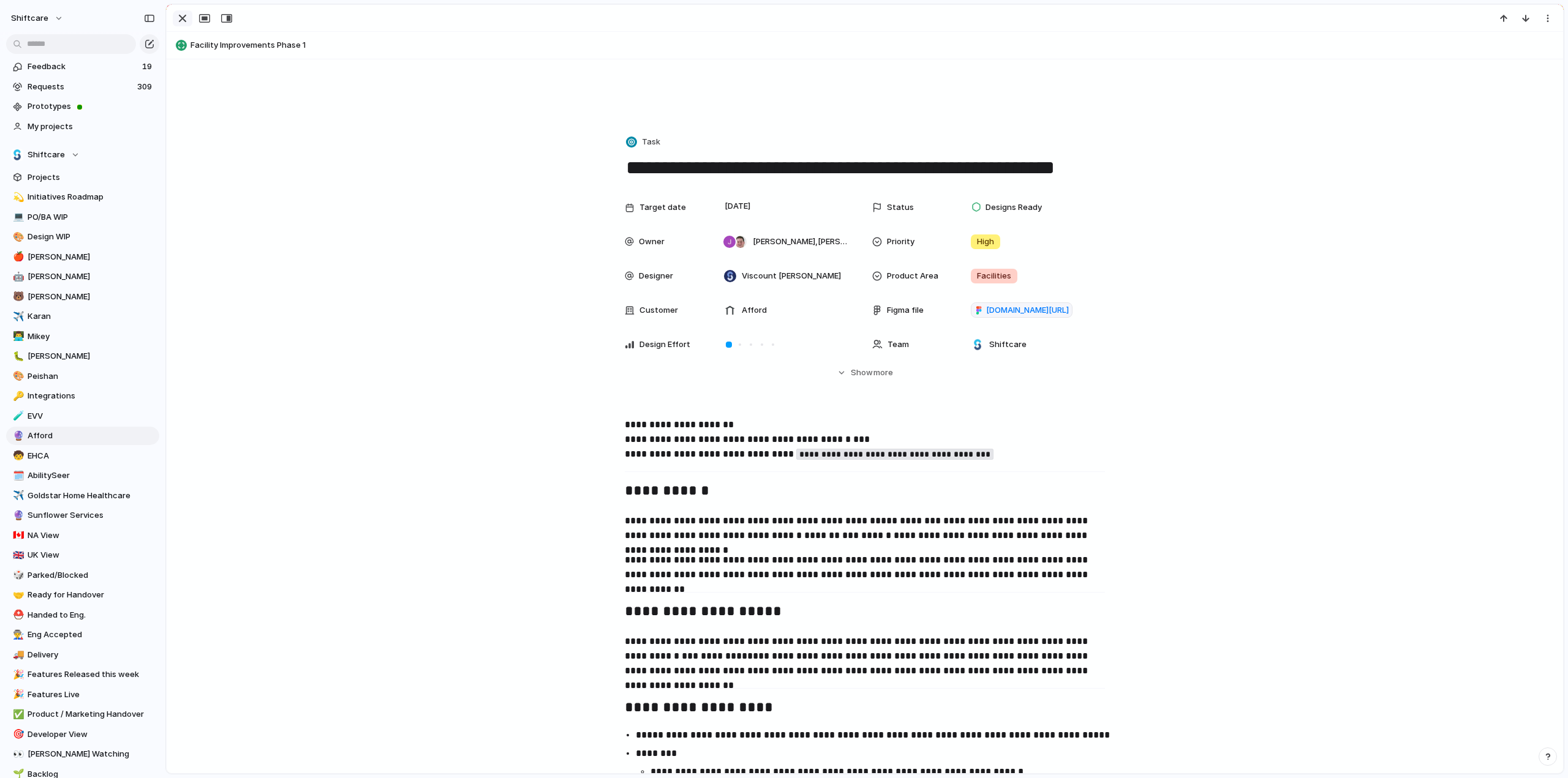
click at [179, 20] on div "button" at bounding box center [182, 18] width 14 height 14
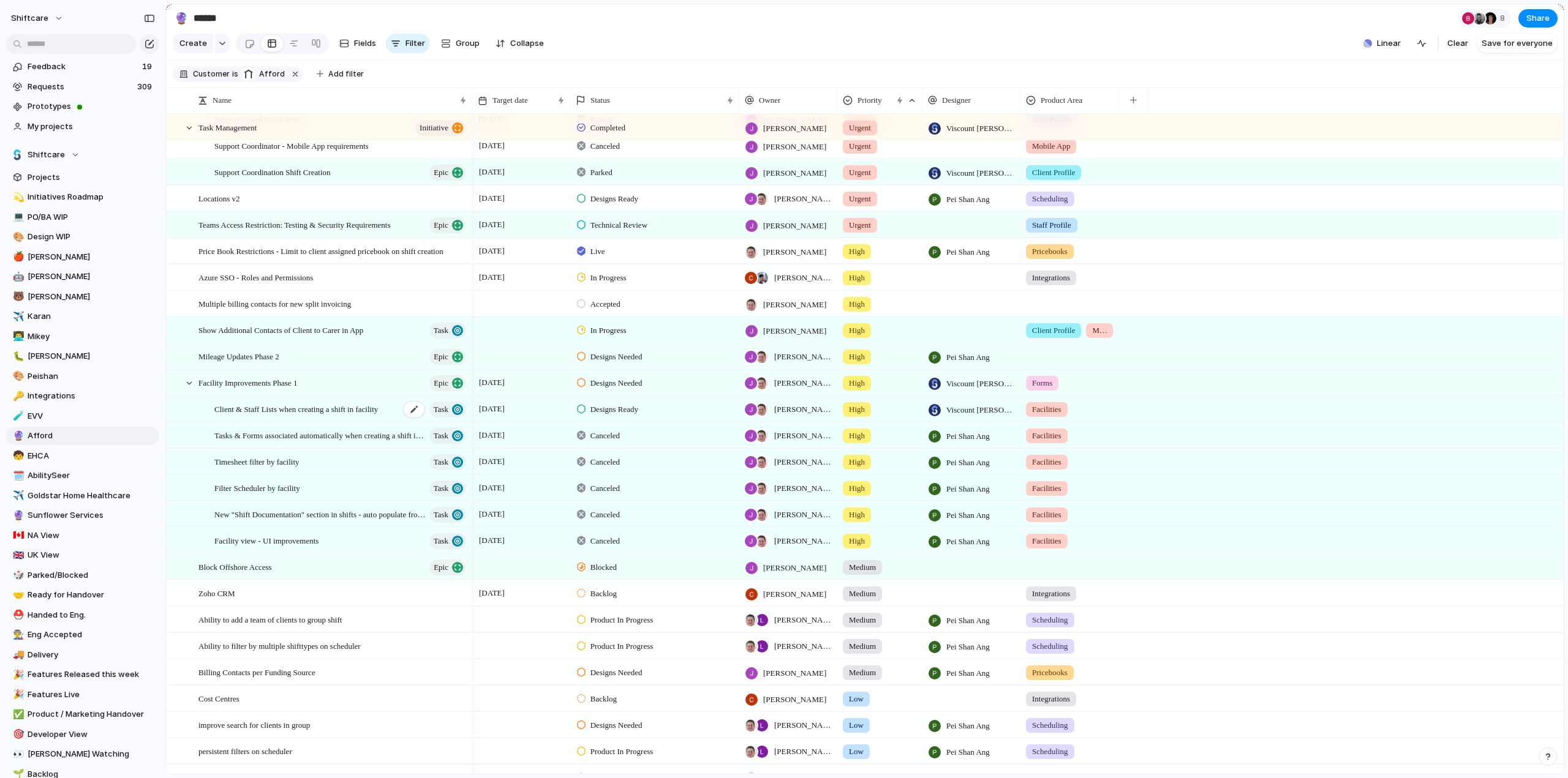
click at [309, 415] on span "Client & Staff Lists when creating a shift in facility" at bounding box center [295, 409] width 163 height 14
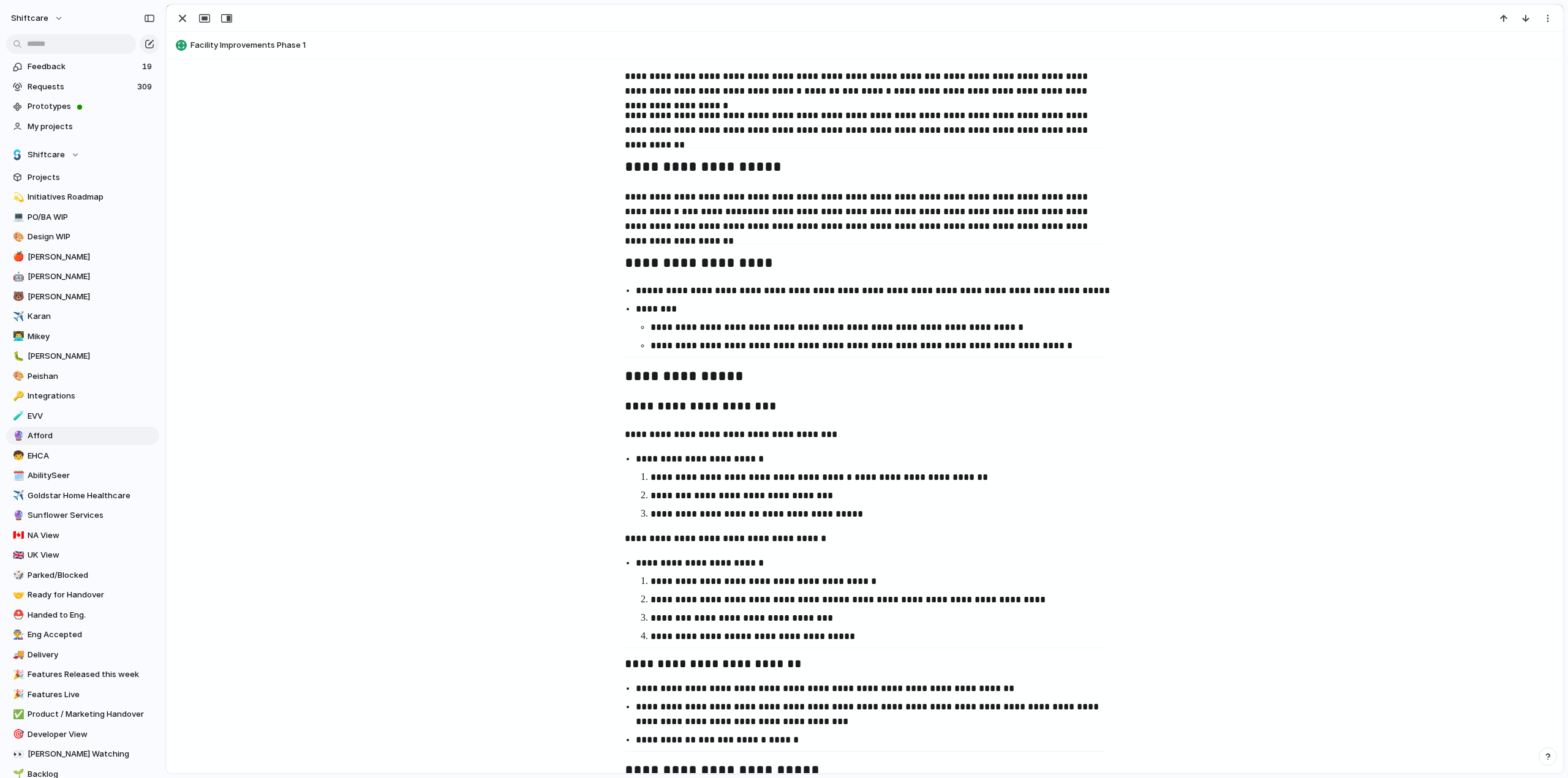
scroll to position [429, 0]
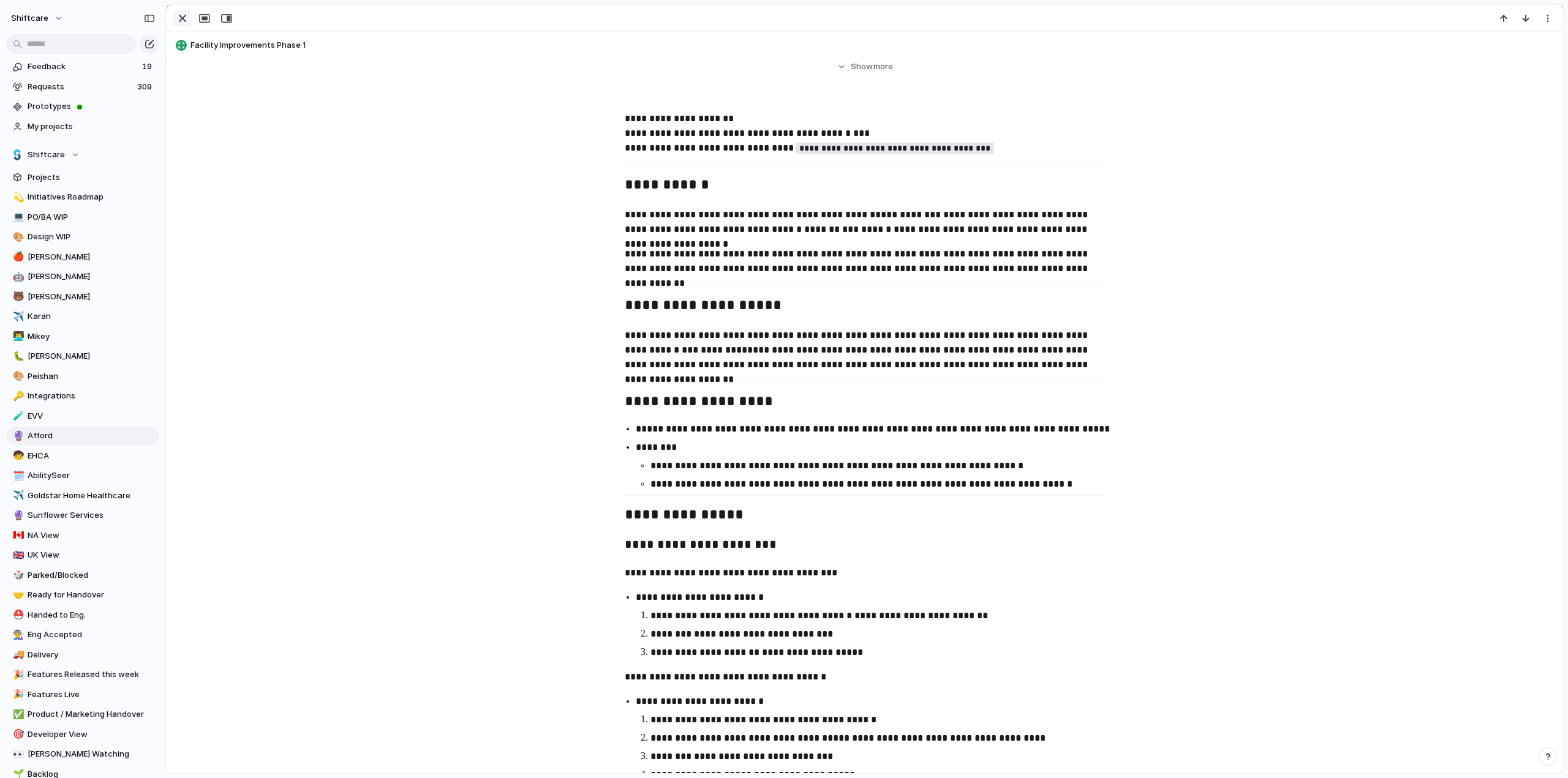
click at [183, 20] on div "button" at bounding box center [182, 18] width 14 height 14
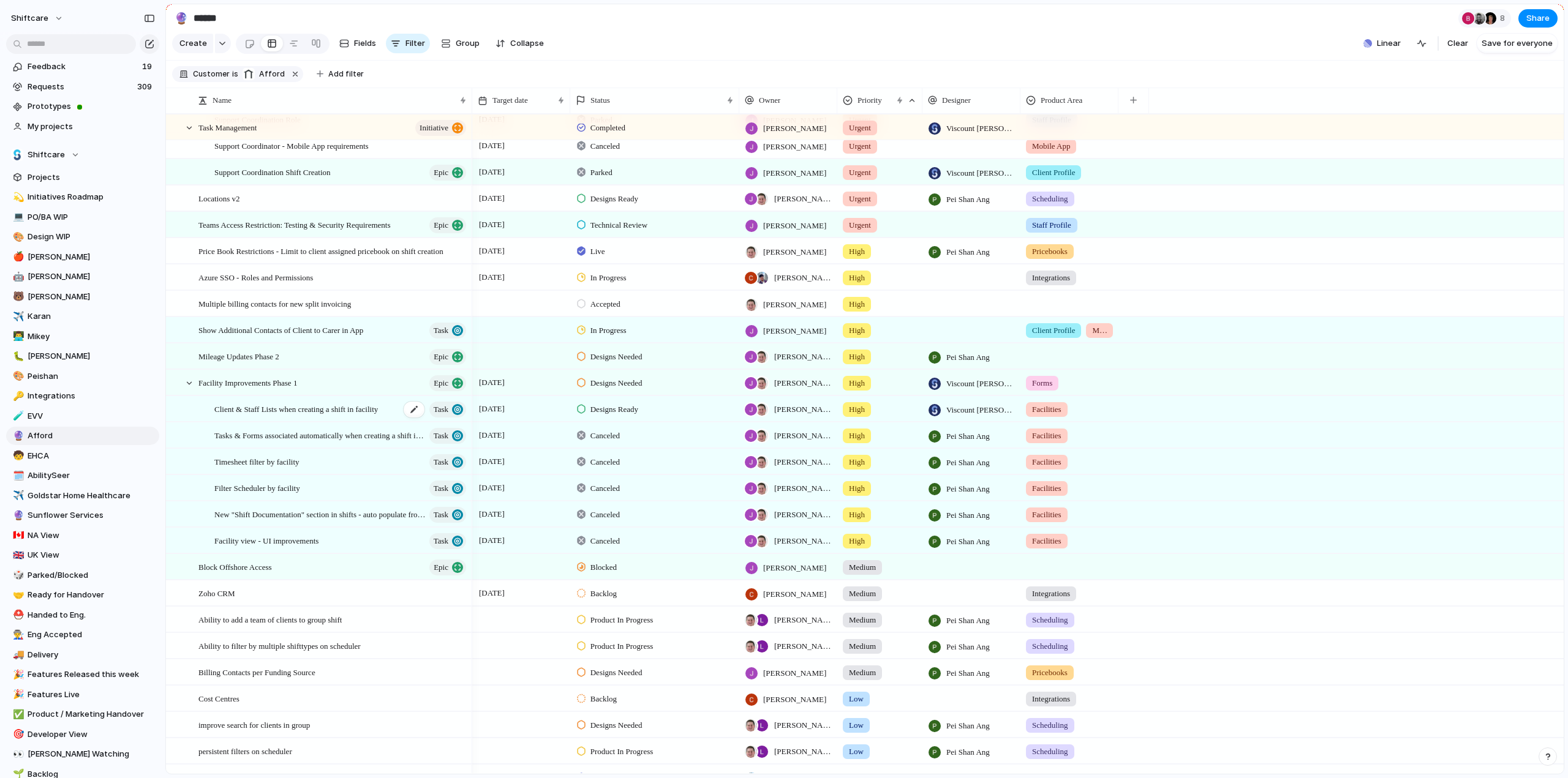
click at [275, 415] on span "Client & Staff Lists when creating a shift in facility" at bounding box center [295, 409] width 163 height 14
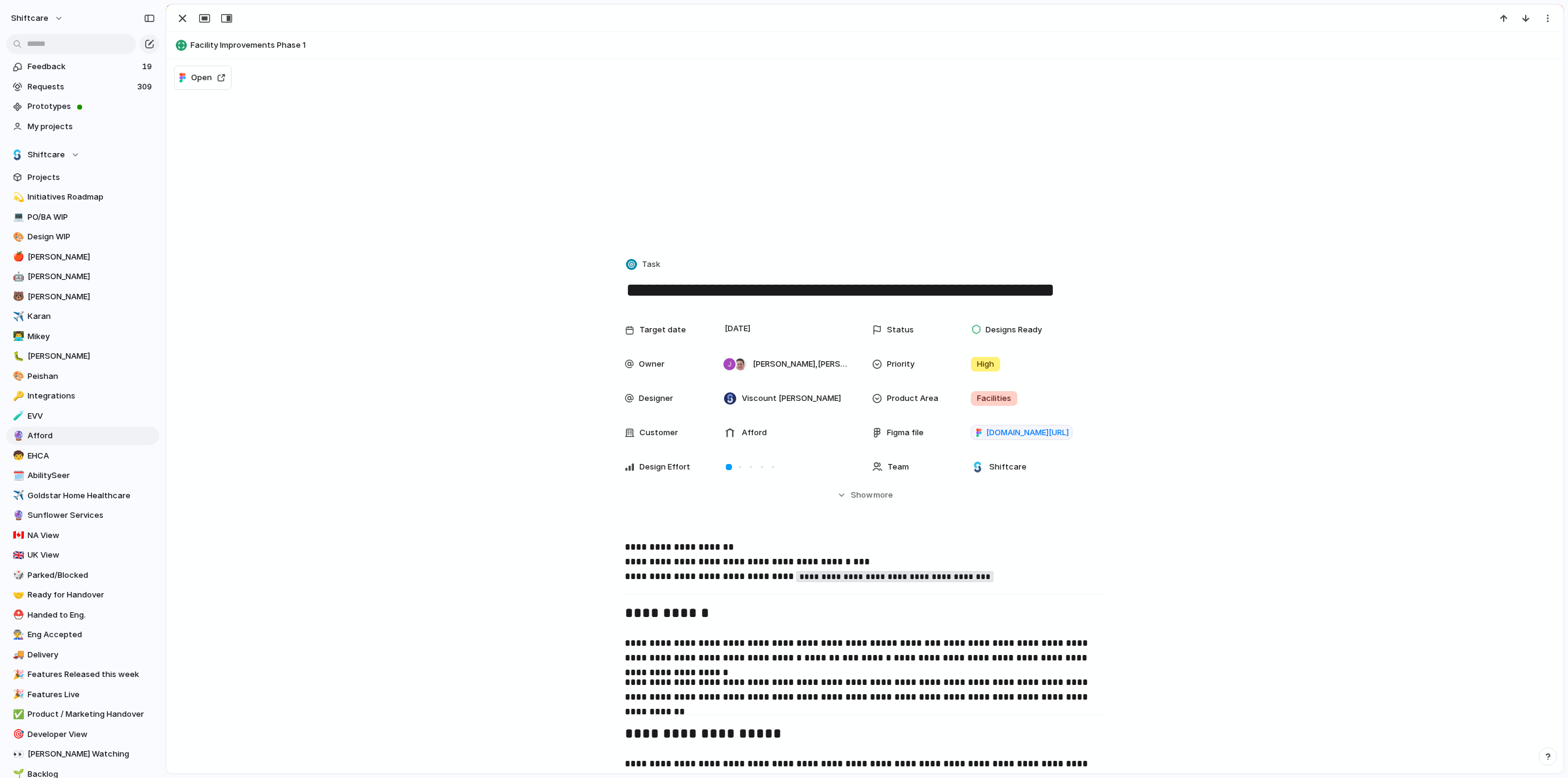
click at [233, 48] on span "Facility Improvements Phase 1" at bounding box center [874, 45] width 1367 height 12
type textarea "**********"
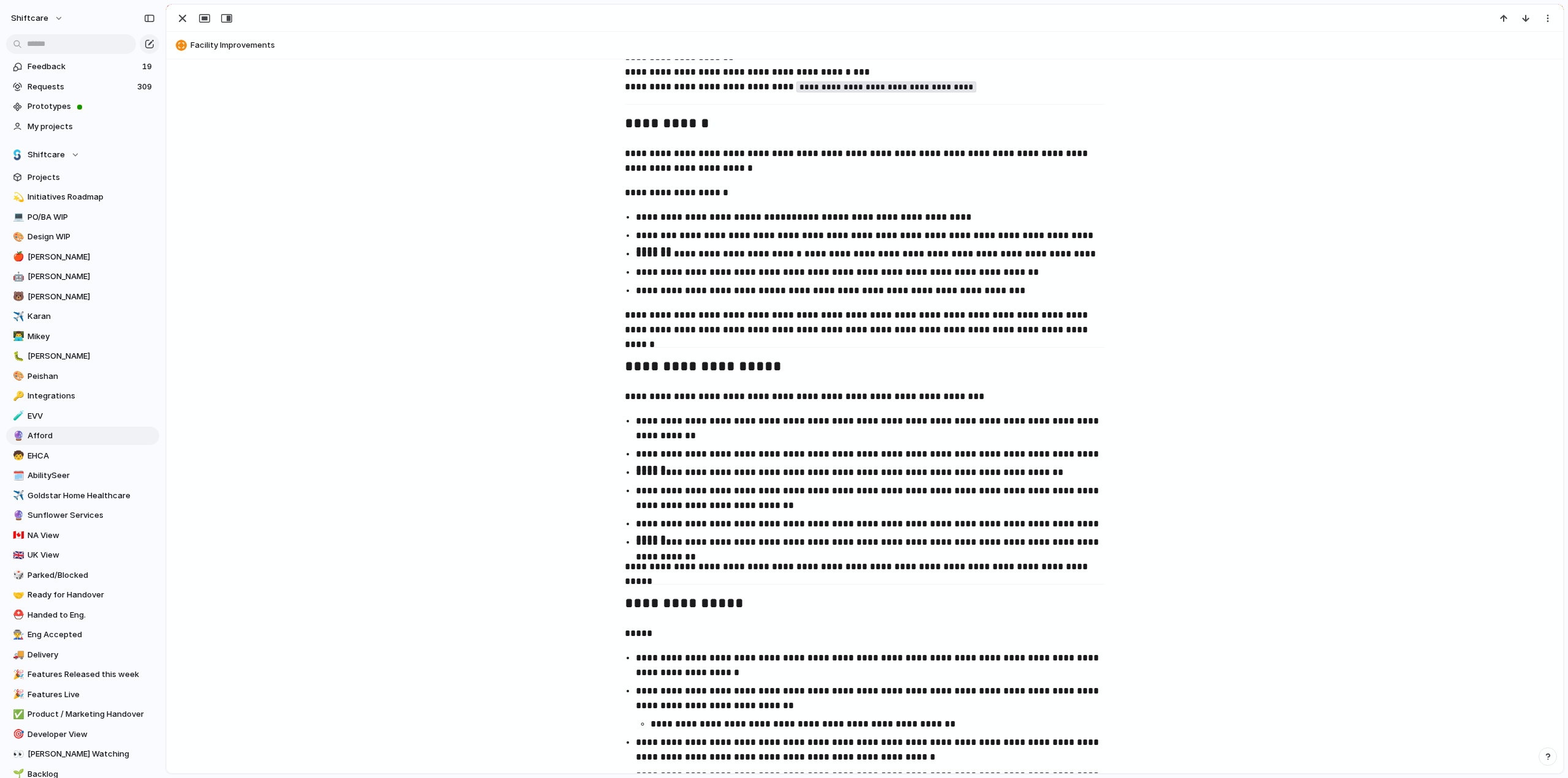
scroll to position [122, 0]
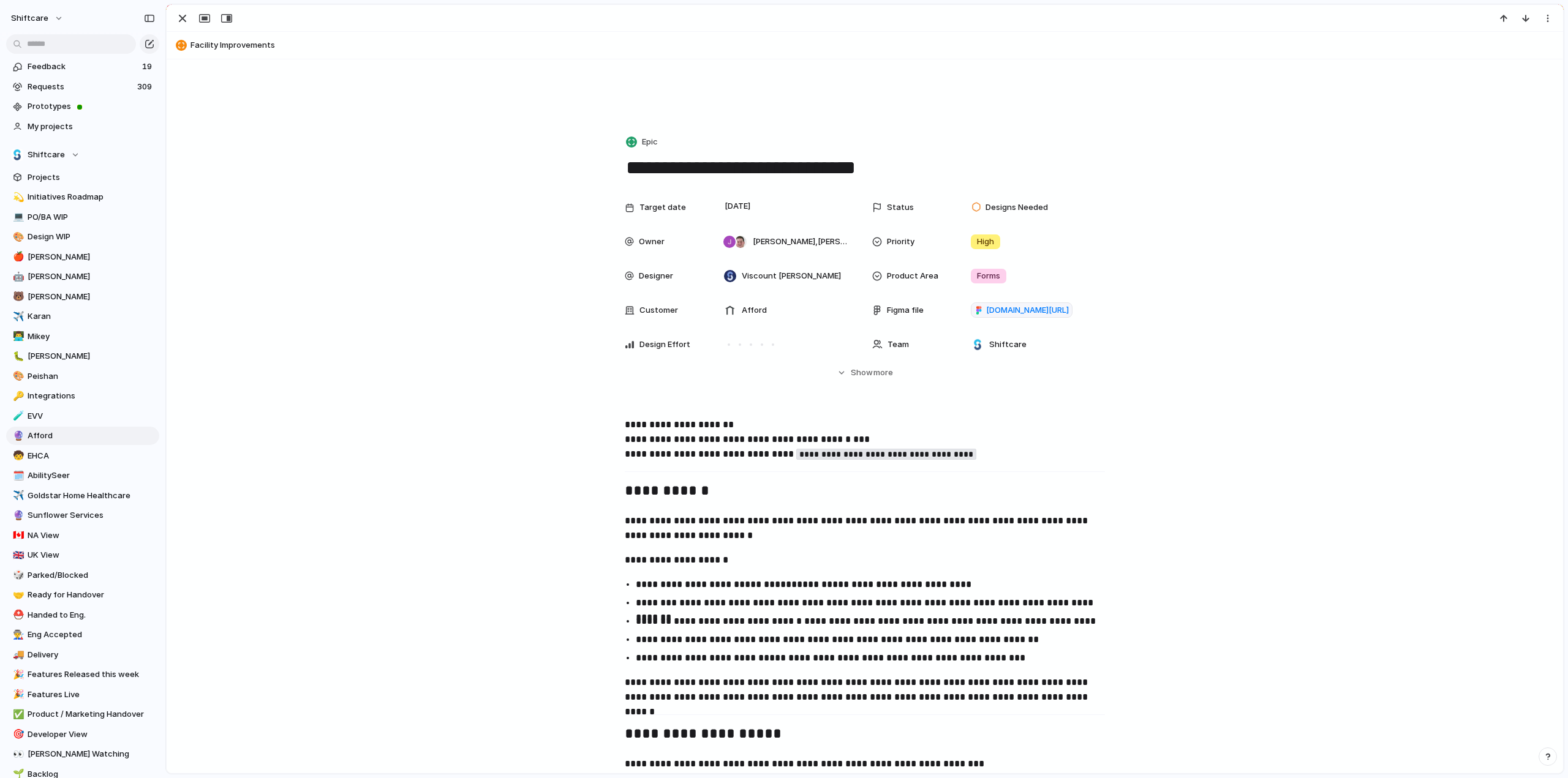
click at [887, 454] on code "**********" at bounding box center [886, 455] width 180 height 11
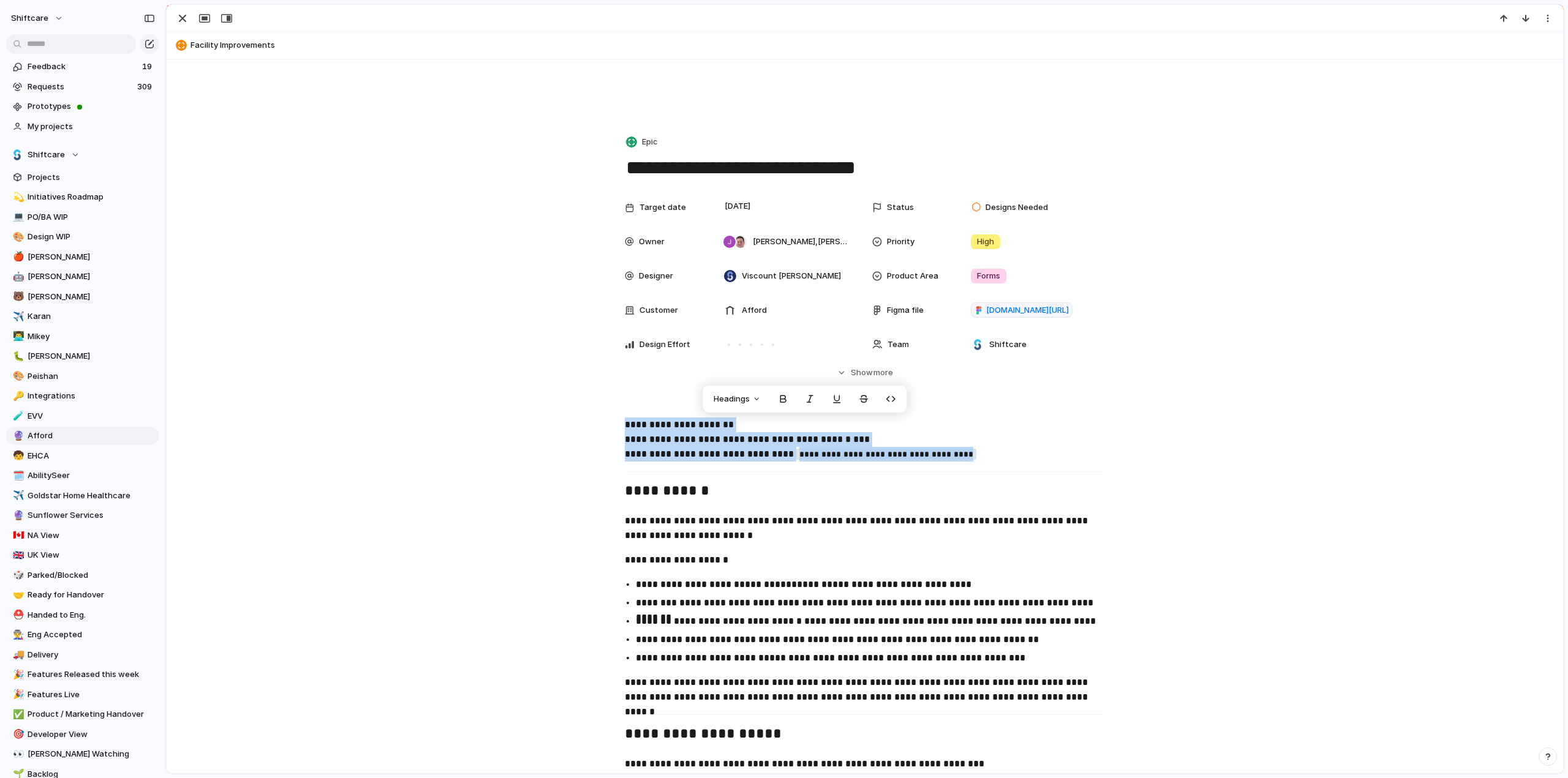
click at [811, 457] on code "**********" at bounding box center [886, 455] width 180 height 11
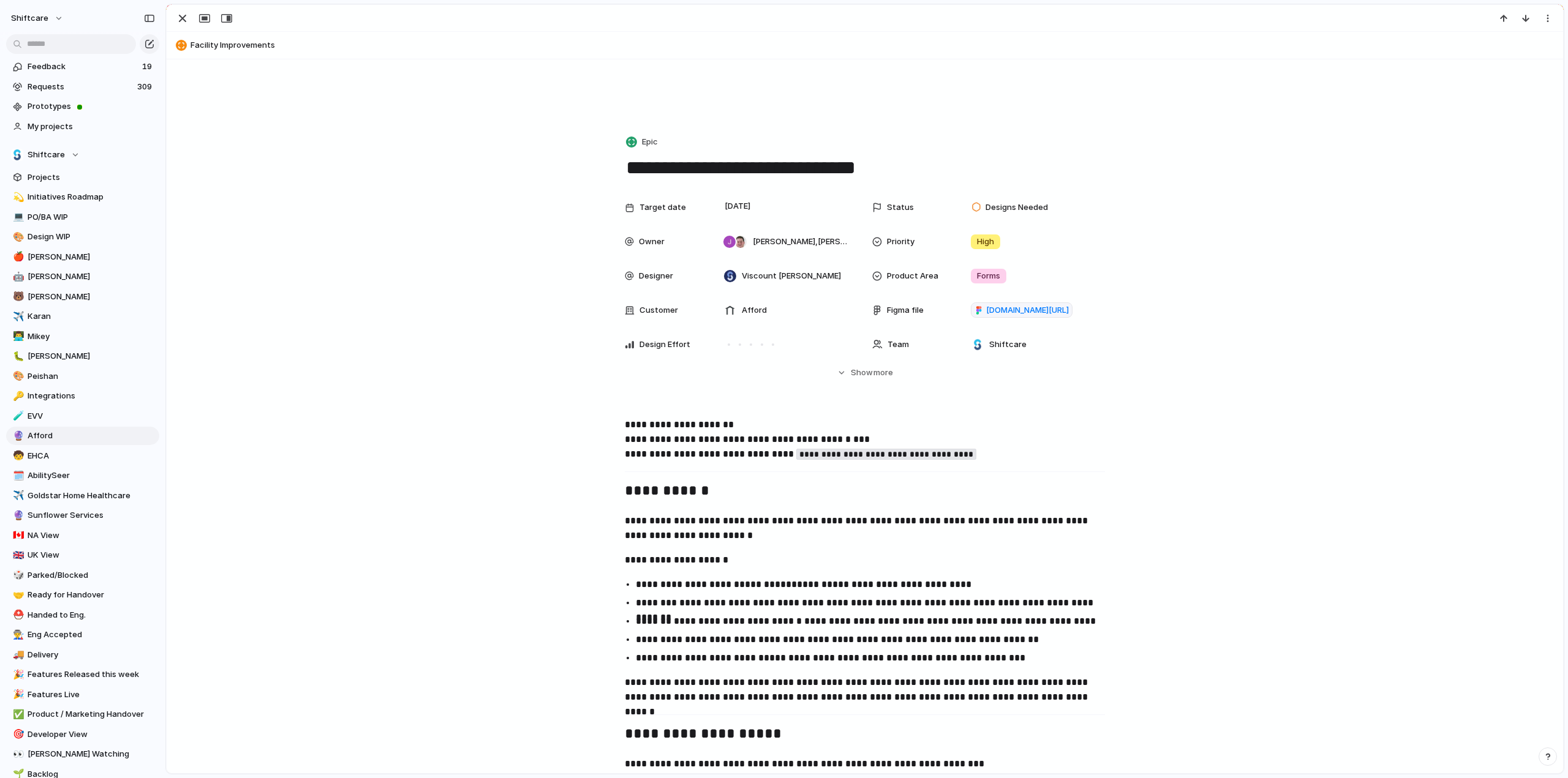
click at [811, 457] on code "**********" at bounding box center [886, 455] width 180 height 11
click at [993, 455] on p "**********" at bounding box center [865, 440] width 480 height 45
click at [183, 17] on div "button" at bounding box center [182, 18] width 14 height 14
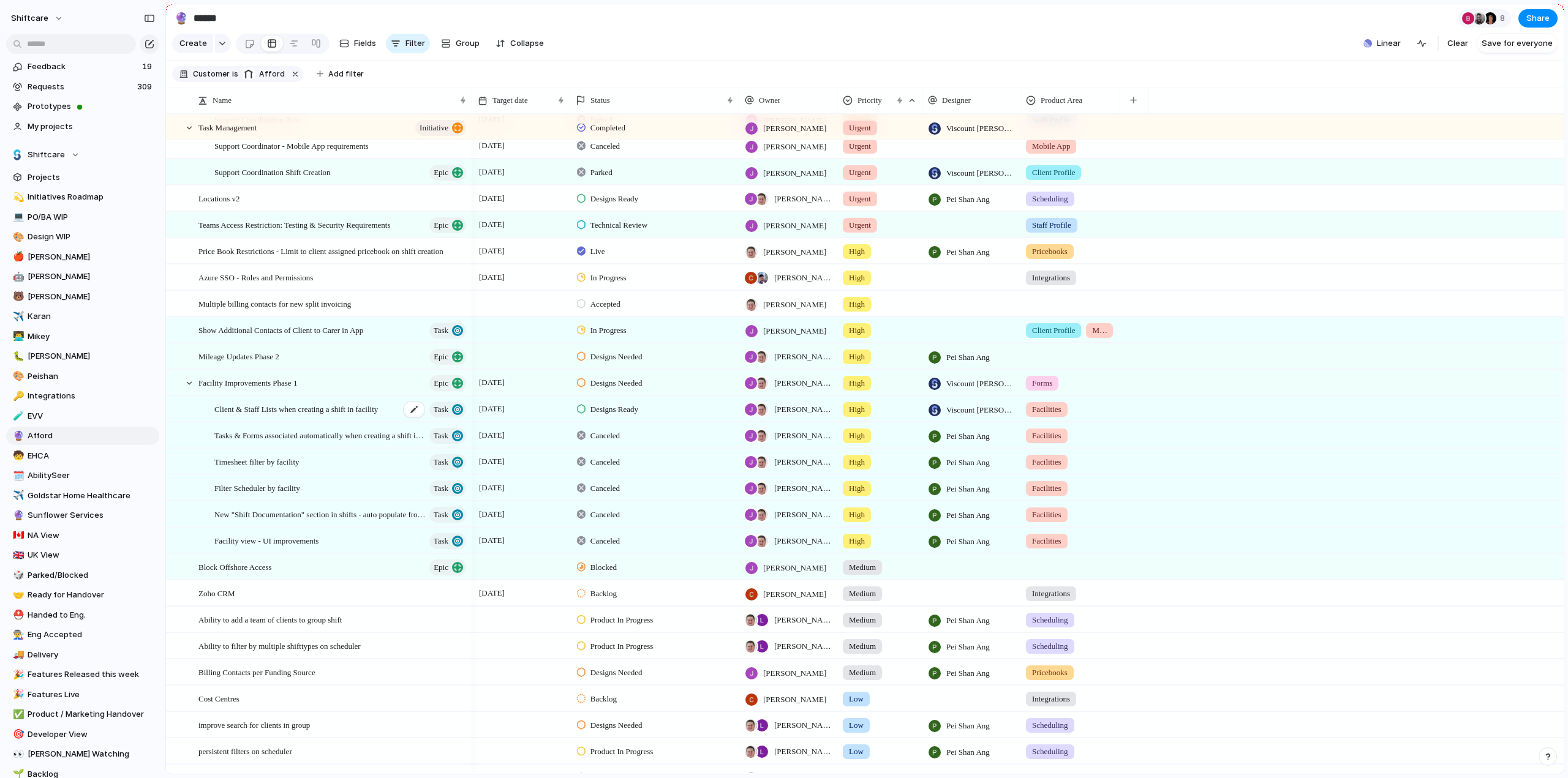
click at [280, 415] on span "Client & Staff Lists when creating a shift in facility" at bounding box center [295, 409] width 163 height 14
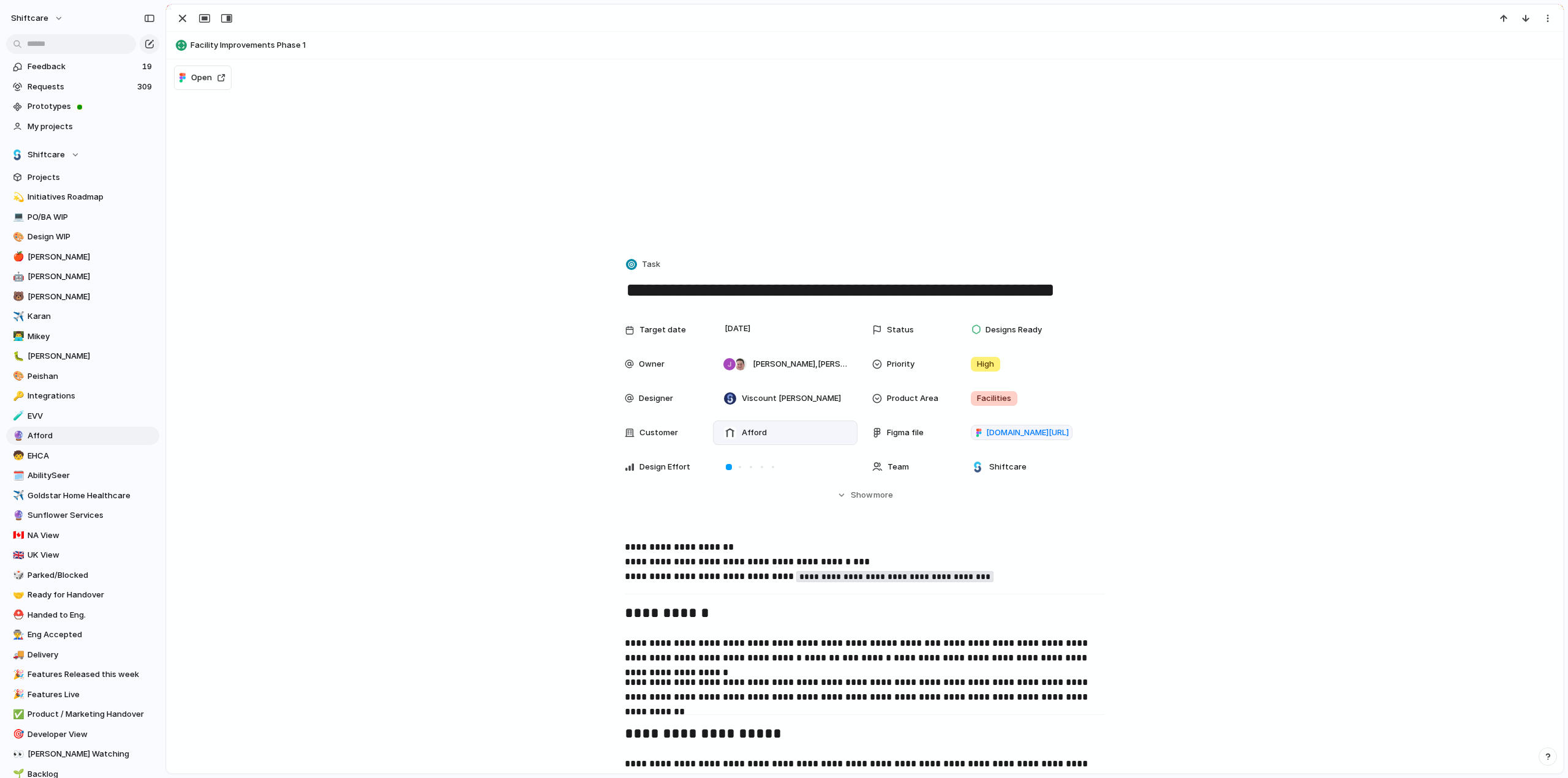
click at [750, 428] on span "Afford" at bounding box center [754, 433] width 25 height 12
type input "****"
click at [724, 479] on div at bounding box center [726, 482] width 21 height 21
drag, startPoint x: 179, startPoint y: 17, endPoint x: 212, endPoint y: 58, distance: 52.6
click at [179, 17] on div "**** Afford Add 'affo'" at bounding box center [784, 389] width 1568 height 778
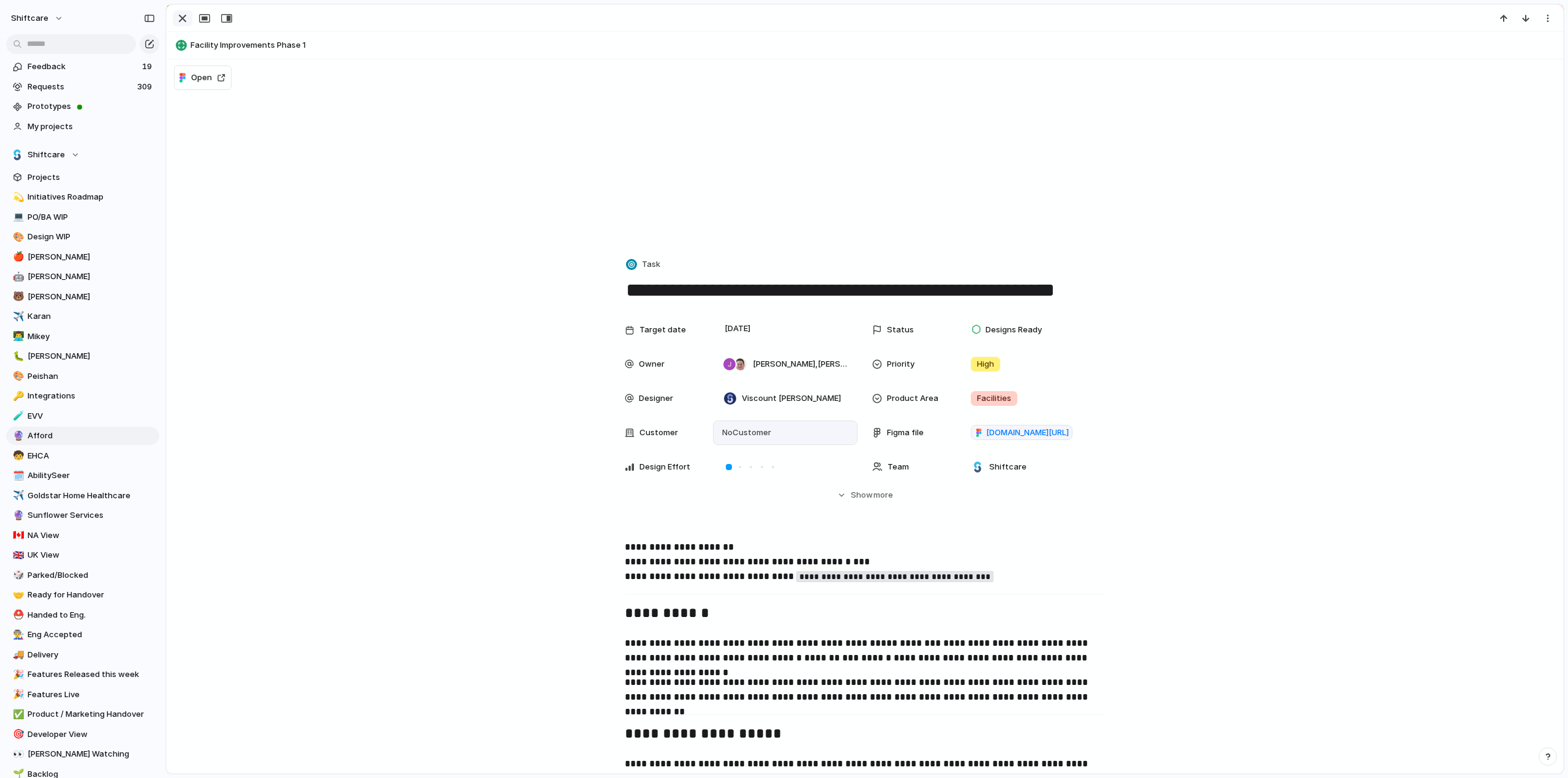
click at [183, 20] on div "button" at bounding box center [182, 18] width 14 height 14
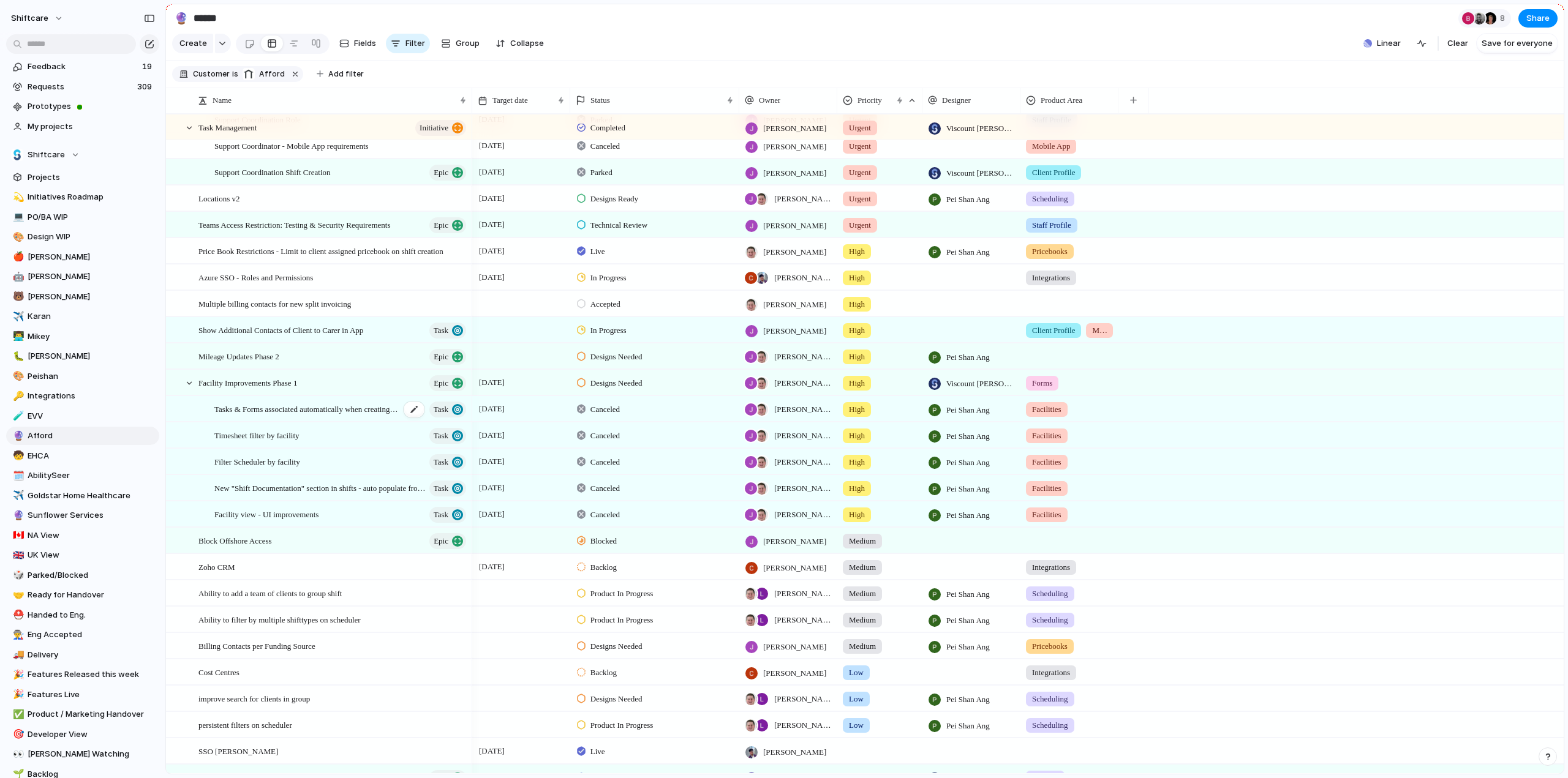
click at [271, 415] on span "Tasks & Forms associated automatically when creating a shift in a facility" at bounding box center [307, 409] width 185 height 14
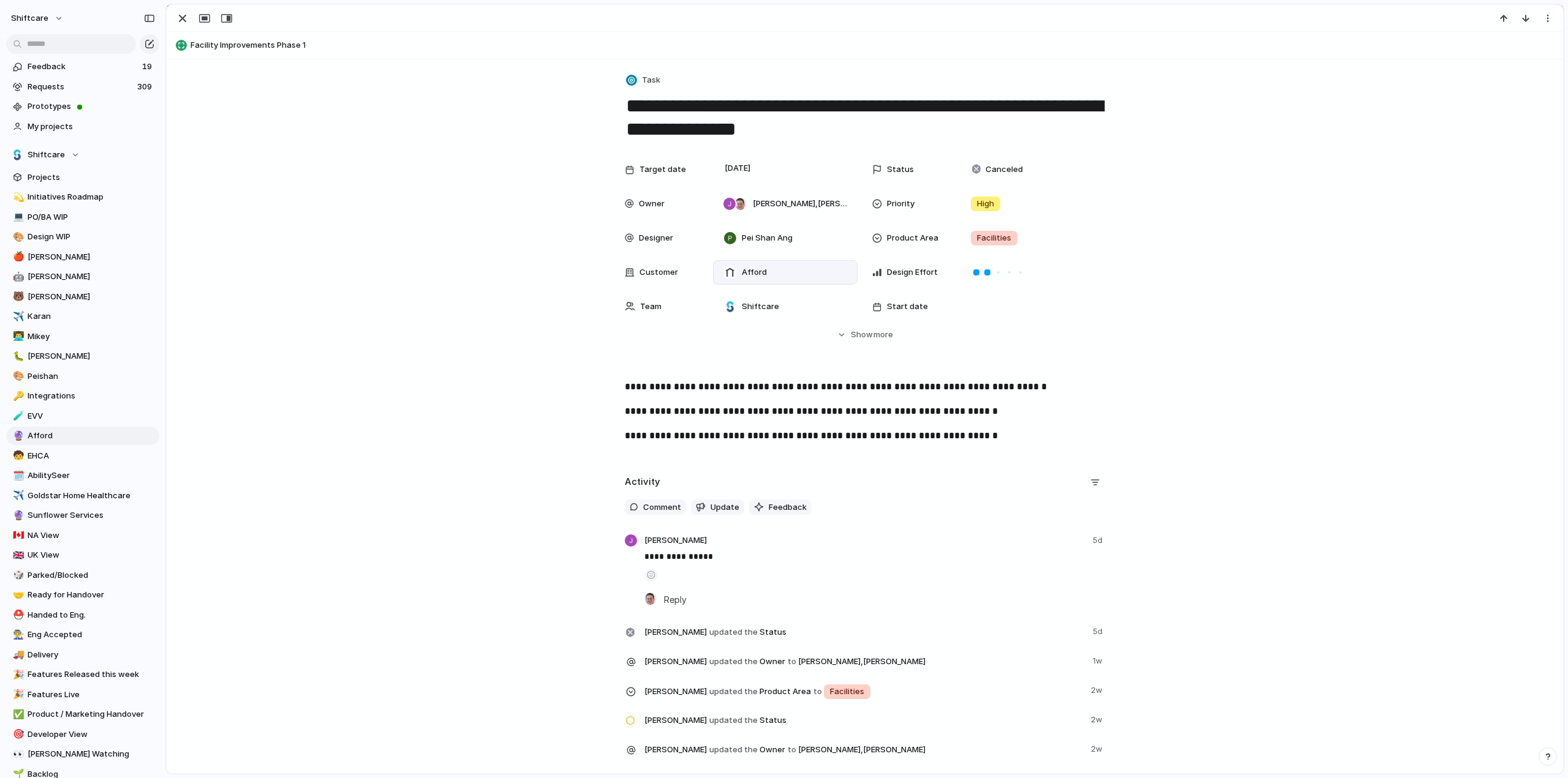
click at [752, 266] on span "Afford" at bounding box center [754, 273] width 25 height 12
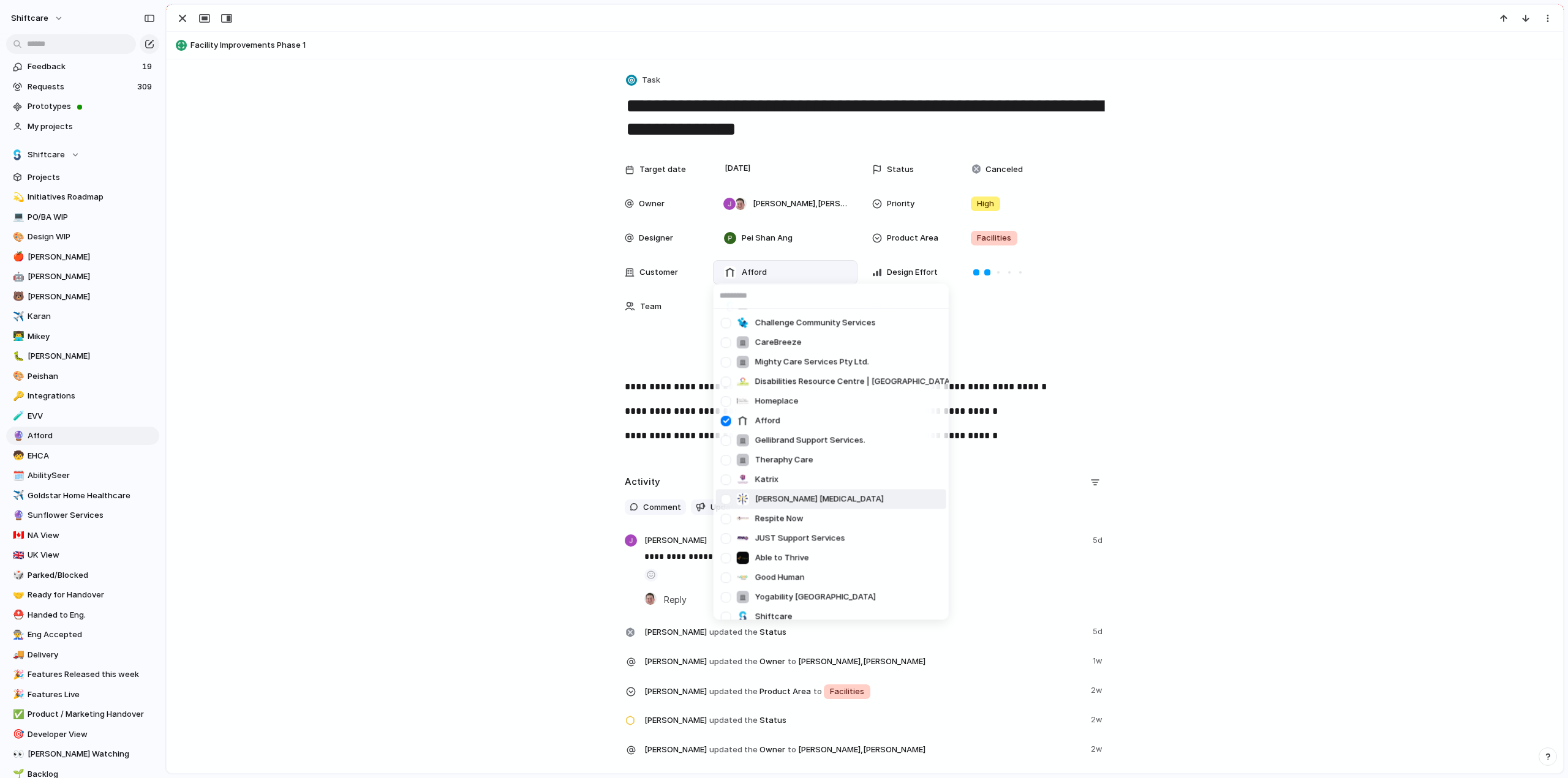
scroll to position [429, 0]
drag, startPoint x: 729, startPoint y: 427, endPoint x: 675, endPoint y: 386, distance: 67.8
click at [728, 427] on div at bounding box center [726, 422] width 21 height 21
click at [179, 18] on div "SOS, Serving Our Seniors Goldstar Home Healthcare The Wish Group What Ability K…" at bounding box center [784, 389] width 1568 height 778
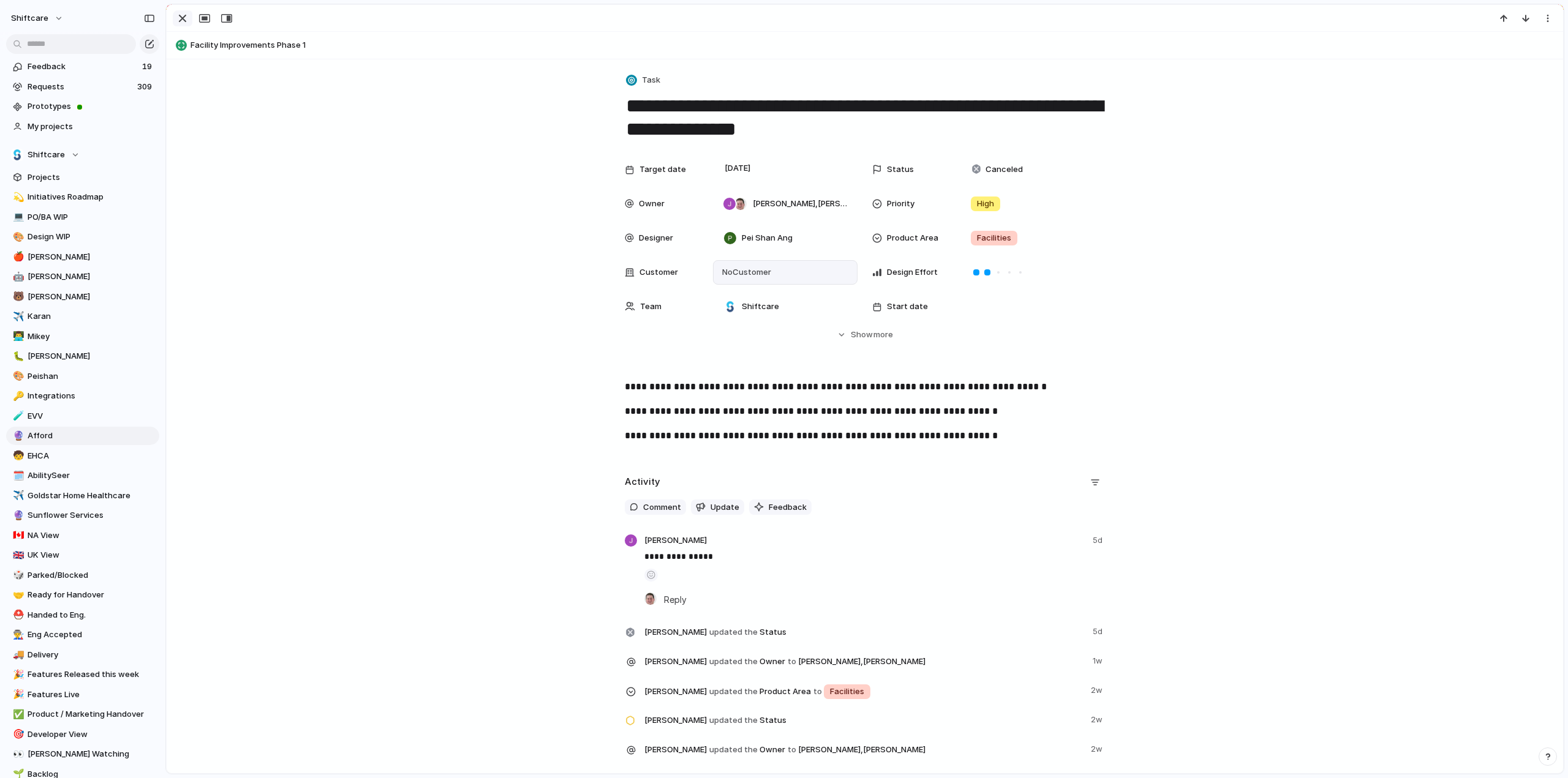
click at [181, 19] on div "button" at bounding box center [182, 18] width 14 height 14
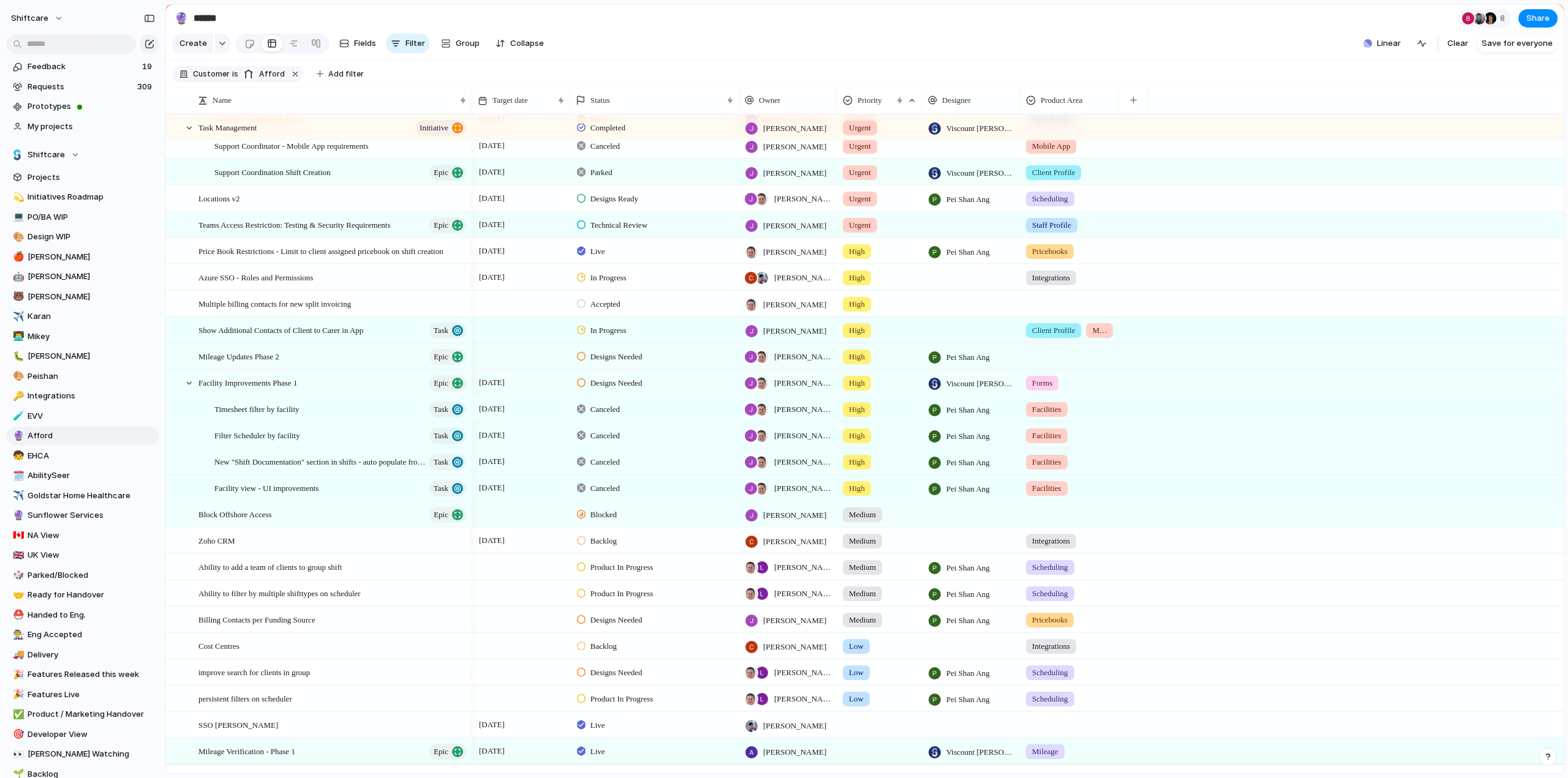
click at [261, 414] on span "Timesheet filter by facility" at bounding box center [256, 409] width 85 height 14
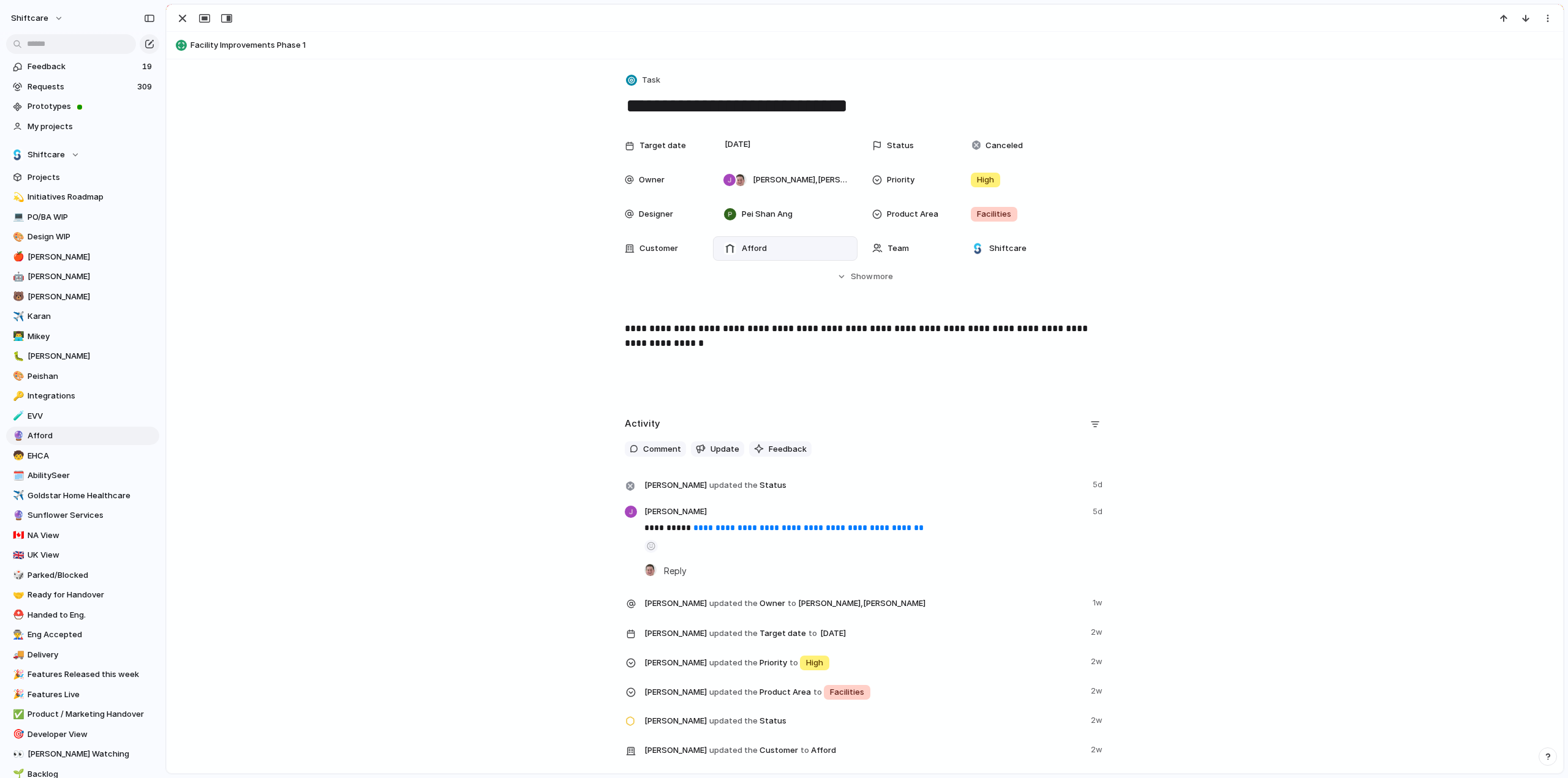
click at [744, 246] on span "Afford" at bounding box center [754, 249] width 25 height 12
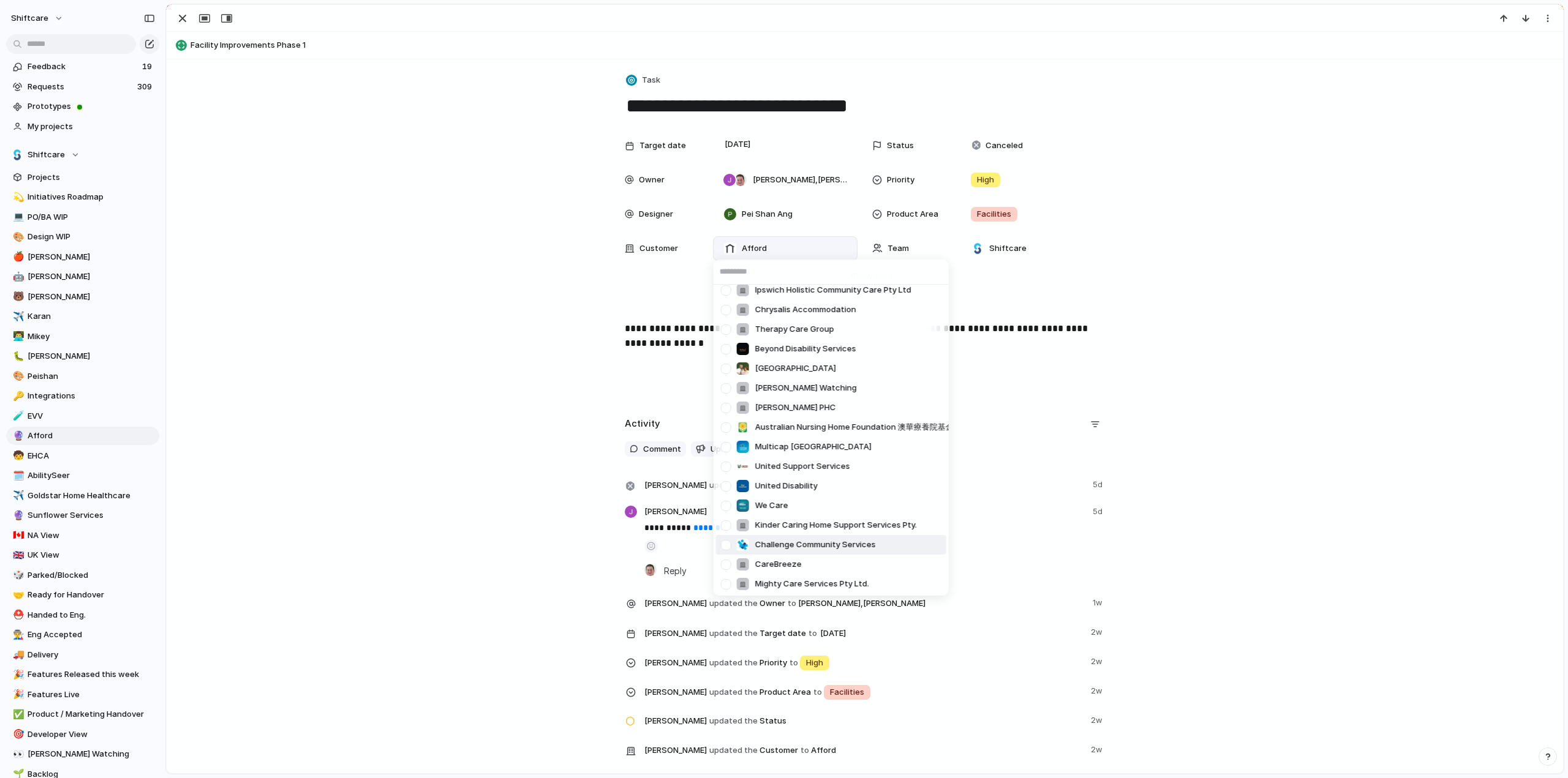
scroll to position [429, 0]
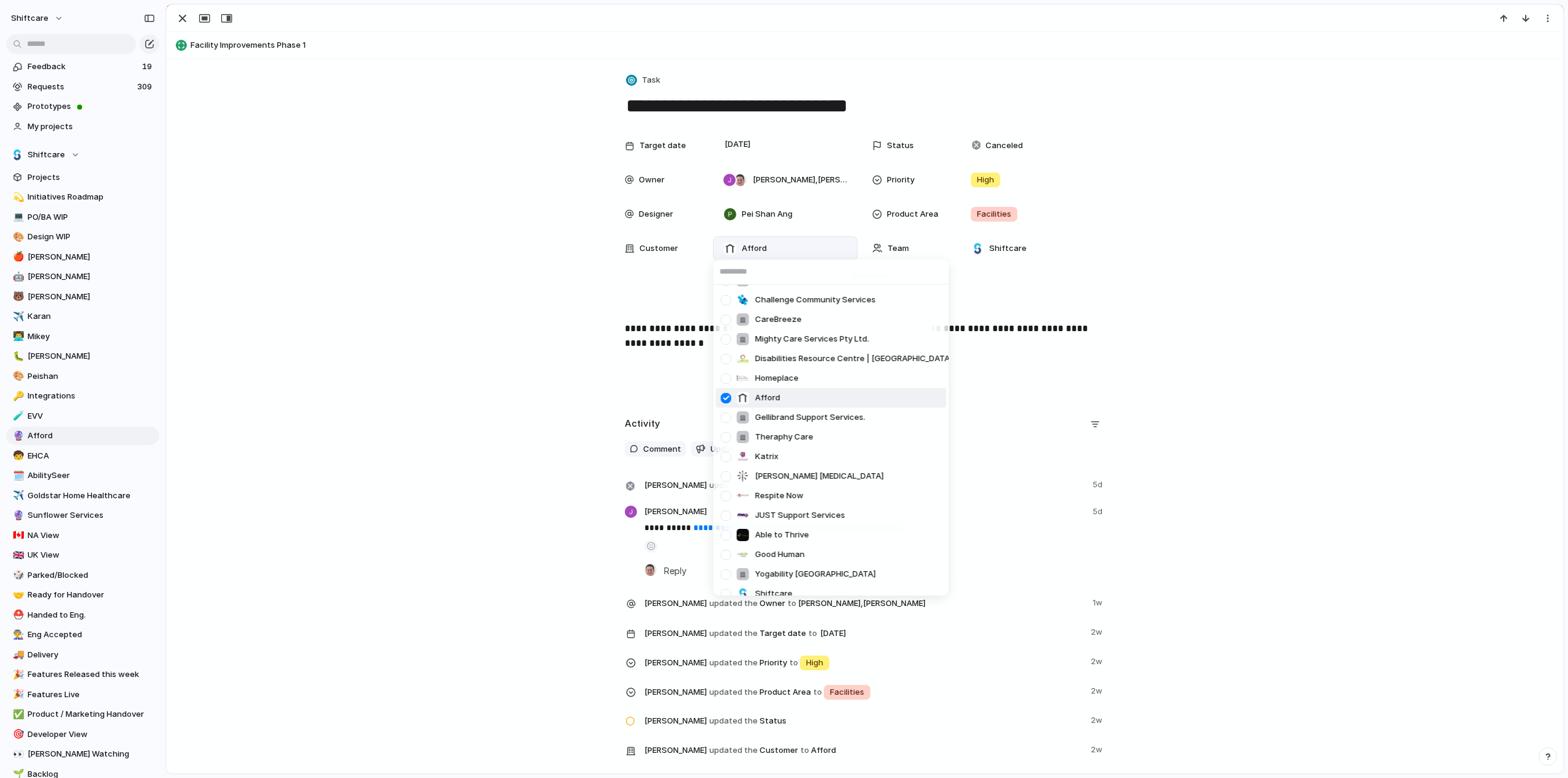
click at [725, 400] on div at bounding box center [726, 398] width 21 height 21
click at [343, 252] on div "SOS, Serving Our Seniors Goldstar Home Healthcare The Wish Group What Ability K…" at bounding box center [784, 389] width 1568 height 778
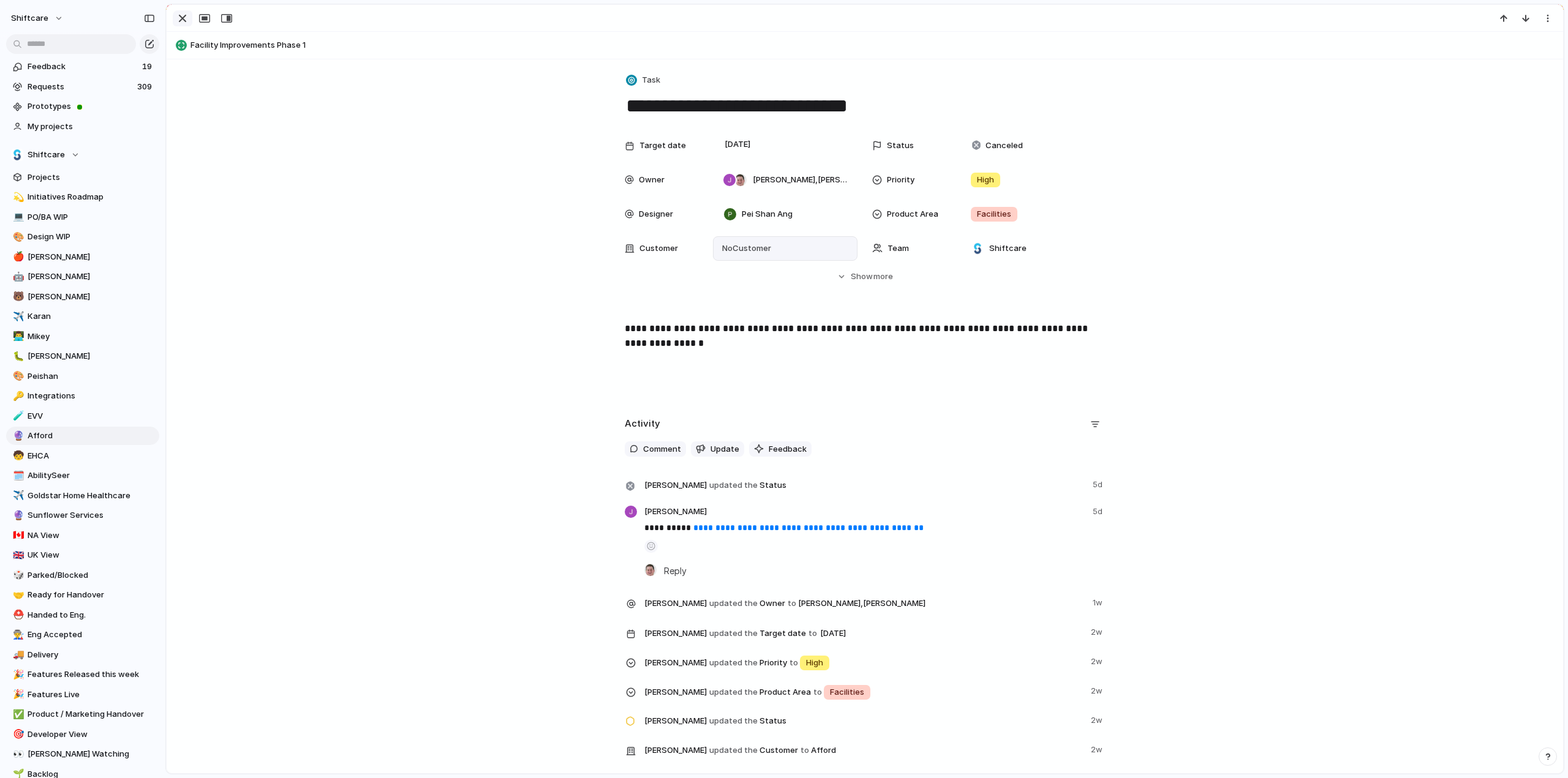
scroll to position [244, 0]
click at [175, 19] on div "button" at bounding box center [182, 18] width 14 height 14
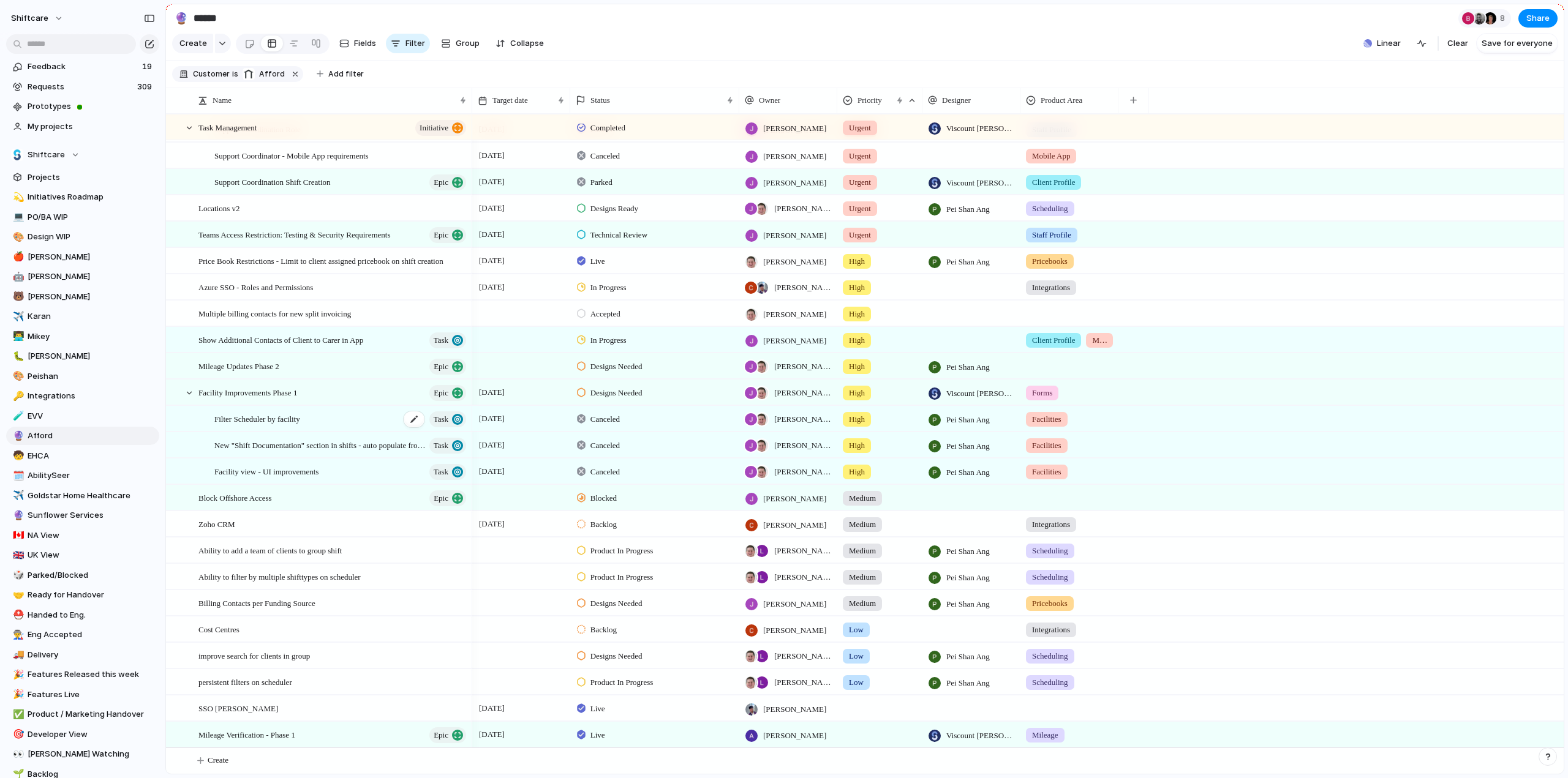
click at [253, 418] on span "Filter Scheduler by facility" at bounding box center [257, 419] width 86 height 14
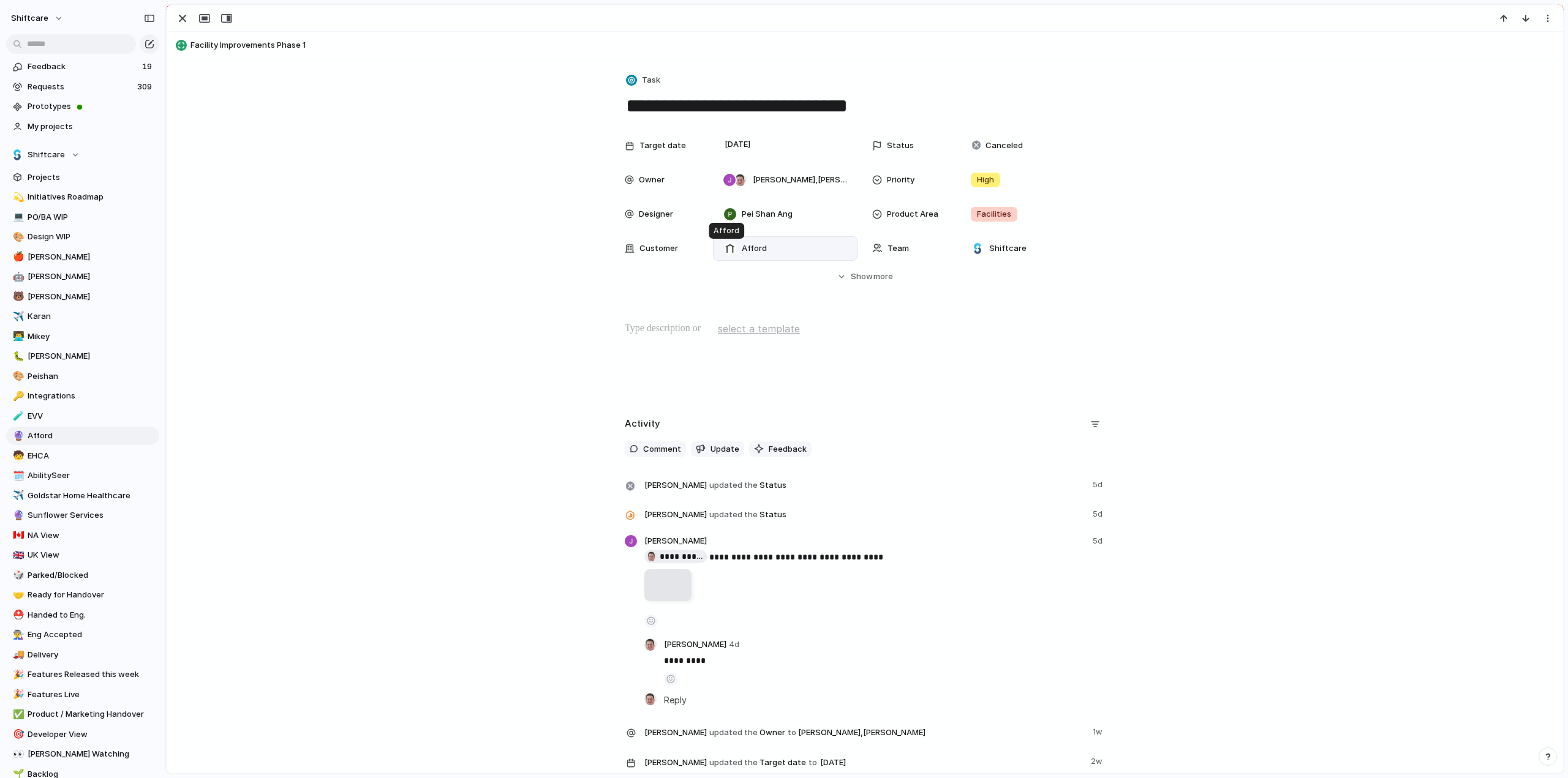
click at [732, 243] on div "Afford" at bounding box center [745, 248] width 53 height 13
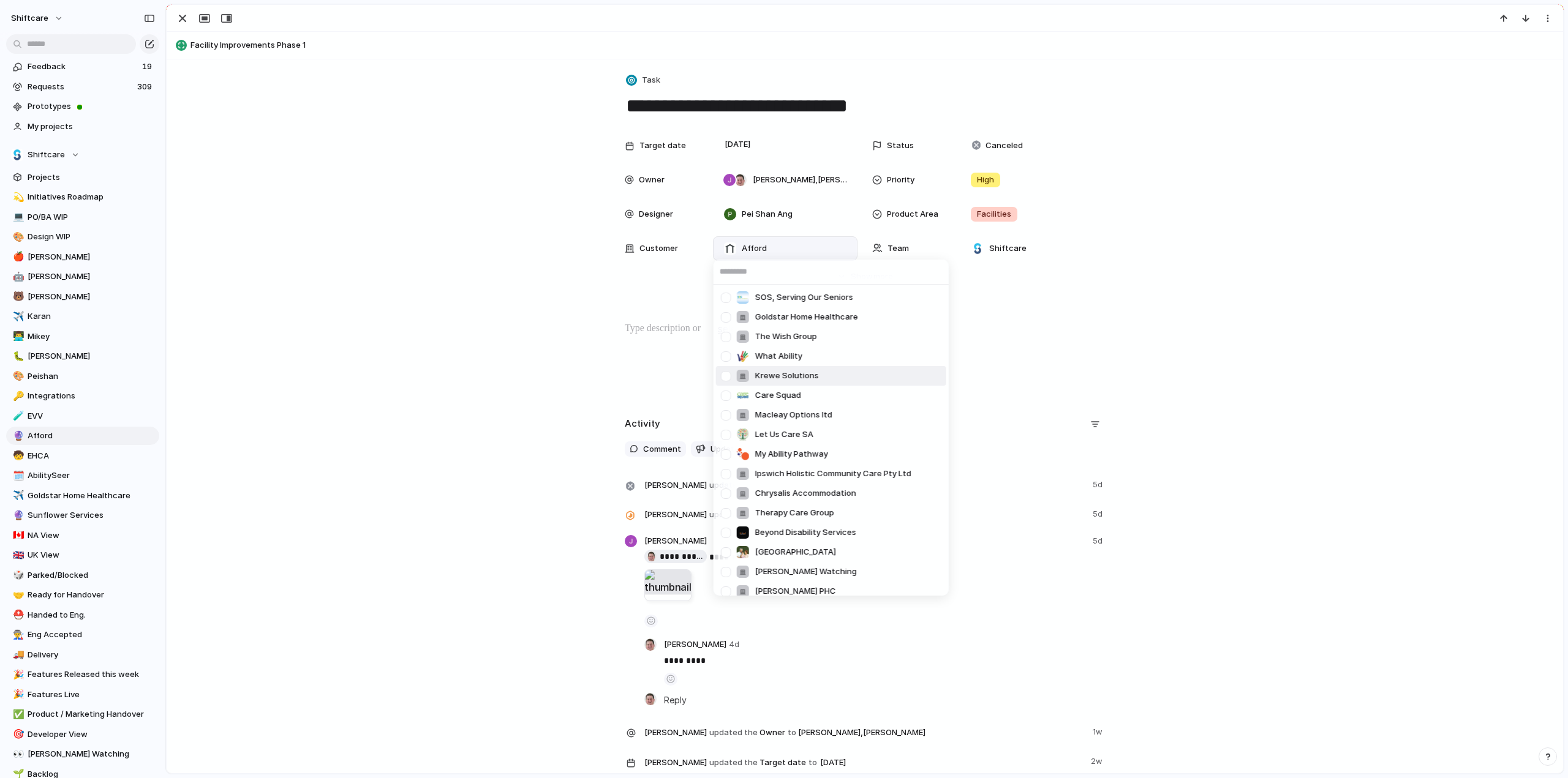
scroll to position [306, 0]
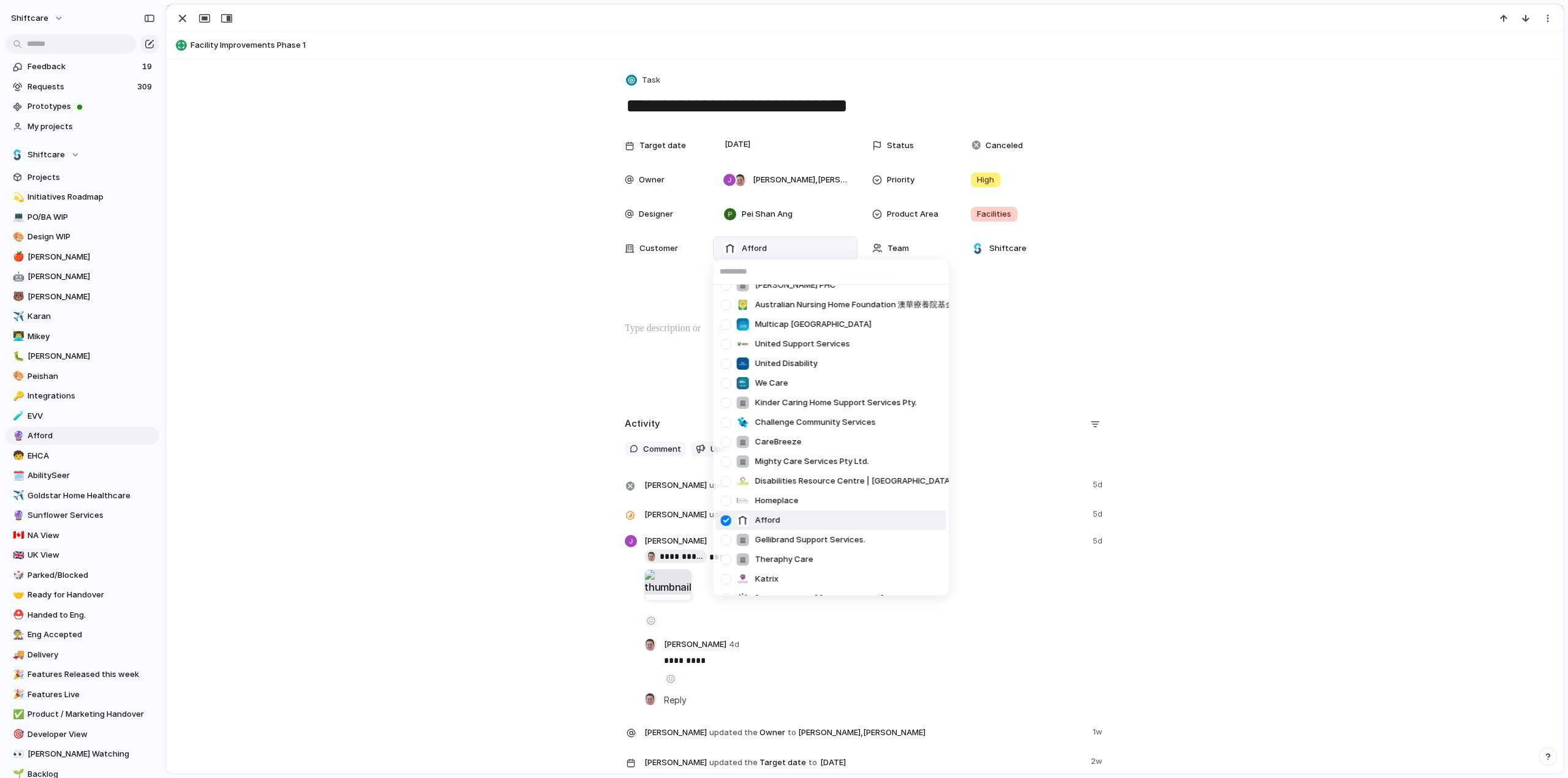
click at [726, 523] on div at bounding box center [726, 520] width 21 height 21
click at [269, 225] on div "SOS, Serving Our Seniors Goldstar Home Healthcare The Wish Group What Ability K…" at bounding box center [784, 389] width 1568 height 778
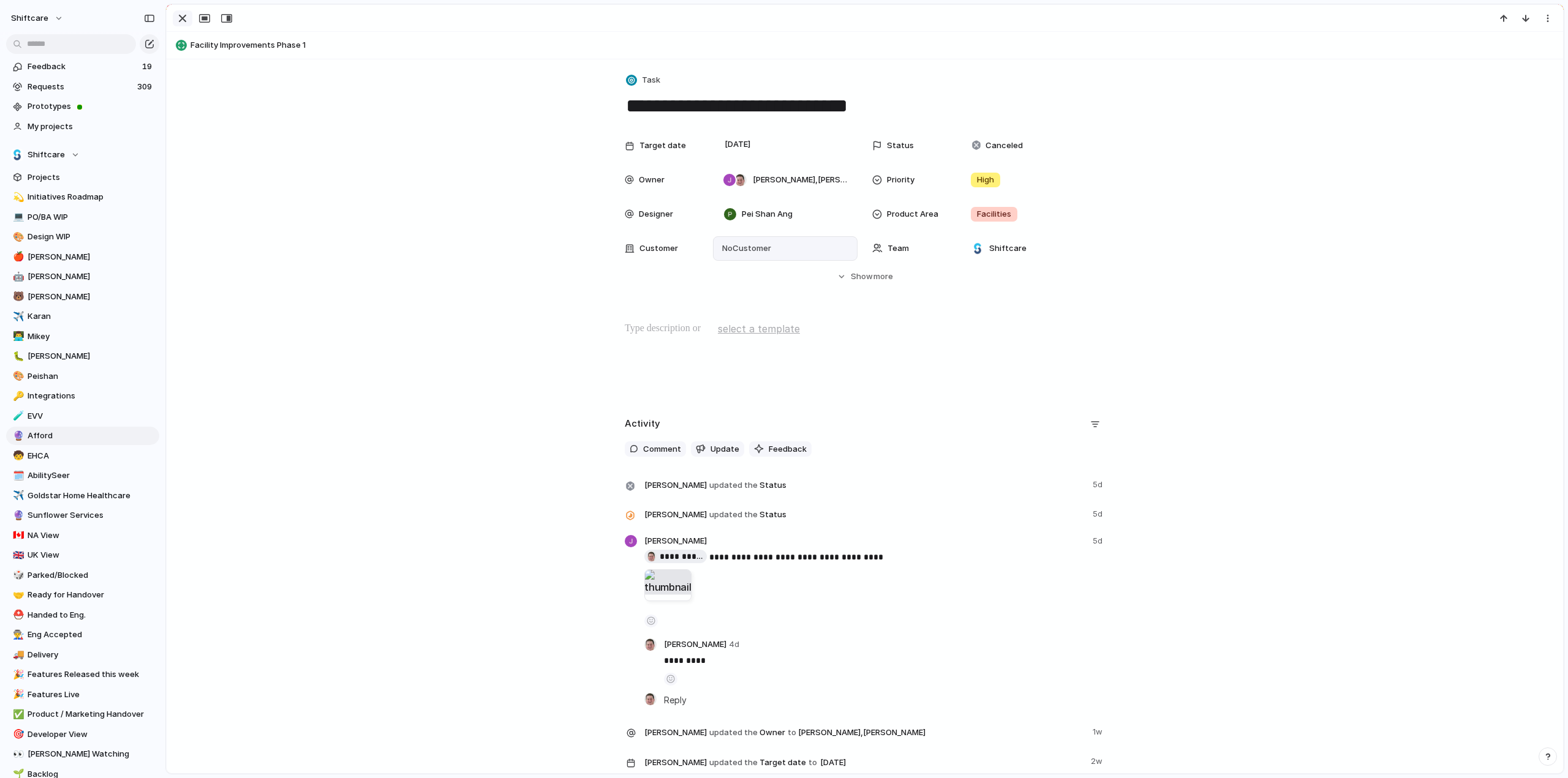
scroll to position [218, 0]
click at [181, 19] on div "button" at bounding box center [182, 18] width 14 height 14
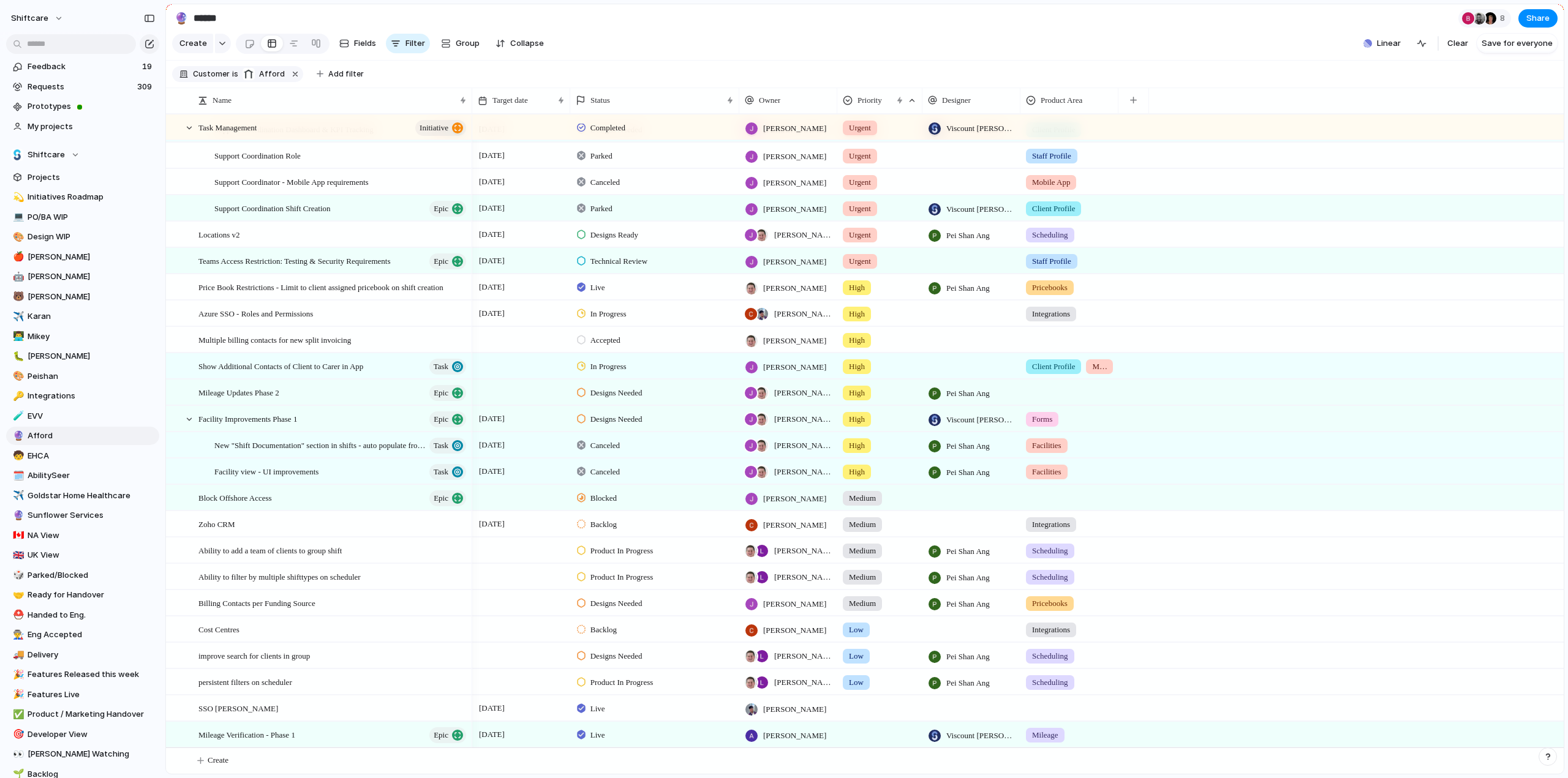
click at [620, 443] on span "Canceled" at bounding box center [604, 446] width 29 height 12
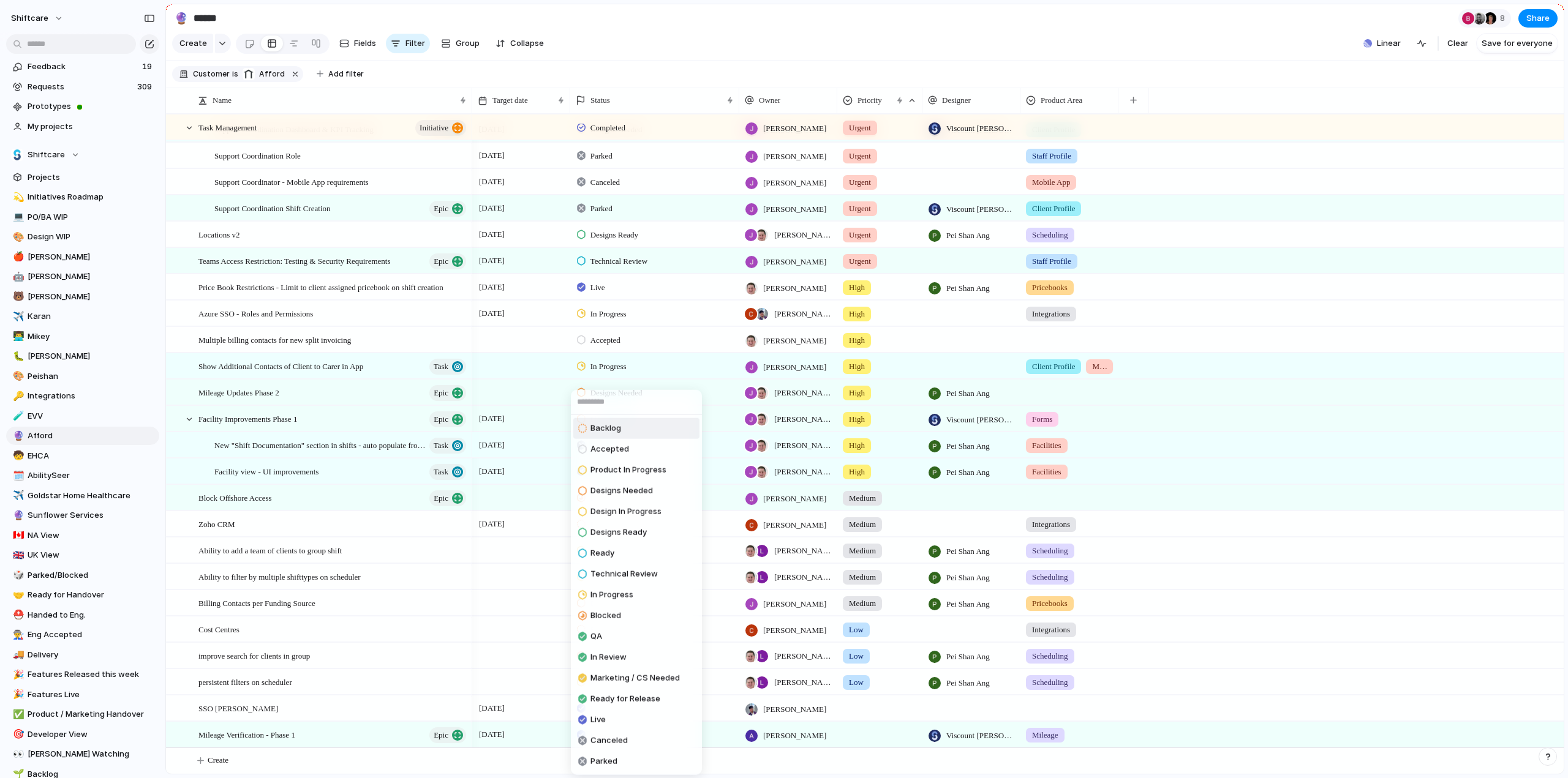
click at [730, 441] on div "Backlog Accepted Product In Progress Designs Needed Design In Progress Designs …" at bounding box center [784, 389] width 1568 height 778
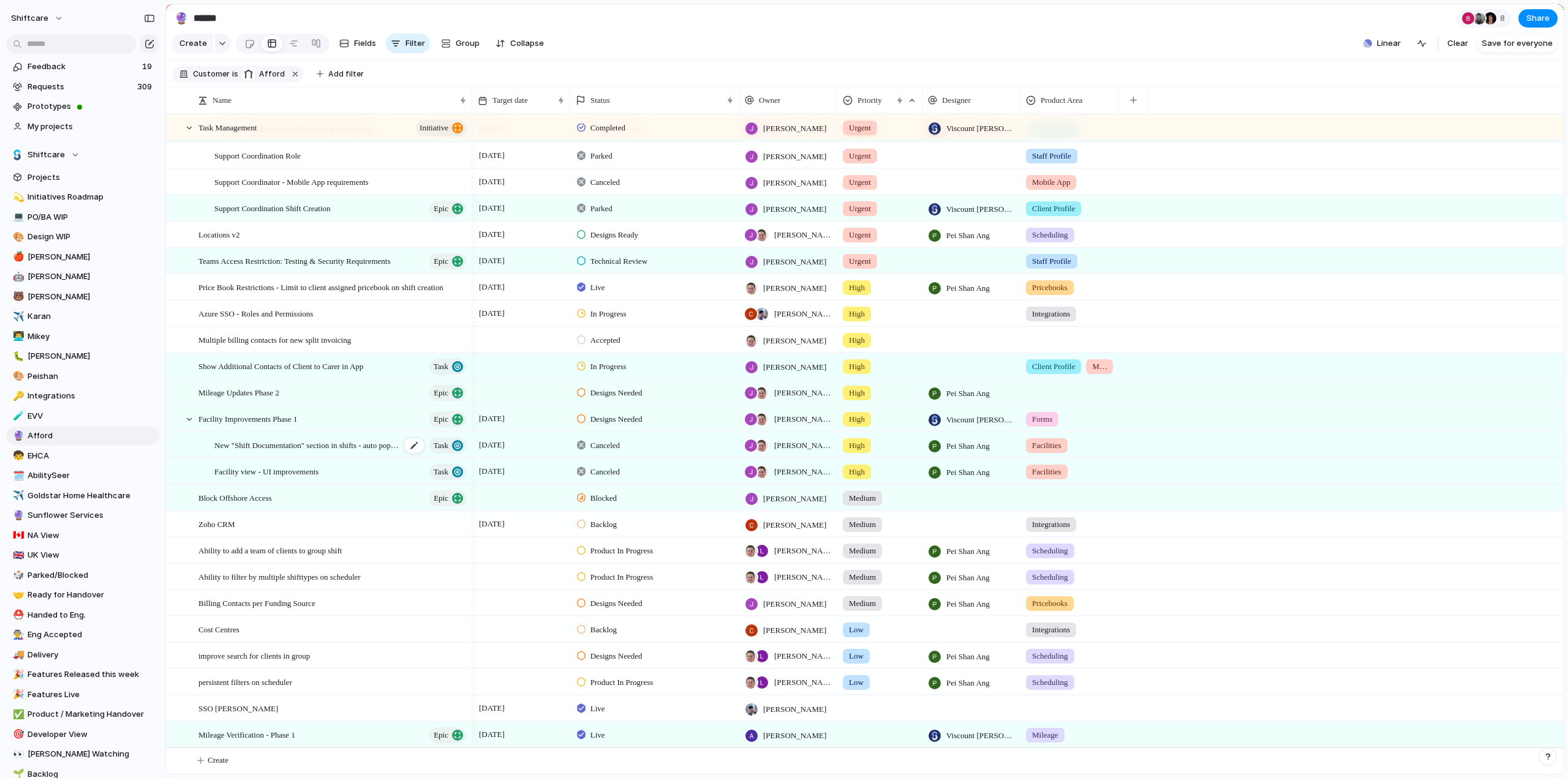
click at [324, 445] on span "New "Shift Documentation" section in shifts - auto populate from facility" at bounding box center [307, 445] width 185 height 14
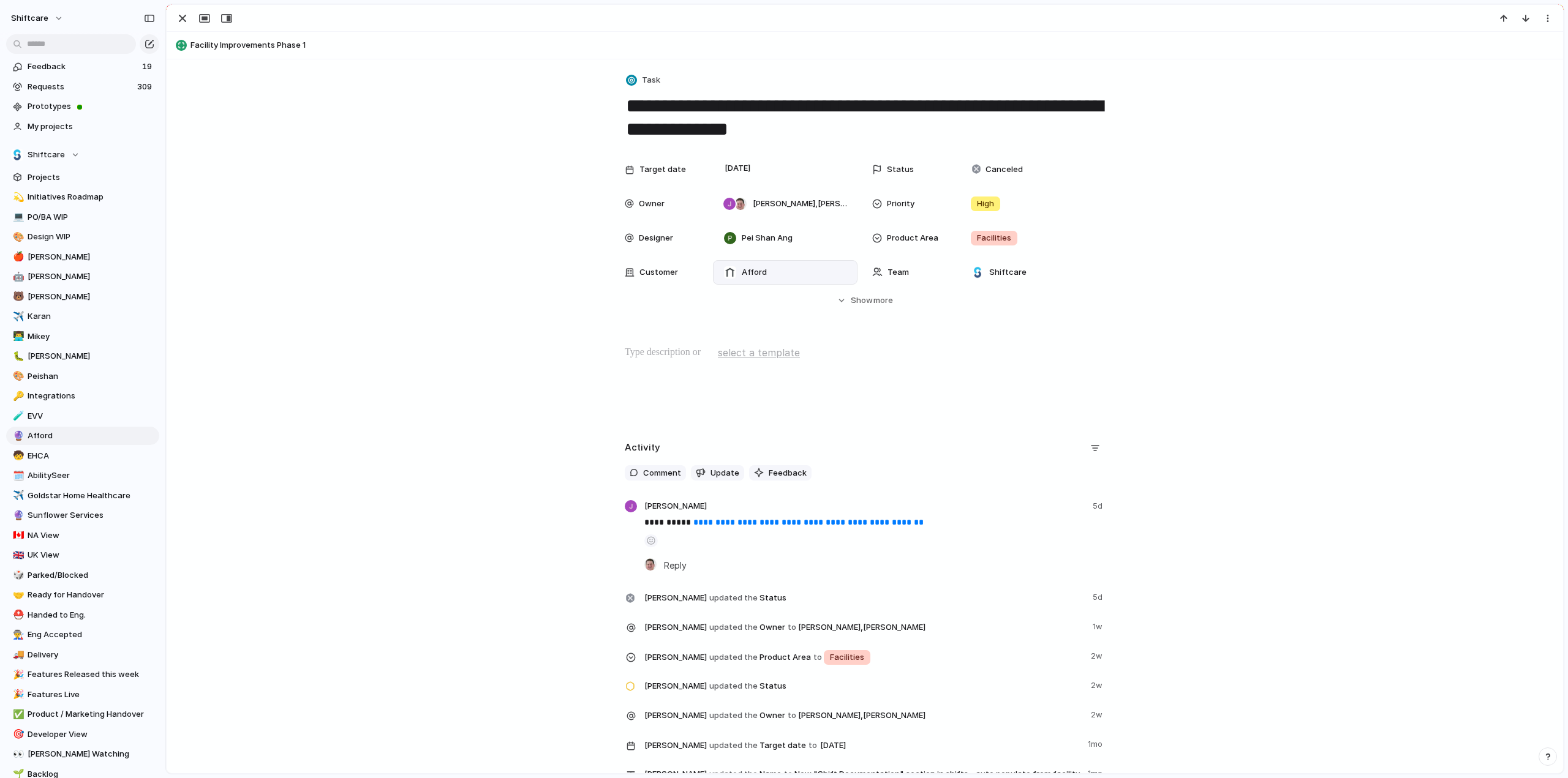
click at [750, 271] on span "Afford" at bounding box center [754, 273] width 25 height 12
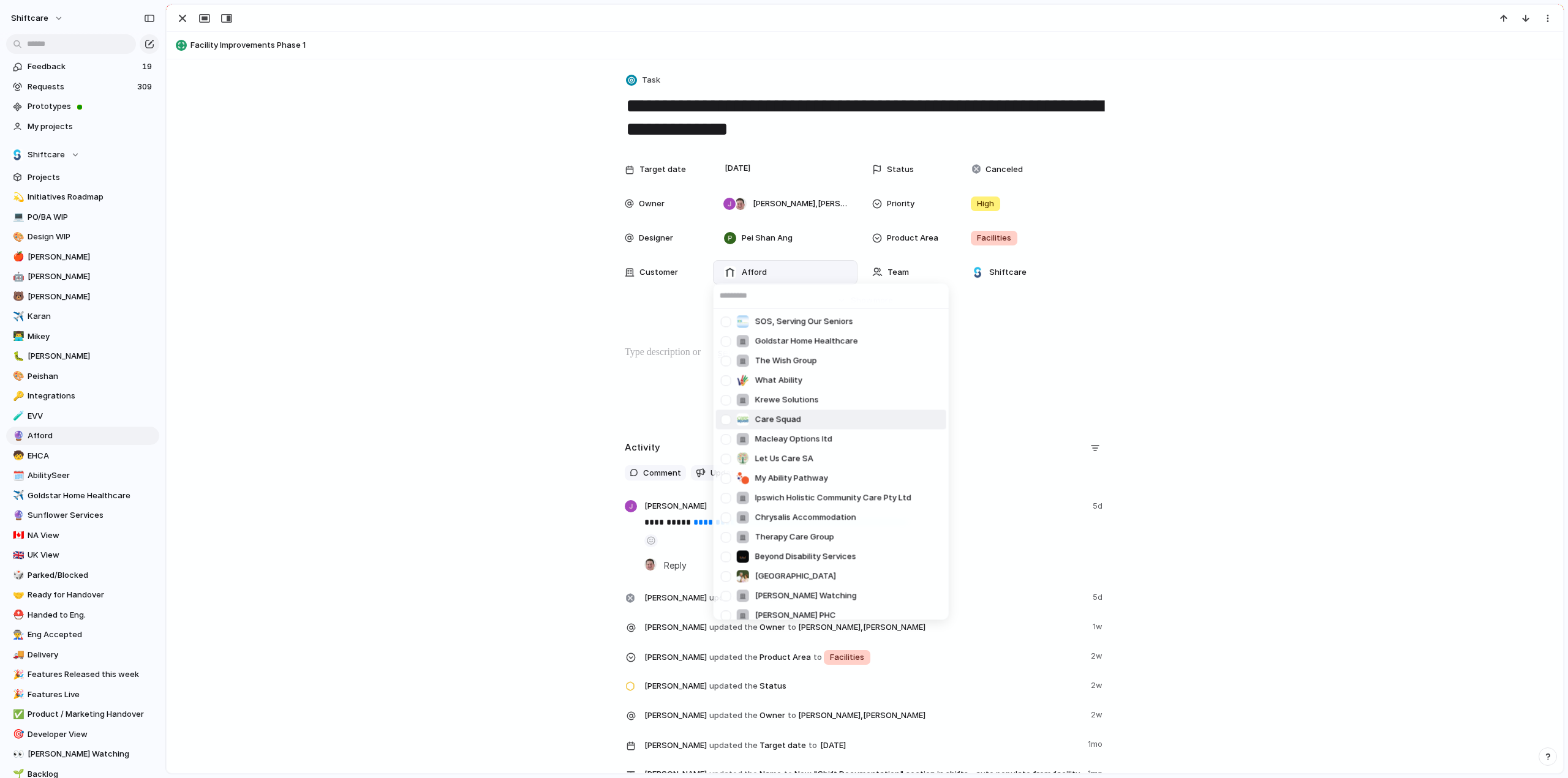
scroll to position [429, 0]
click at [724, 417] on div at bounding box center [726, 422] width 21 height 21
drag, startPoint x: 423, startPoint y: 263, endPoint x: 210, endPoint y: 52, distance: 299.8
click at [423, 263] on div "SOS, Serving Our Seniors Goldstar Home Healthcare The Wish Group What Ability K…" at bounding box center [784, 389] width 1568 height 778
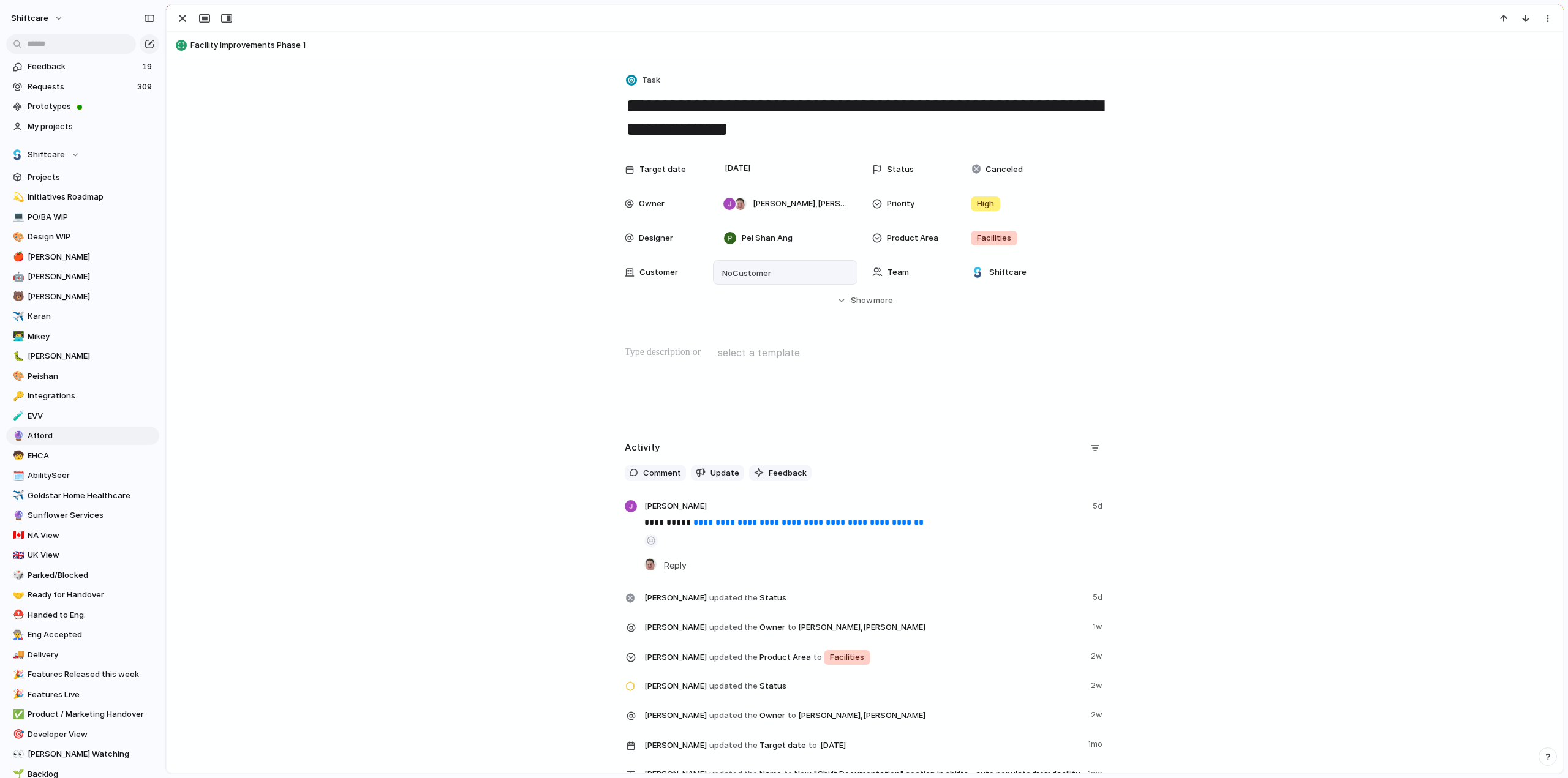
scroll to position [192, 0]
click at [177, 21] on div "button" at bounding box center [182, 18] width 14 height 14
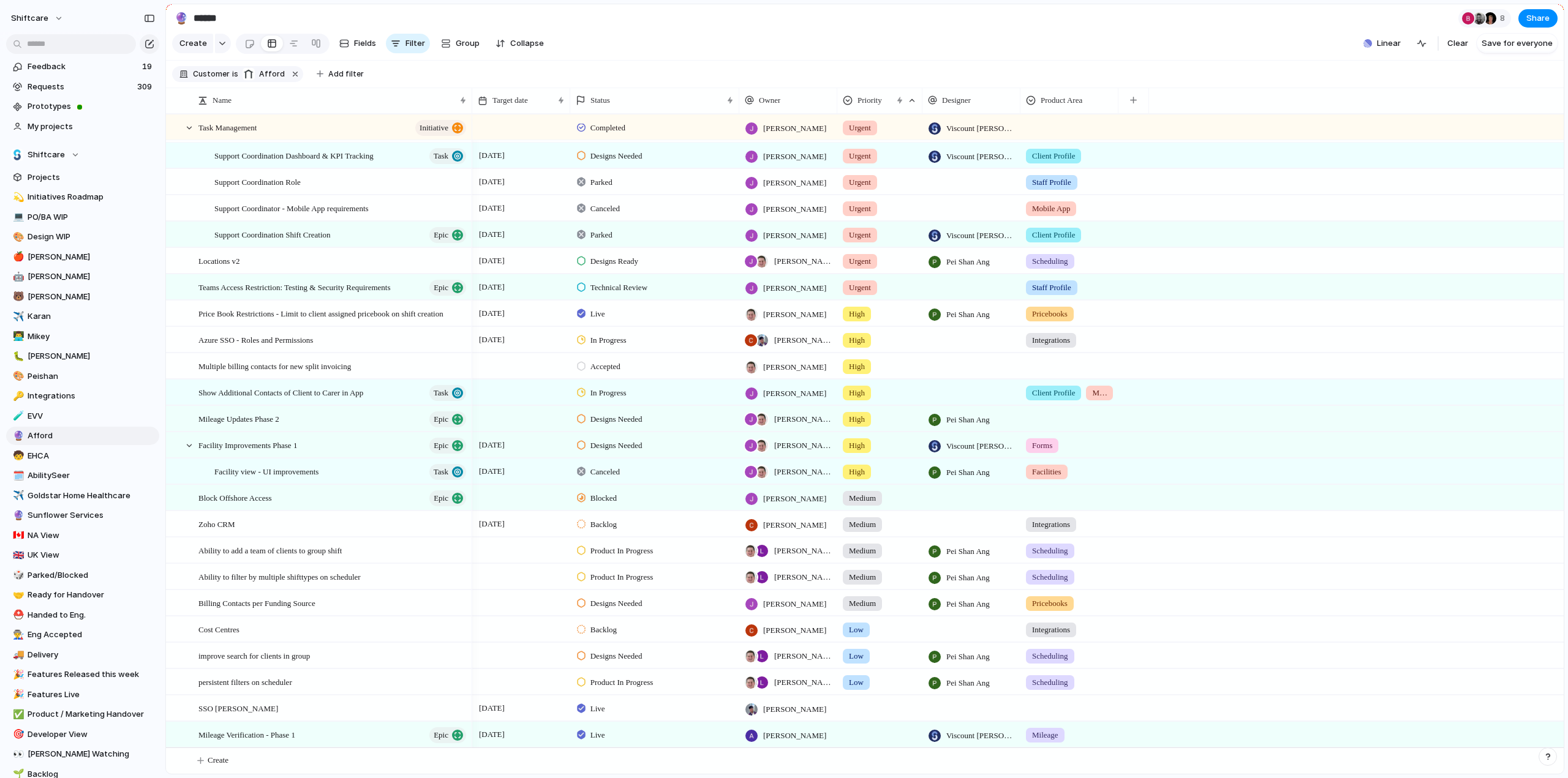
click at [245, 471] on span "Facility view - UI improvements" at bounding box center [266, 471] width 104 height 14
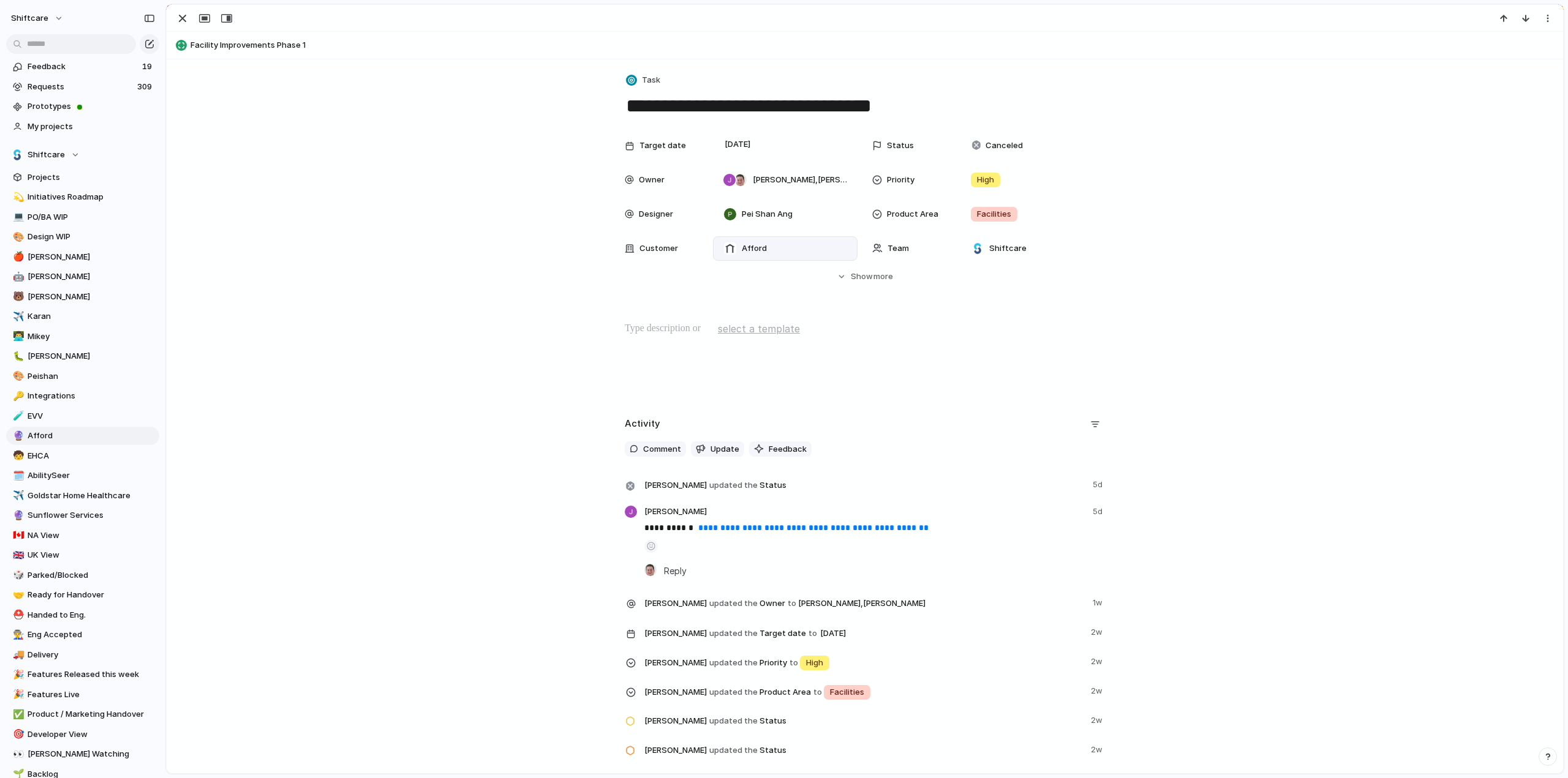
click at [744, 250] on span "Afford" at bounding box center [754, 249] width 25 height 12
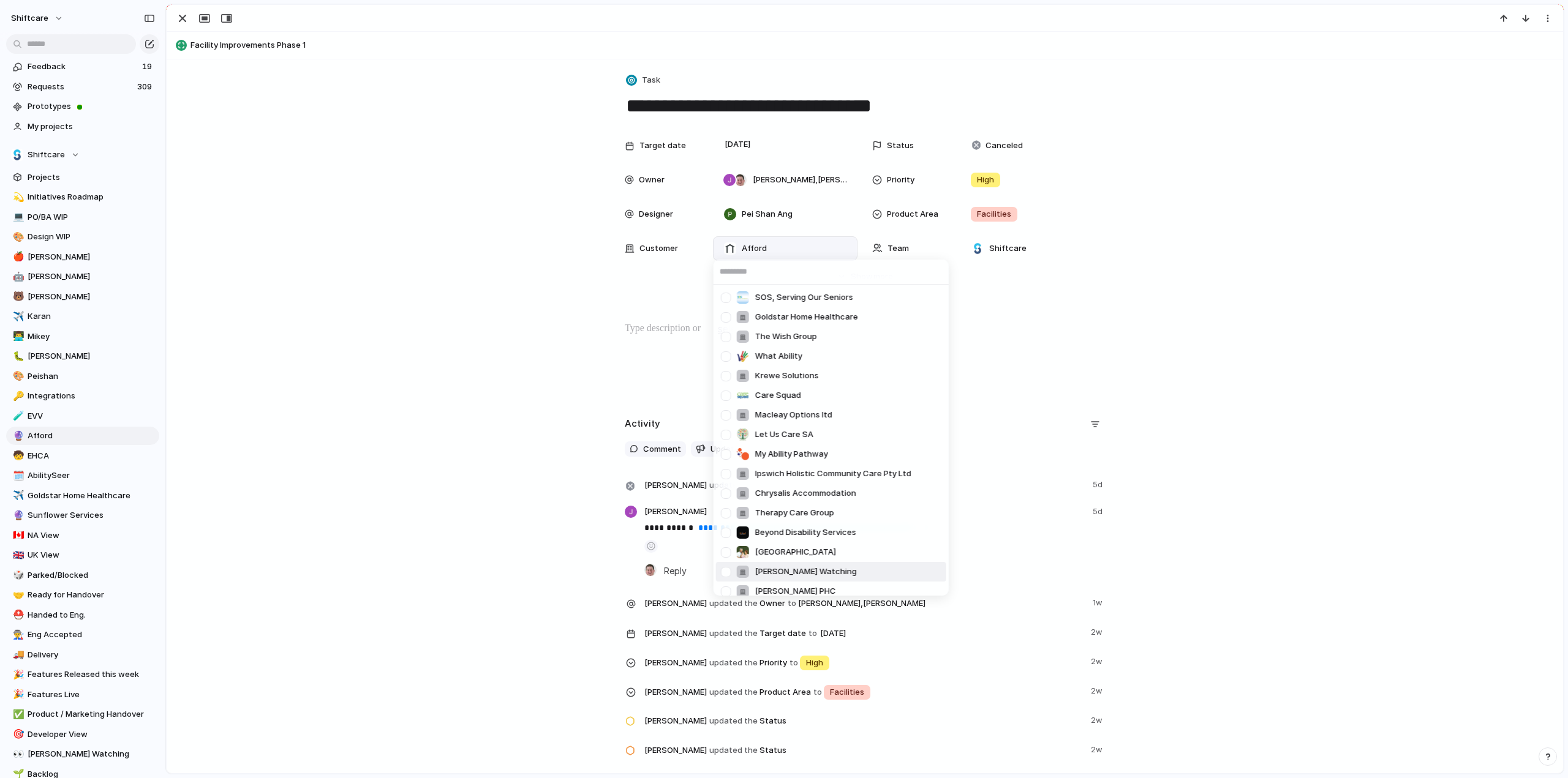
scroll to position [306, 0]
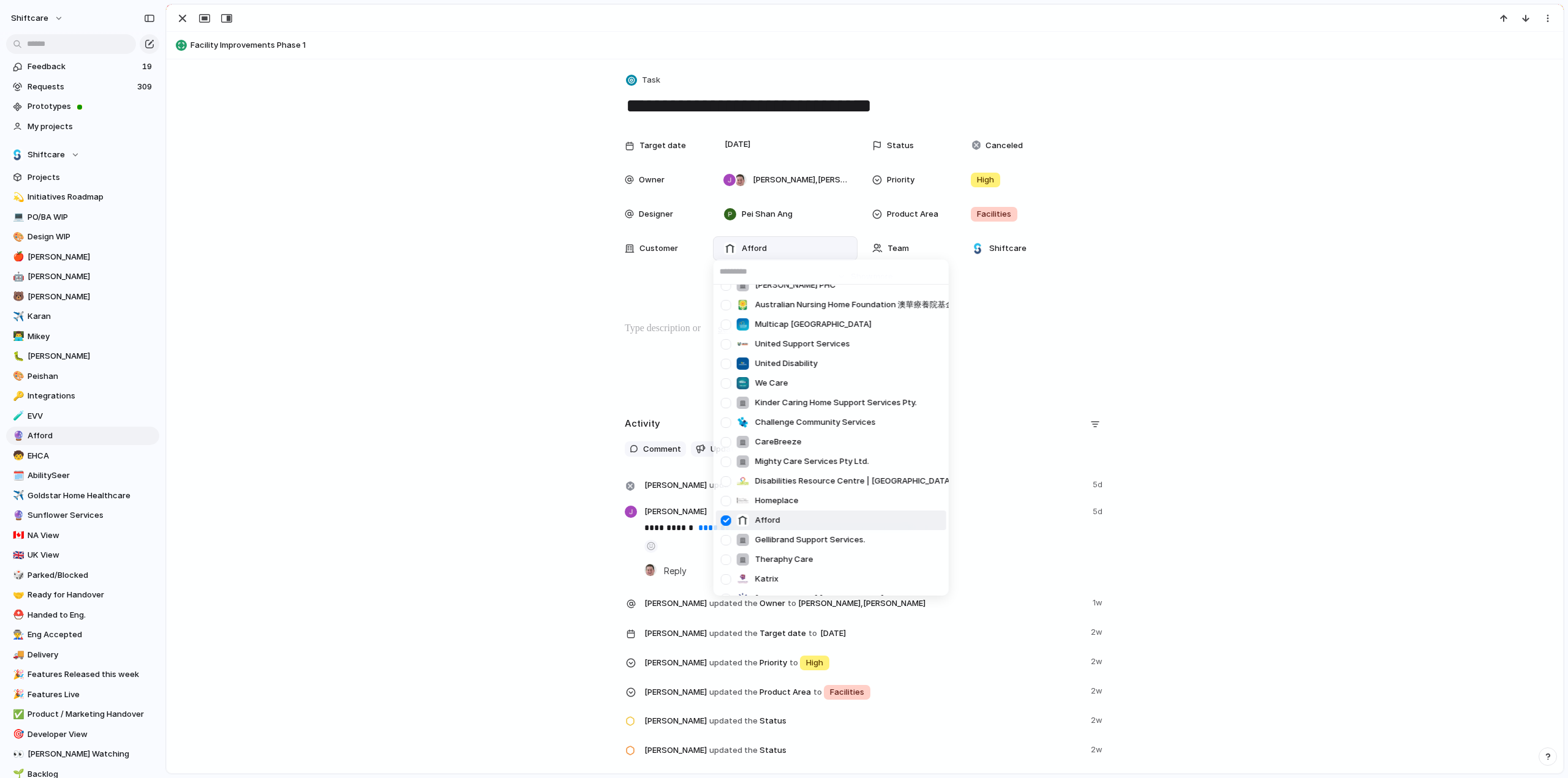
click at [727, 517] on div at bounding box center [726, 520] width 21 height 21
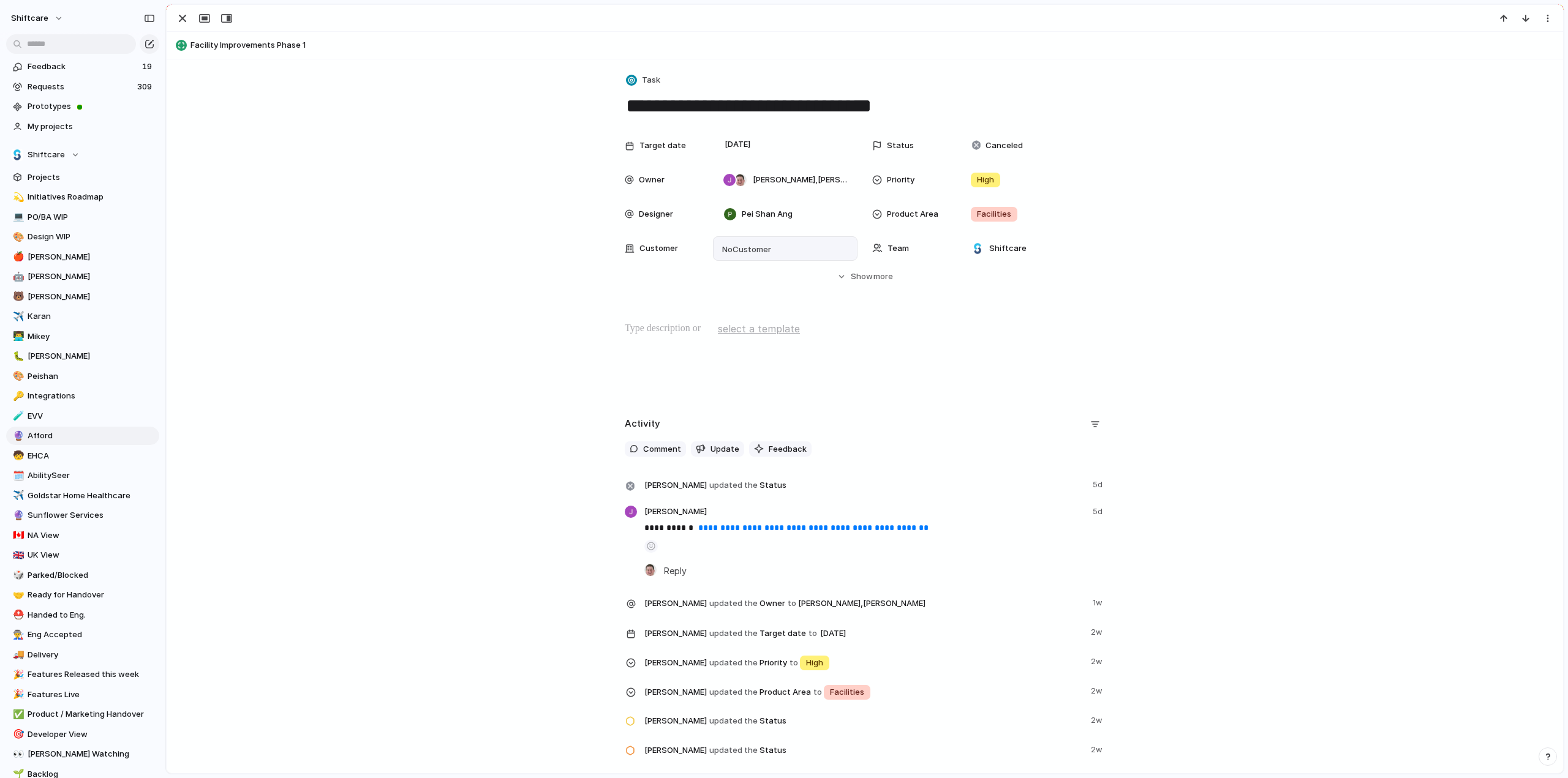
click at [403, 256] on div "SOS, Serving Our Seniors Goldstar Home Healthcare The Wish Group What Ability K…" at bounding box center [784, 389] width 1568 height 778
click at [189, 18] on button "button" at bounding box center [183, 19] width 20 height 16
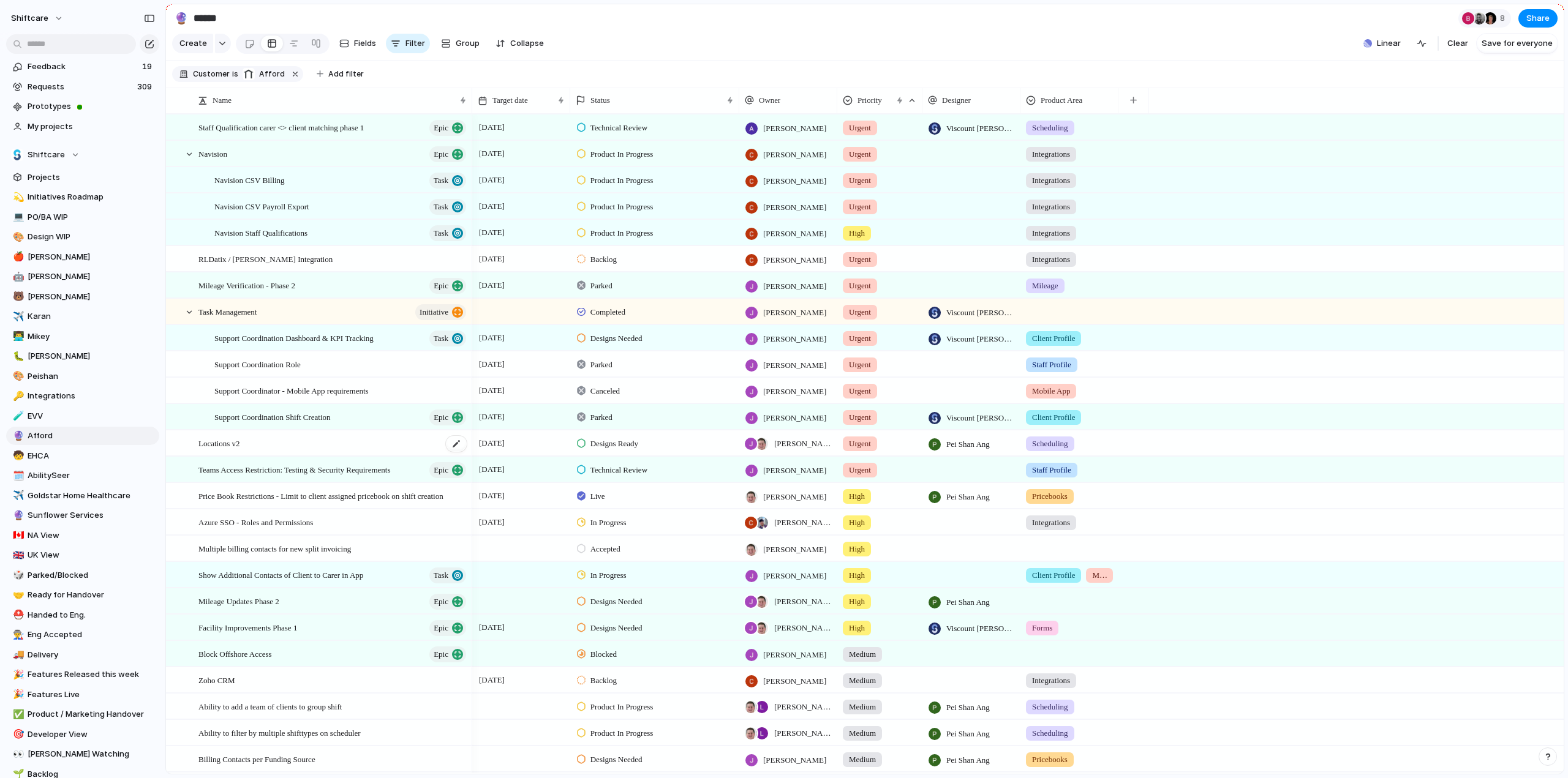
scroll to position [61, 0]
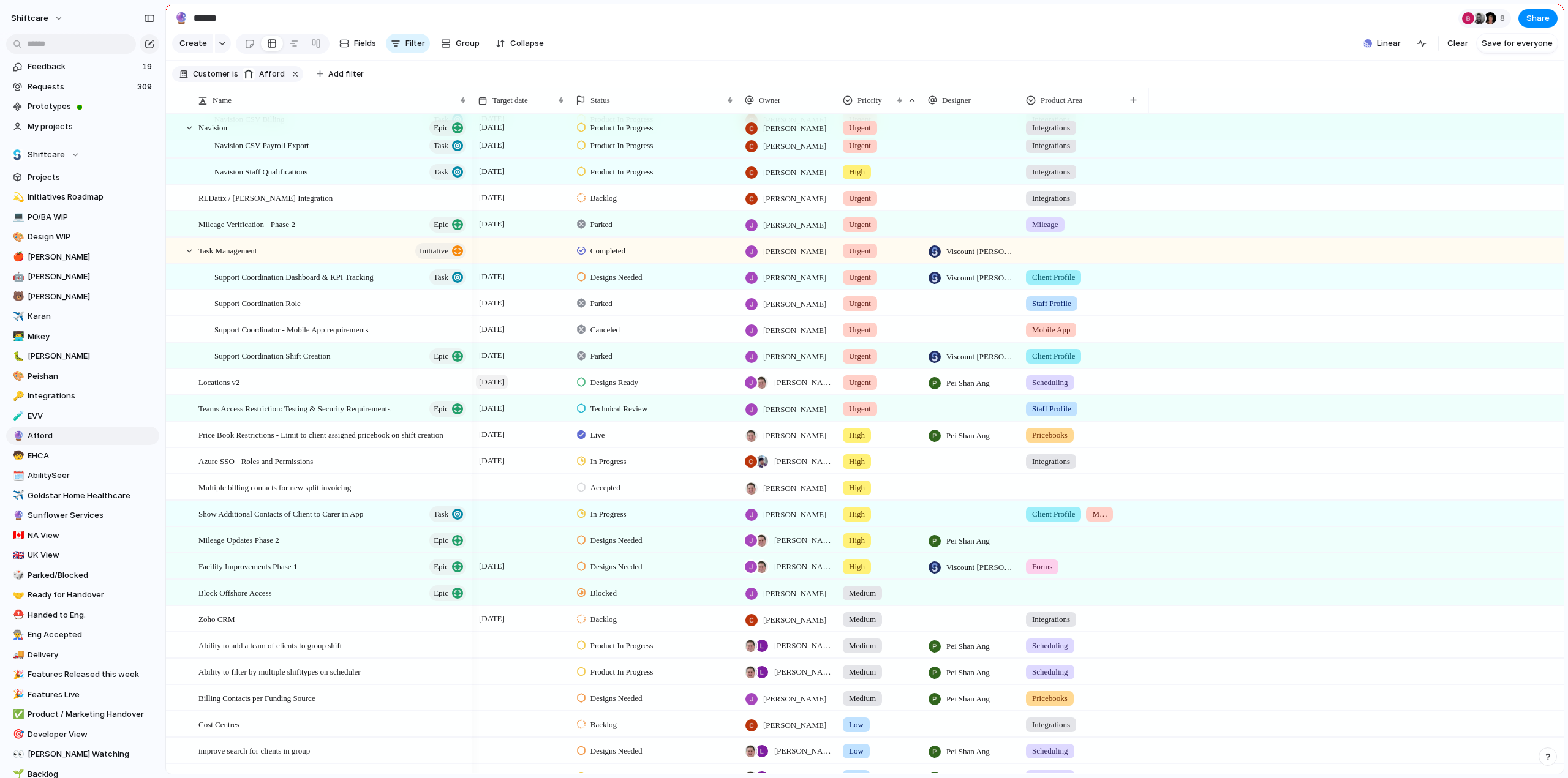
click at [498, 389] on span "[DATE]" at bounding box center [492, 381] width 32 height 14
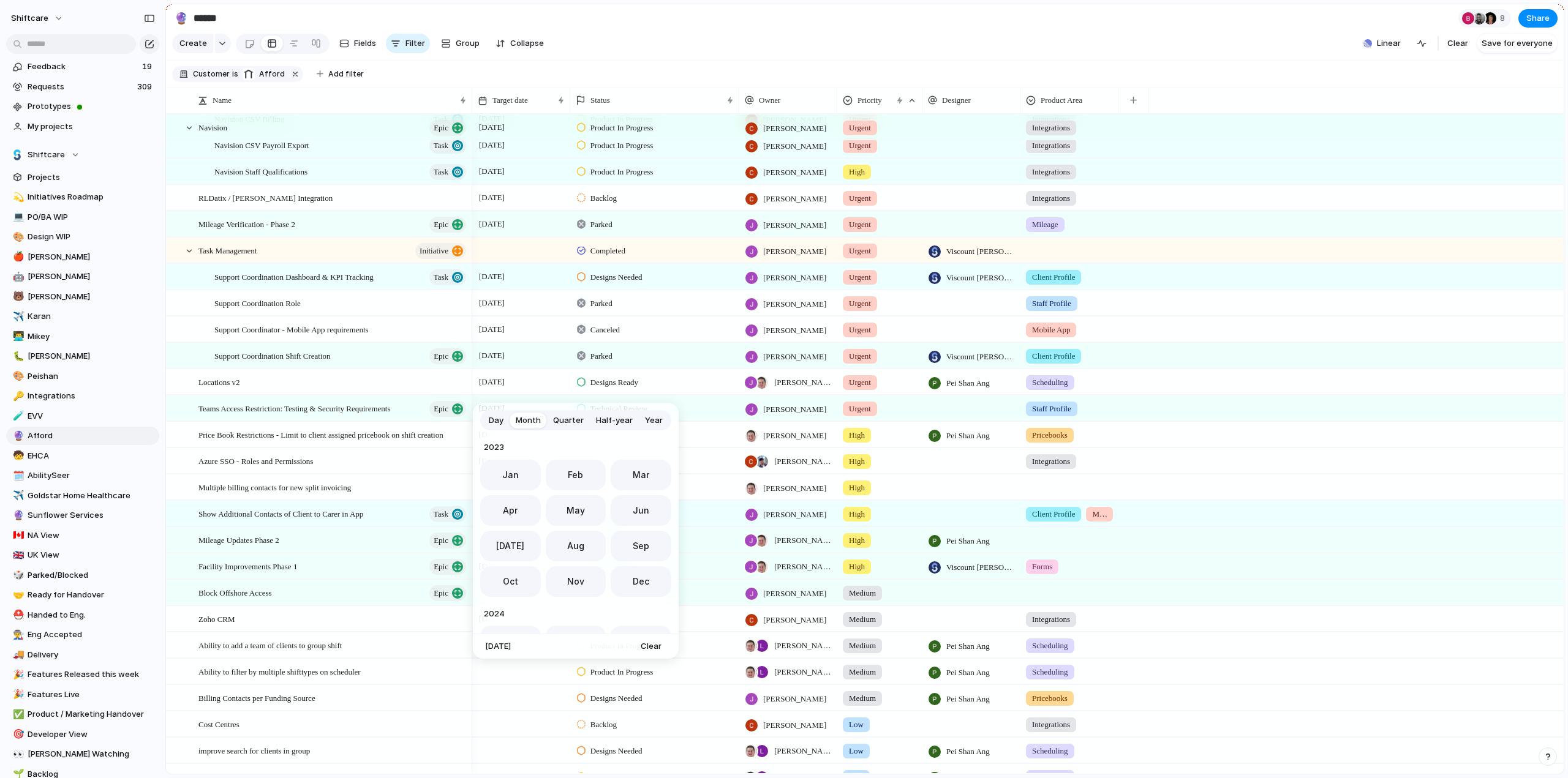
scroll to position [336, 0]
click at [496, 412] on button "Day" at bounding box center [496, 421] width 27 height 20
click at [653, 526] on button "8" at bounding box center [653, 522] width 22 height 22
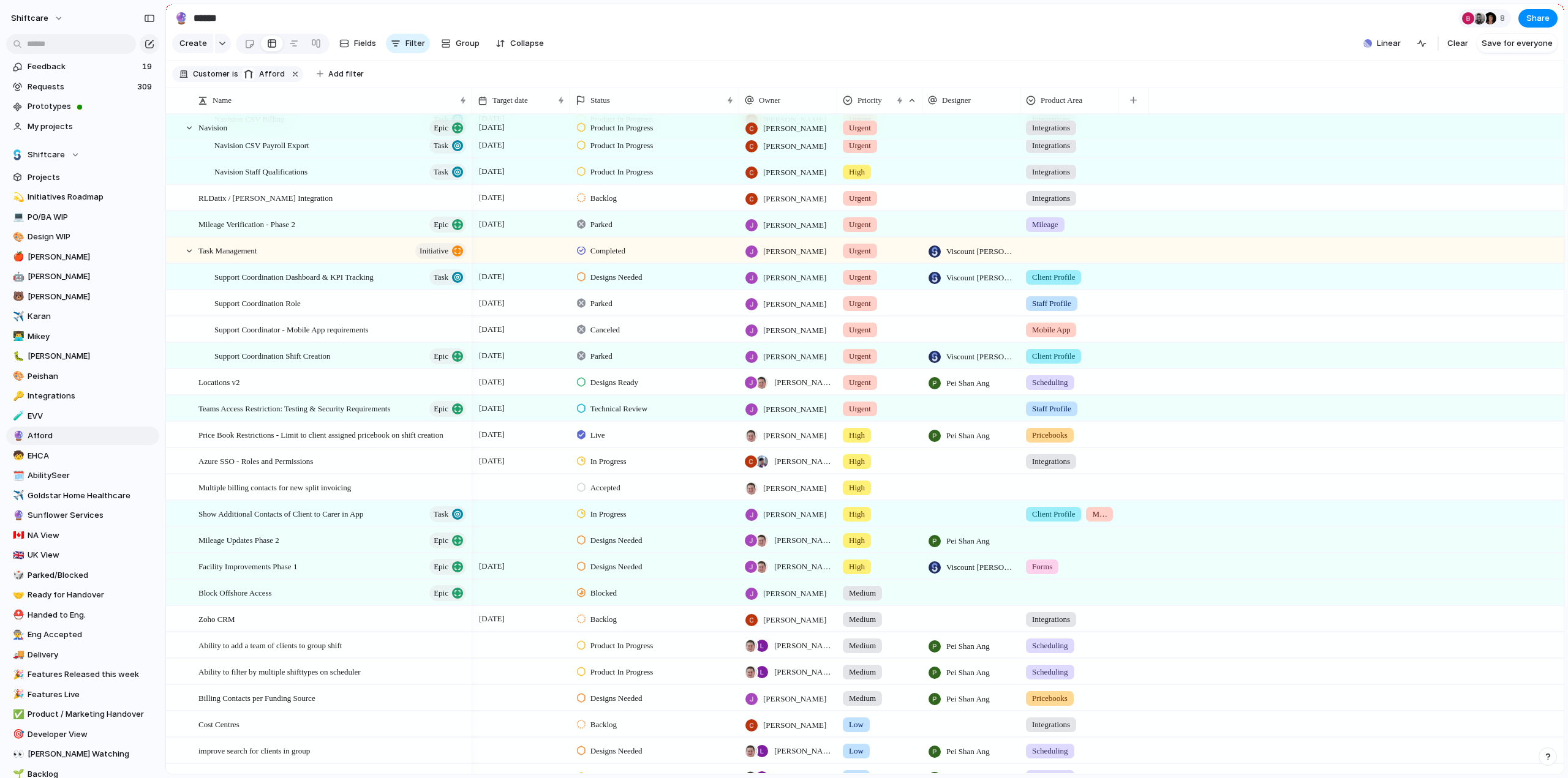
click at [535, 386] on div "8 November" at bounding box center [521, 380] width 97 height 20
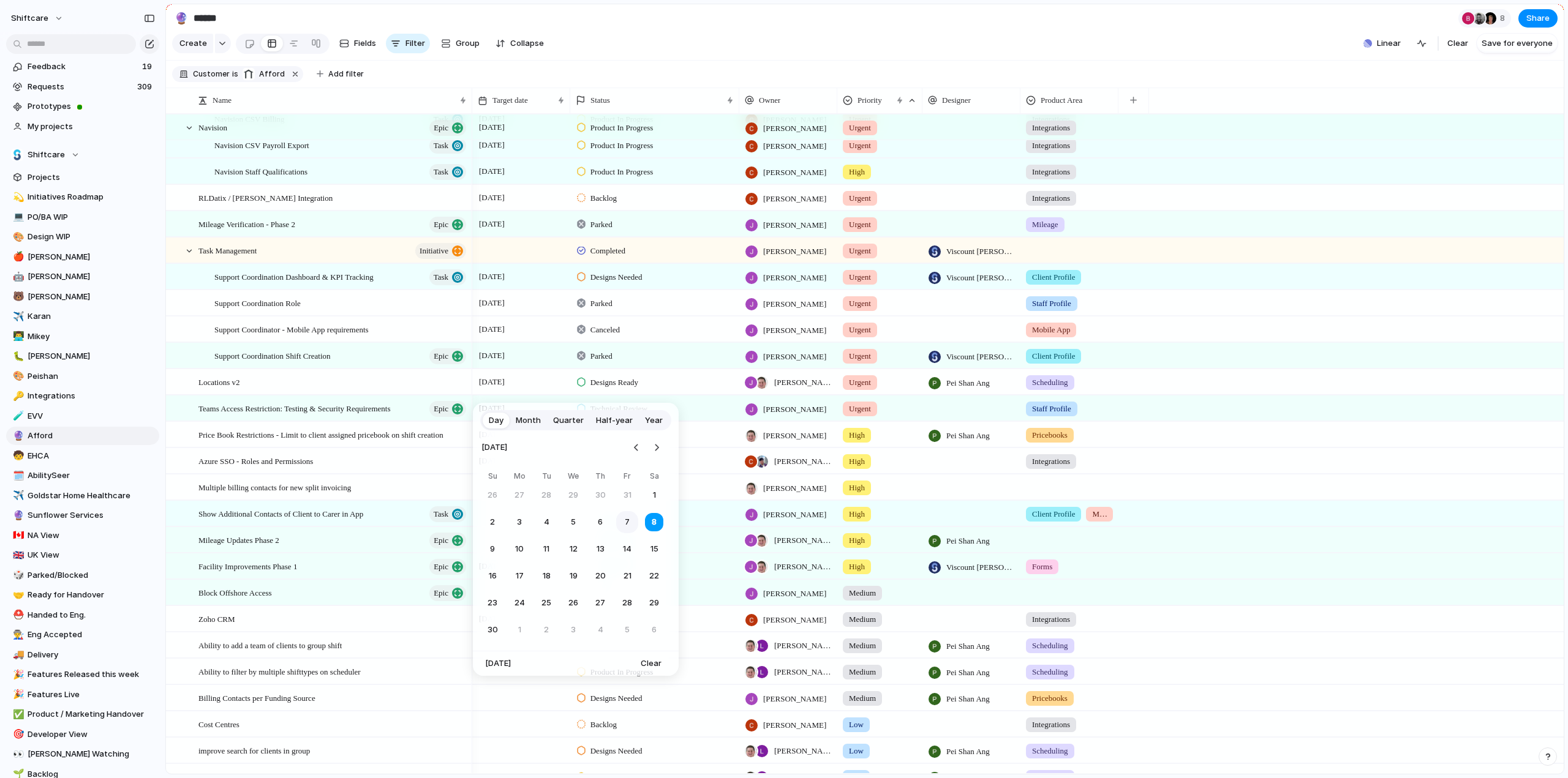
click at [621, 521] on button "7" at bounding box center [627, 522] width 22 height 22
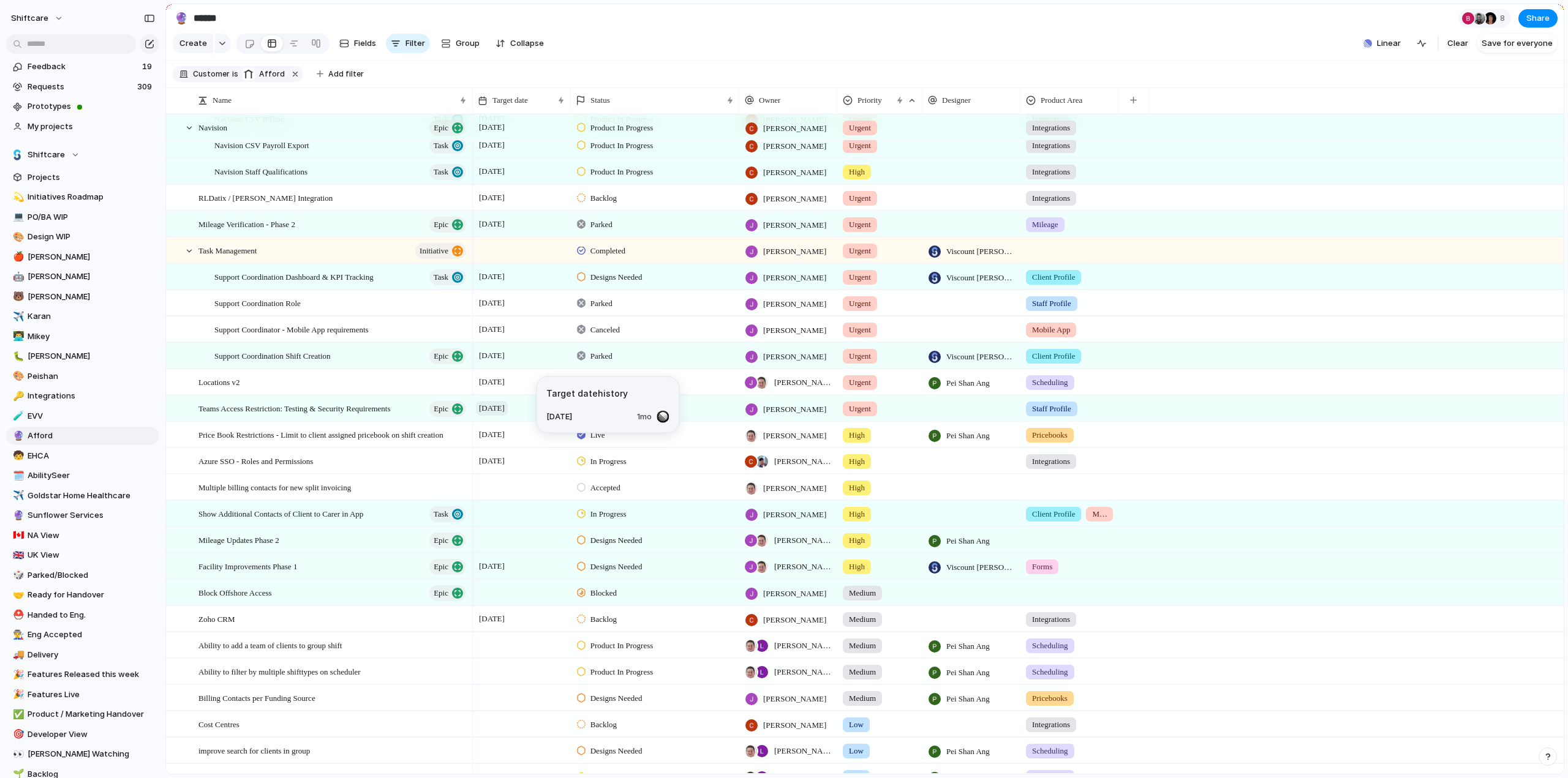
click at [508, 415] on span "[DATE]" at bounding box center [492, 408] width 32 height 14
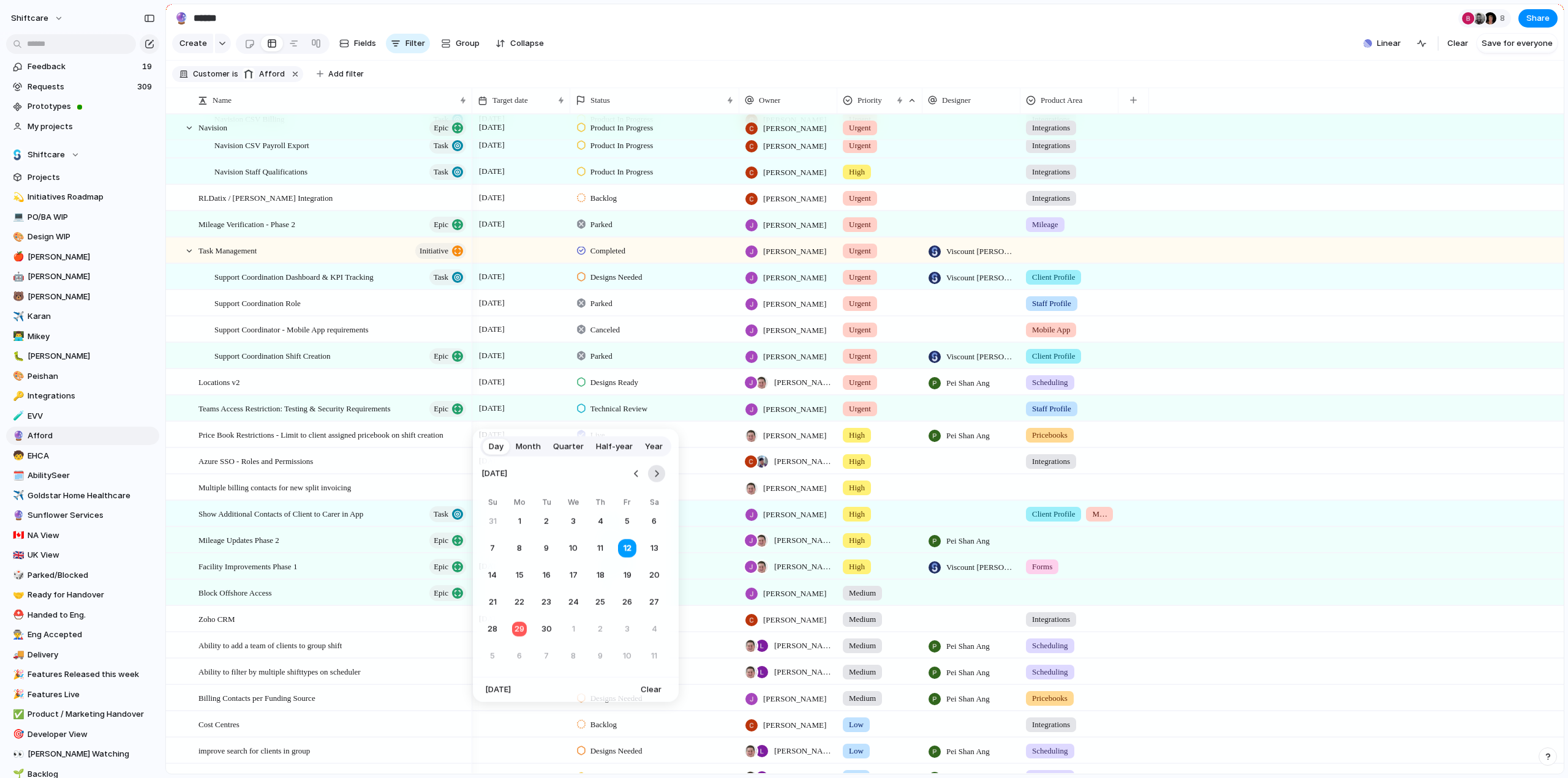
click at [660, 474] on button "Go to the Next Month" at bounding box center [656, 473] width 17 height 17
click at [525, 598] on button "17" at bounding box center [519, 602] width 22 height 22
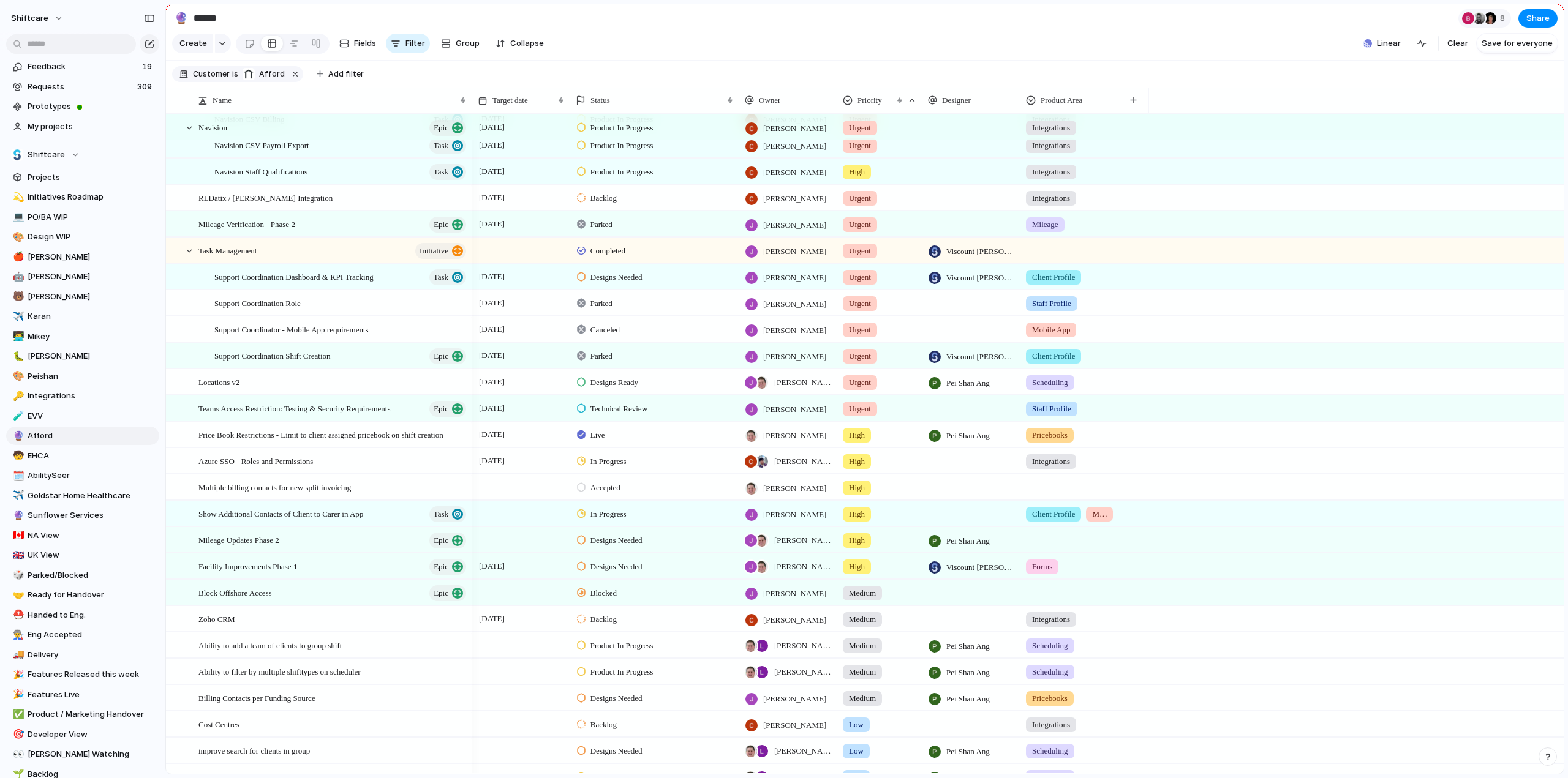
click at [864, 546] on span "High" at bounding box center [857, 541] width 16 height 12
click at [855, 599] on span "Urgent" at bounding box center [865, 600] width 27 height 12
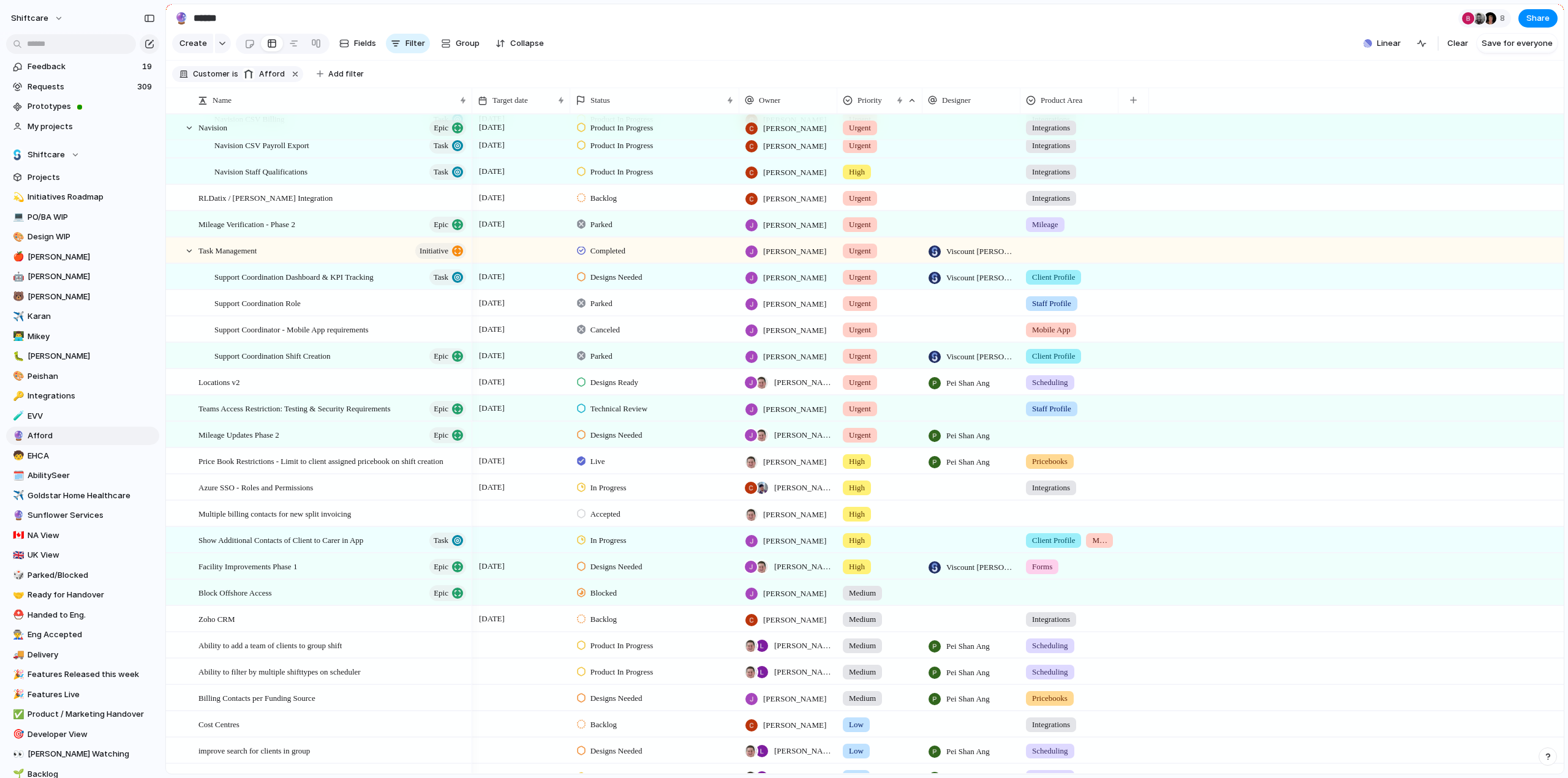
click at [525, 441] on div at bounding box center [521, 434] width 98 height 25
click at [259, 441] on span "Mileage Updates Phase 2" at bounding box center [239, 435] width 81 height 14
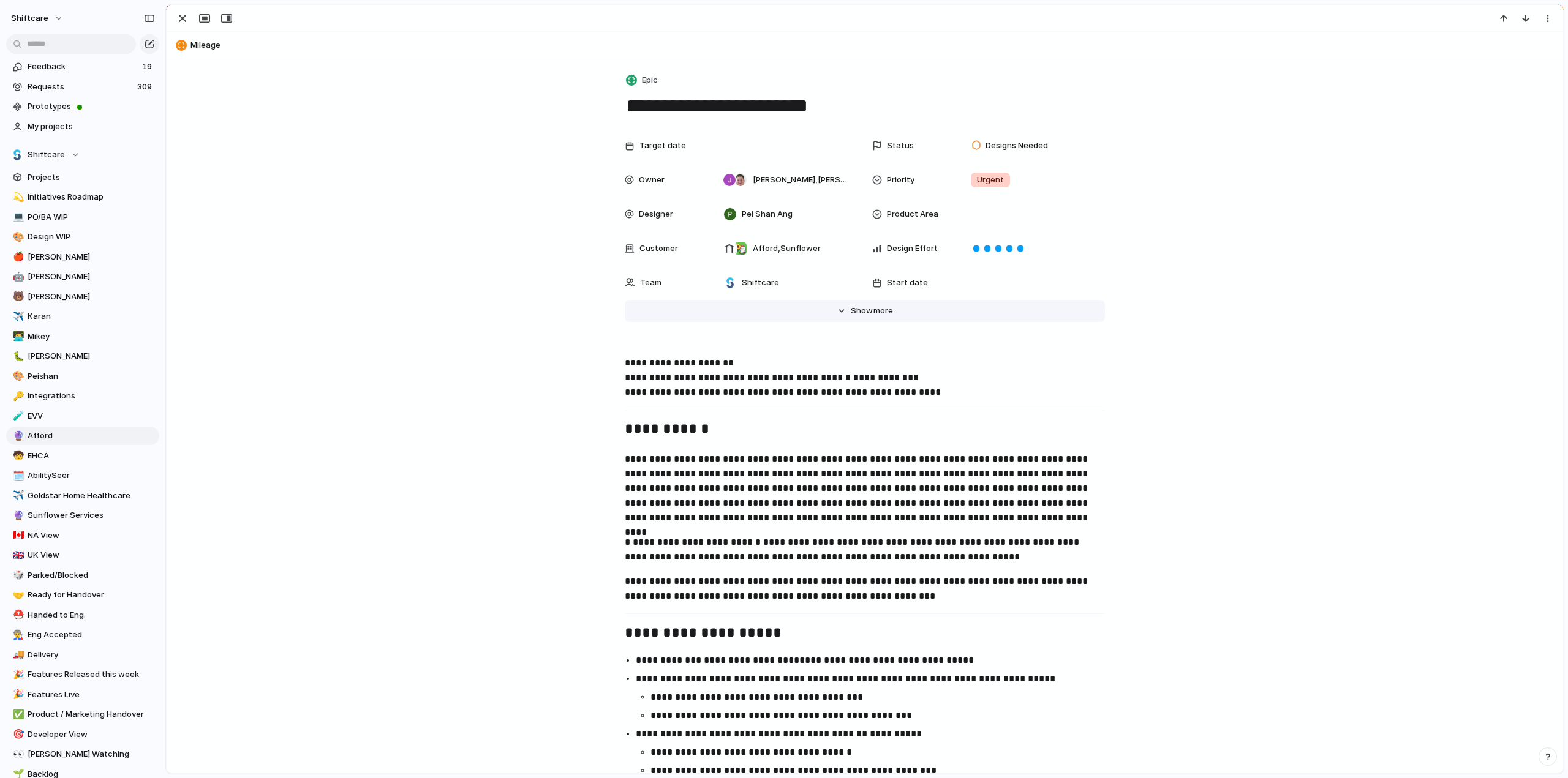
click at [864, 310] on span "Show" at bounding box center [861, 311] width 22 height 12
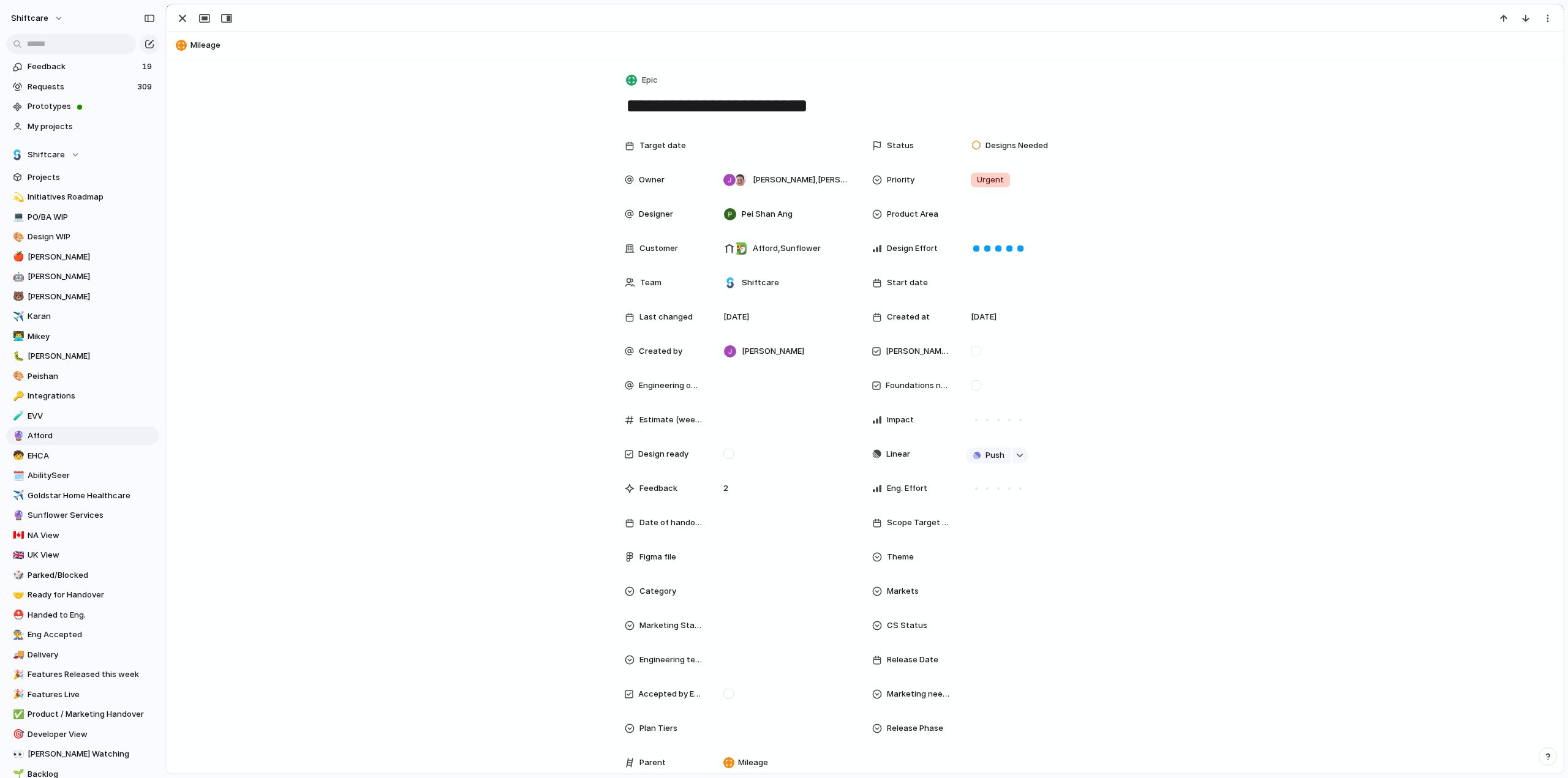
click at [971, 348] on div at bounding box center [976, 351] width 11 height 11
click at [389, 299] on div "Target date Status Designs Needed Owner Jonathan Agness , Paul Slater Priority …" at bounding box center [864, 465] width 1367 height 664
drag, startPoint x: 177, startPoint y: 18, endPoint x: 807, endPoint y: 181, distance: 650.7
click at [801, 182] on div "**********" at bounding box center [865, 389] width 1398 height 770
click at [998, 208] on div at bounding box center [1032, 214] width 134 height 13
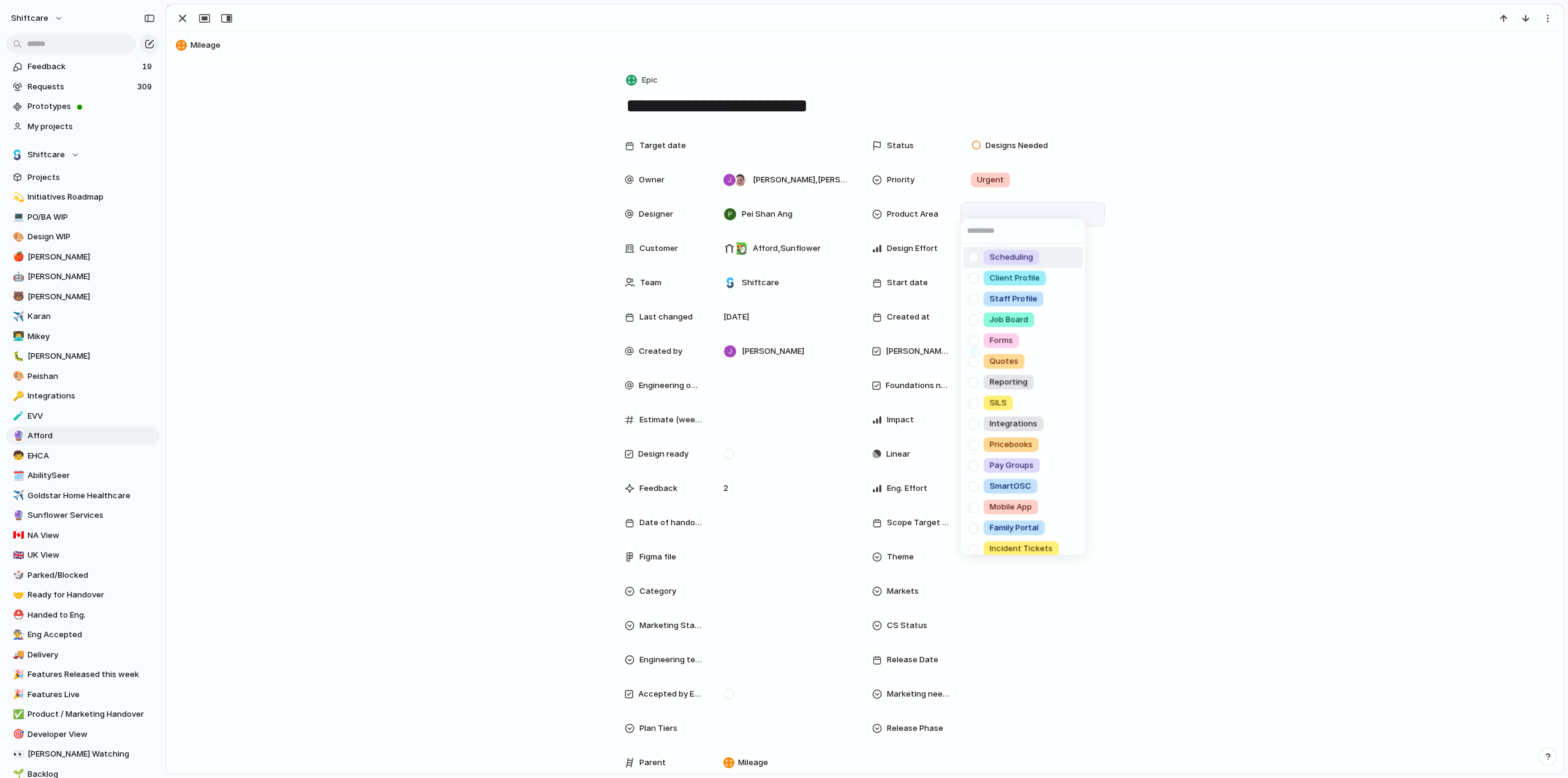
click at [973, 259] on div at bounding box center [973, 258] width 21 height 21
click at [350, 333] on div "Scheduling Client Profile Staff Profile Job Board Forms Quotes Reporting SILS I…" at bounding box center [784, 389] width 1568 height 778
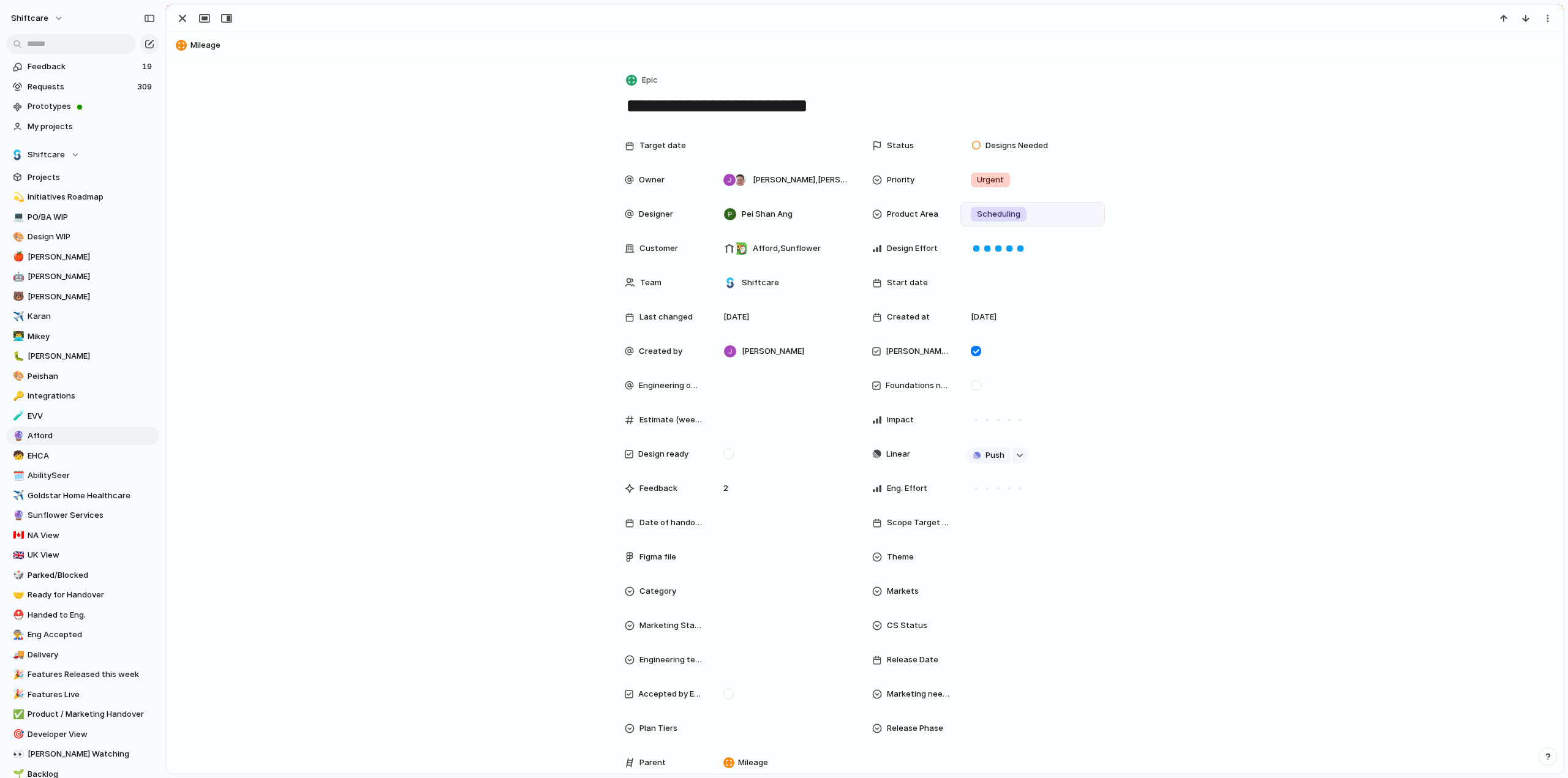
click at [181, 22] on div "button" at bounding box center [182, 18] width 14 height 14
